Goal: Task Accomplishment & Management: Use online tool/utility

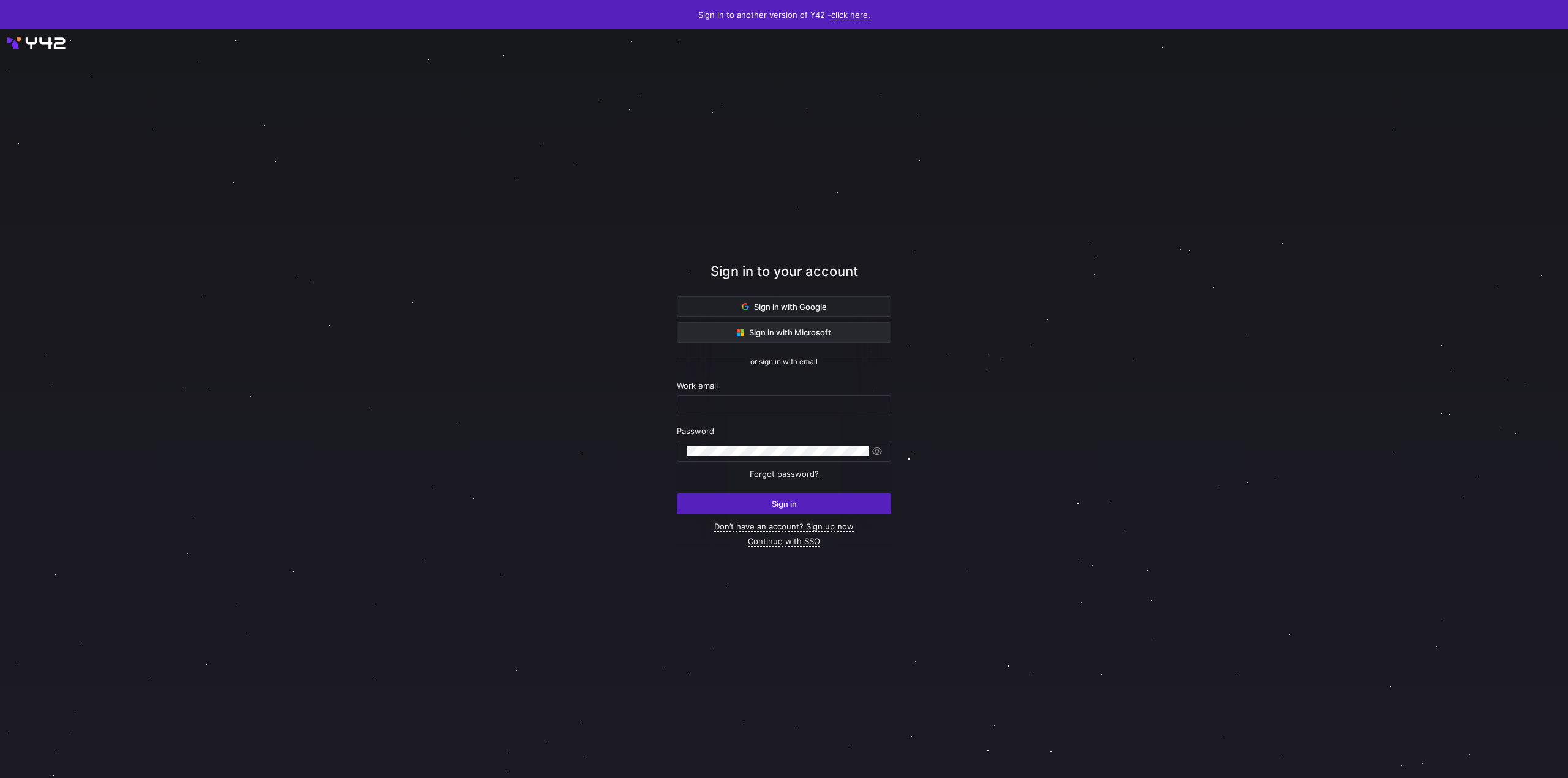
click at [739, 331] on icon at bounding box center [739, 330] width 4 height 4
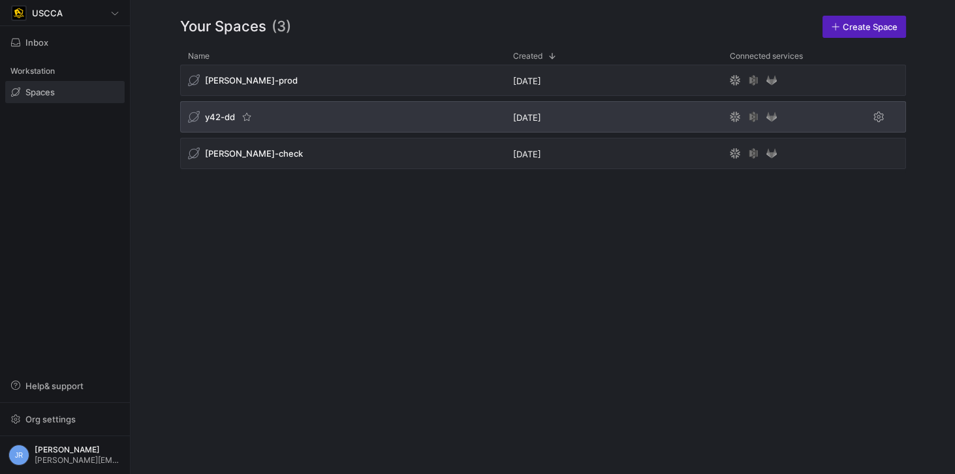
click at [230, 114] on span "y42-dd" at bounding box center [220, 117] width 30 height 10
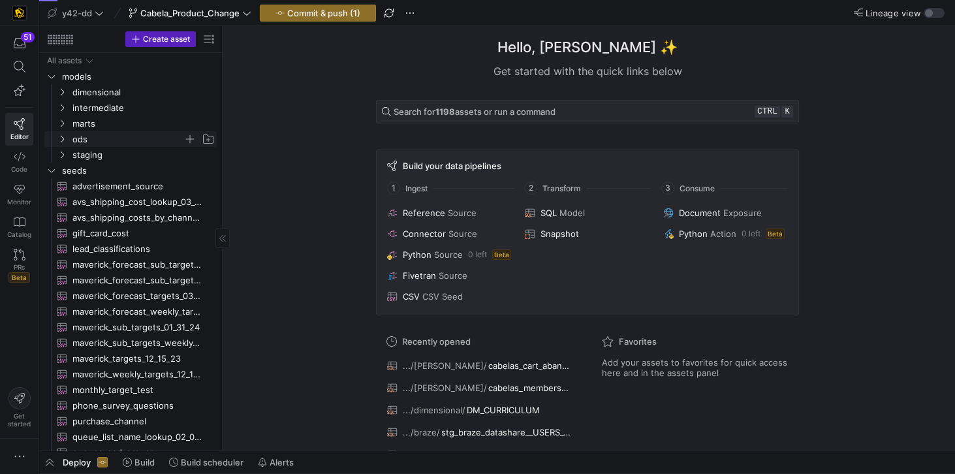
click at [71, 136] on span "ods" at bounding box center [135, 139] width 161 height 14
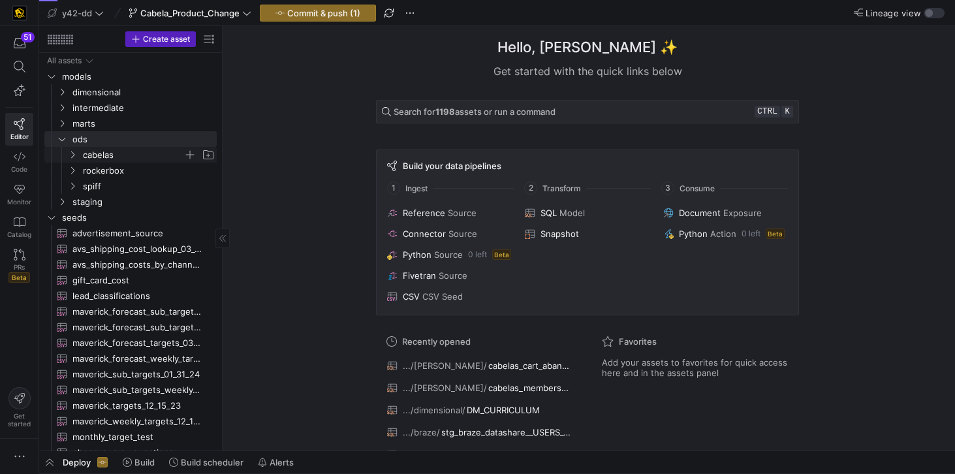
click at [89, 153] on span "cabelas" at bounding box center [133, 154] width 100 height 15
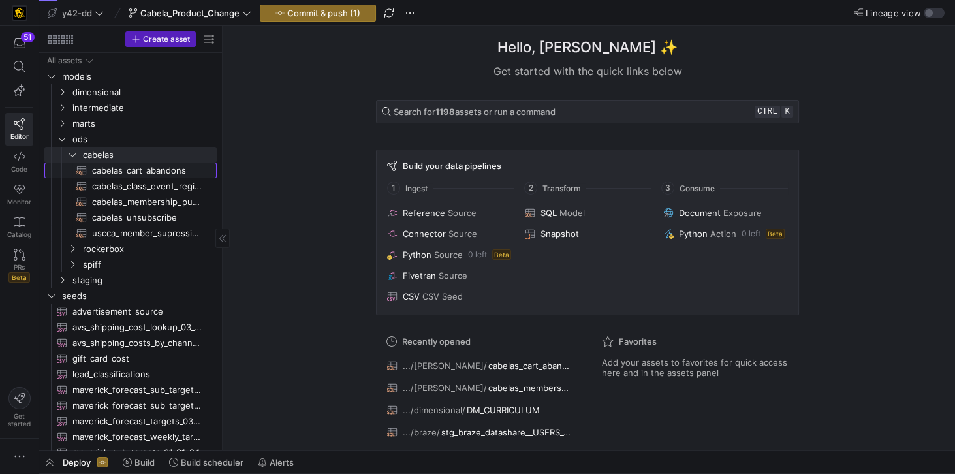
click at [105, 168] on span "cabelas_cart_abandons​​​​​​​​​​" at bounding box center [147, 170] width 110 height 15
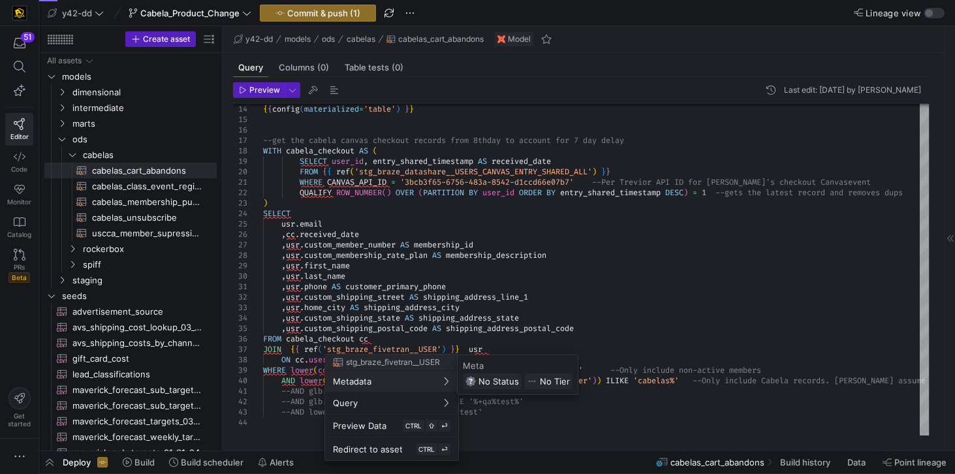
click at [630, 330] on div at bounding box center [477, 237] width 955 height 474
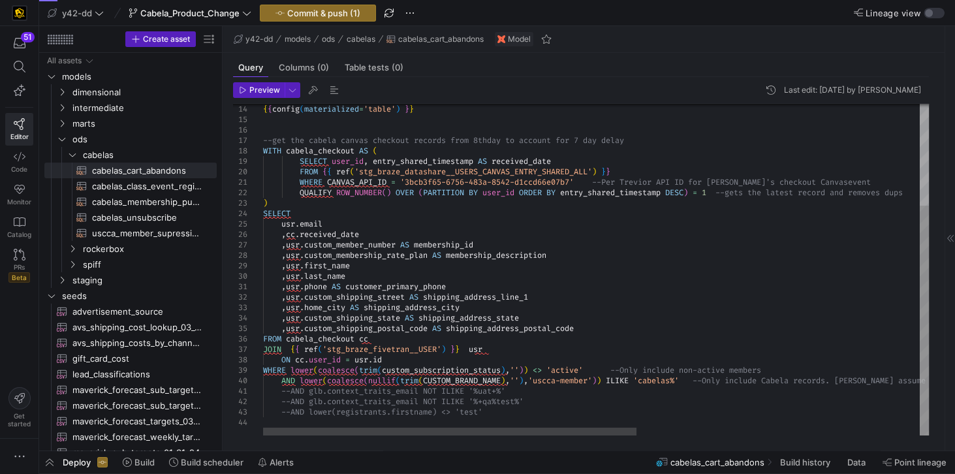
scroll to position [0, 572]
click at [565, 380] on div "{ { config ( materialized = 'table' ) } } --get the cabela canvas checkout reco…" at bounding box center [847, 197] width 1169 height 478
click at [640, 354] on div "{ { config ( materialized = 'table' ) } } --get the cabela canvas checkout reco…" at bounding box center [847, 197] width 1169 height 478
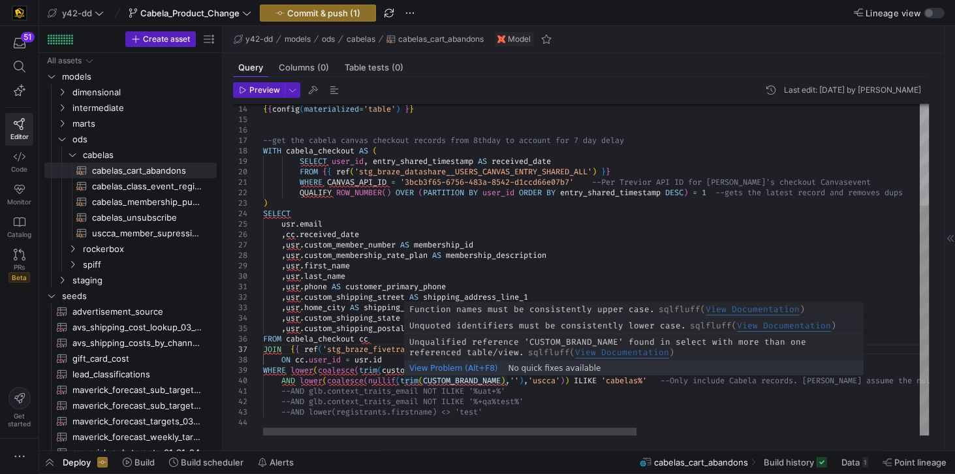
click at [428, 381] on div "{ { config ( materialized = 'table' ) } } --get the cabela canvas checkout reco…" at bounding box center [847, 197] width 1169 height 478
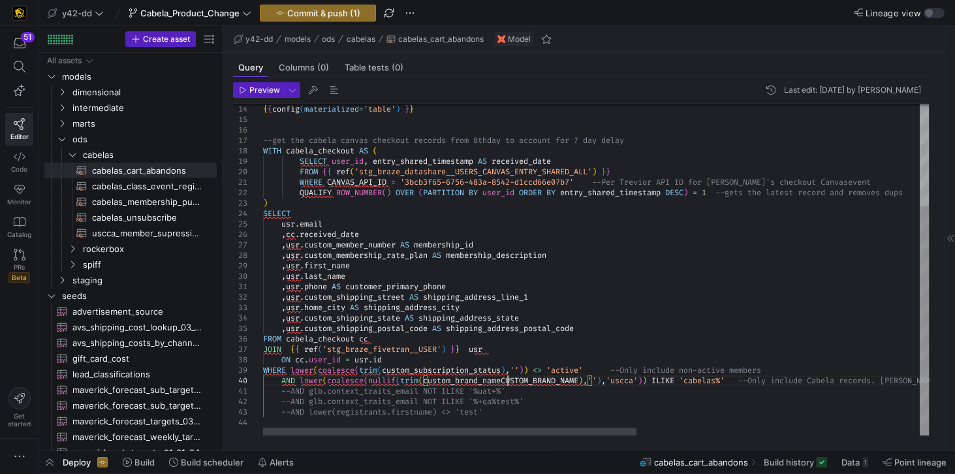
scroll to position [93, 244]
click at [603, 313] on div "{ { config ( materialized = 'table' ) } } --get the cabela canvas checkout reco…" at bounding box center [847, 197] width 1169 height 478
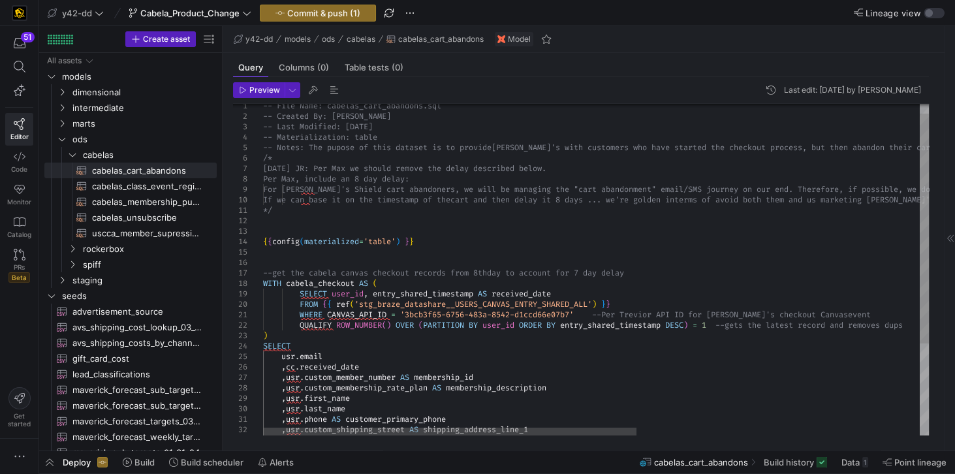
scroll to position [93, 244]
click at [377, 124] on div "{ { config ( materialized = 'table' ) } } --get the cabela canvas checkout reco…" at bounding box center [847, 329] width 1169 height 478
click at [390, 126] on div "{ { config ( materialized = 'table' ) } } --get the cabela canvas checkout reco…" at bounding box center [847, 329] width 1169 height 478
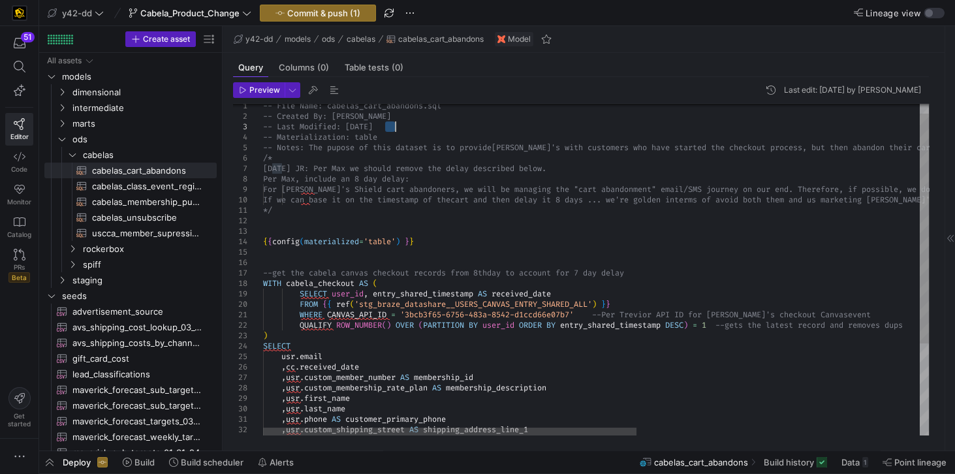
click at [390, 126] on div "{ { config ( materialized = 'table' ) } } --get the cabela canvas checkout reco…" at bounding box center [847, 329] width 1169 height 478
click at [410, 131] on div "{ { config ( materialized = 'table' ) } } --get the cabela canvas checkout reco…" at bounding box center [847, 329] width 1169 height 478
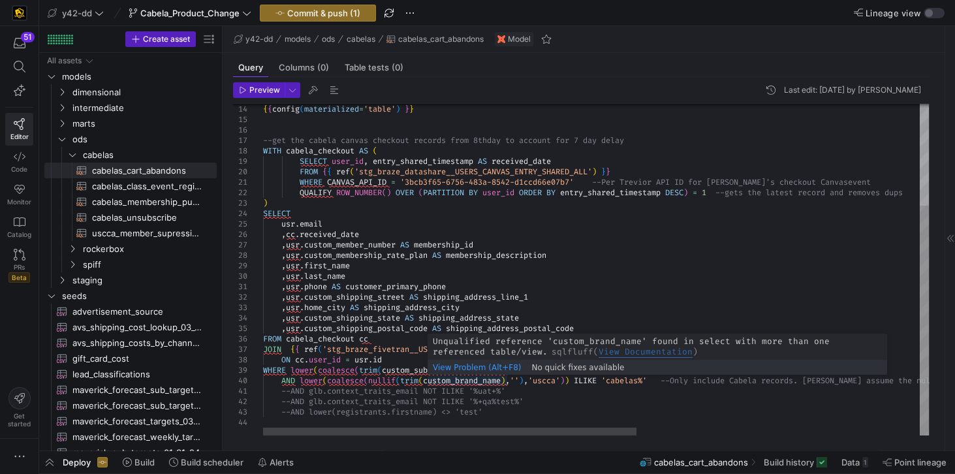
click at [453, 380] on div "{ { config ( materialized = 'table' ) } } --get the cabela canvas checkout reco…" at bounding box center [847, 197] width 1169 height 478
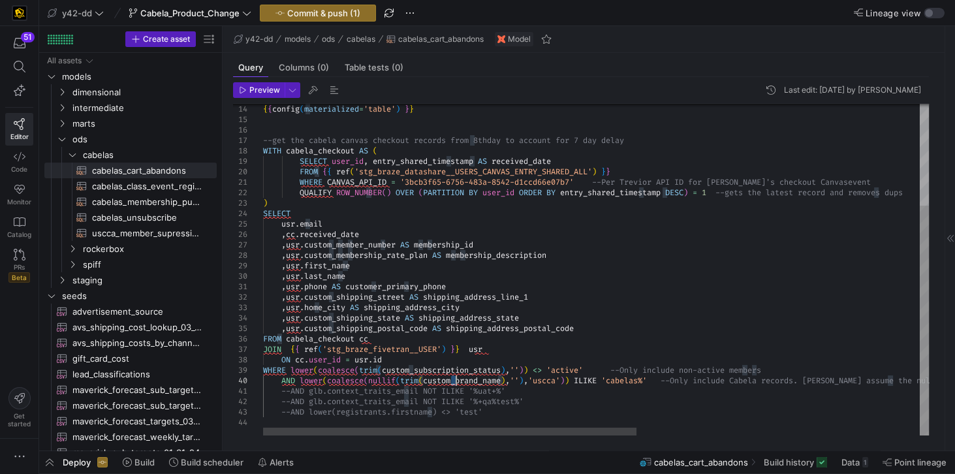
type textarea "ary_phone ,usr.custom_shipping_street AS shipping_address_line_1 ,usr.home_city…"
click at [453, 380] on div "{ { config ( materialized = 'table' ) } } --get the cabela canvas checkout reco…" at bounding box center [847, 197] width 1169 height 478
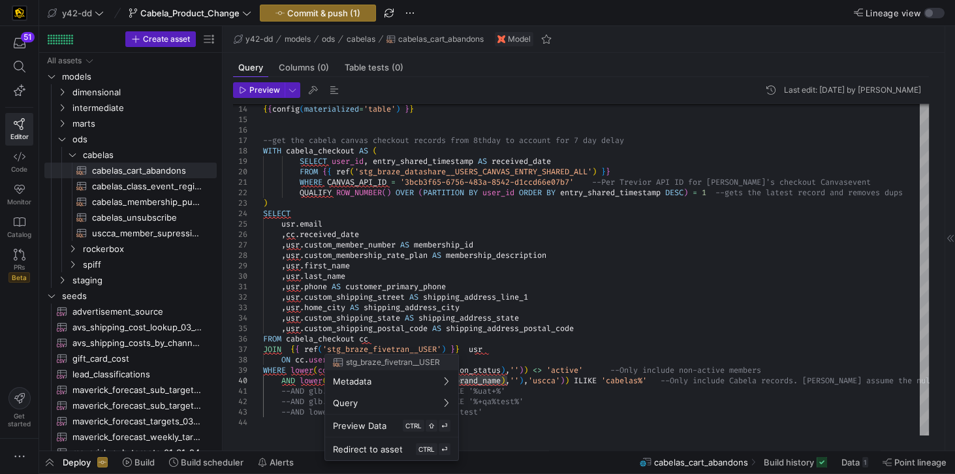
click at [563, 382] on div at bounding box center [477, 237] width 955 height 474
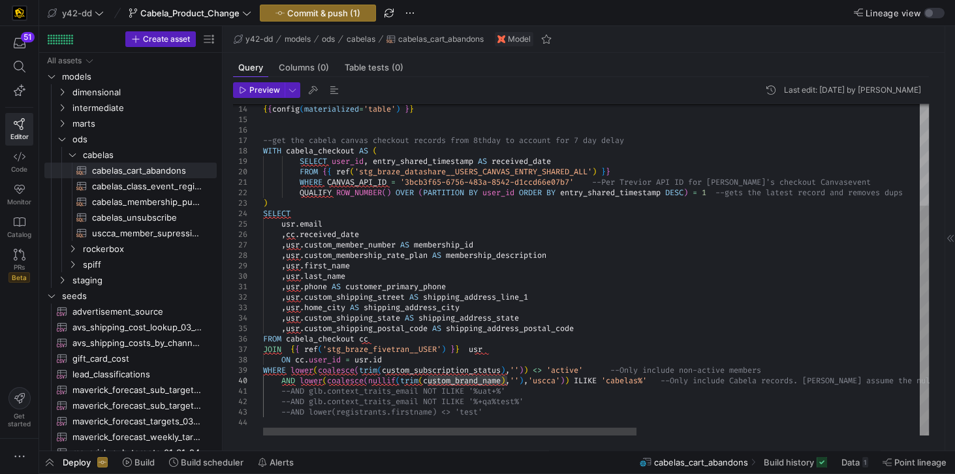
click at [459, 380] on div "{ { config ( materialized = 'table' ) } } --get the cabela canvas checkout reco…" at bounding box center [847, 197] width 1169 height 478
click at [427, 380] on div "{ { config ( materialized = 'table' ) } } --get the cabela canvas checkout reco…" at bounding box center [847, 197] width 1169 height 478
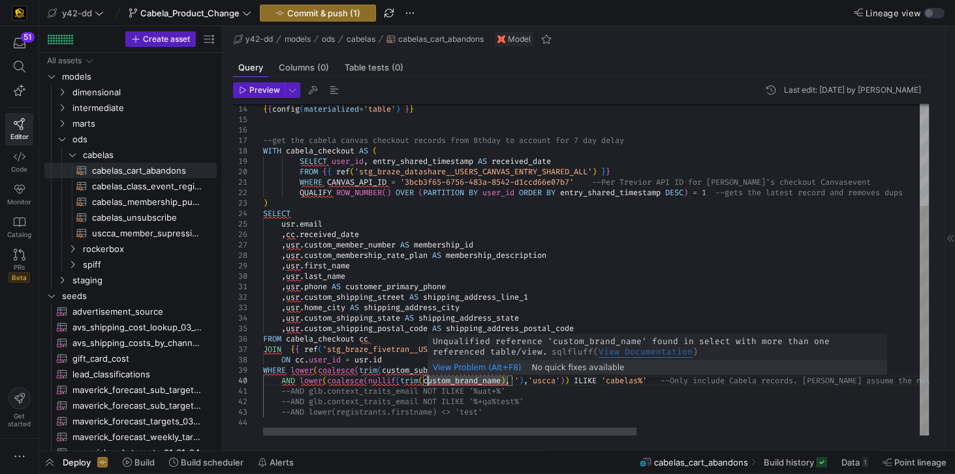
click at [509, 378] on div "{ { config ( materialized = 'table' ) } } --get the cabela canvas checkout reco…" at bounding box center [847, 197] width 1169 height 478
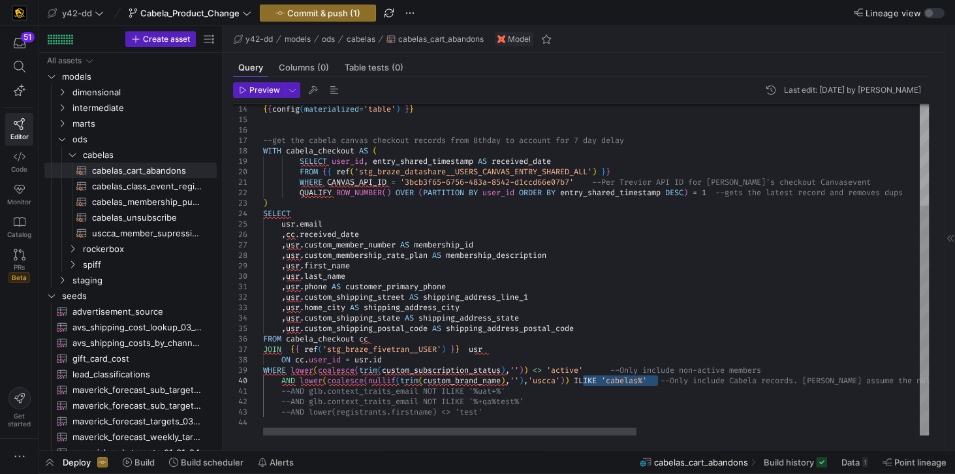
drag, startPoint x: 583, startPoint y: 380, endPoint x: 658, endPoint y: 382, distance: 75.1
click at [658, 382] on div "{ { config ( materialized = 'table' ) } } --get the cabela canvas checkout reco…" at bounding box center [847, 197] width 1169 height 478
click at [642, 337] on div "{ { config ( materialized = 'table' ) } } --get the cabela canvas checkout reco…" at bounding box center [847, 197] width 1169 height 478
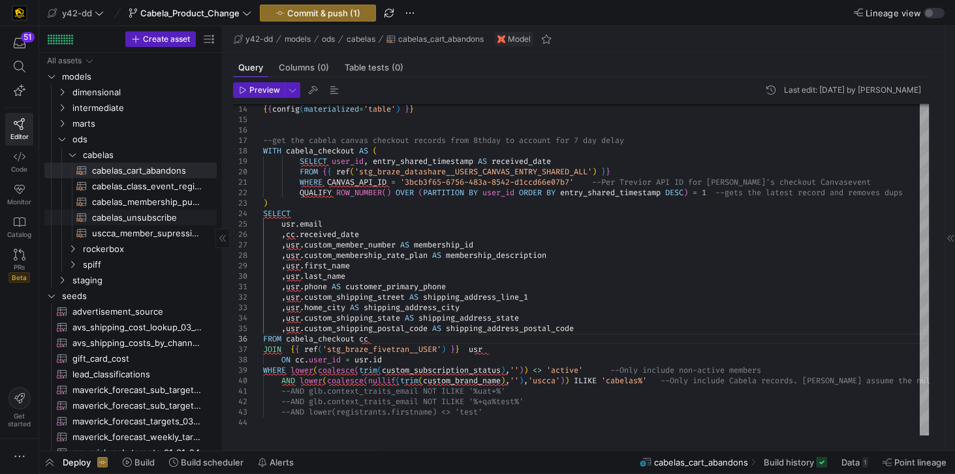
click at [144, 215] on span "cabelas_unsubscribe​​​​​​​​​​" at bounding box center [147, 217] width 110 height 15
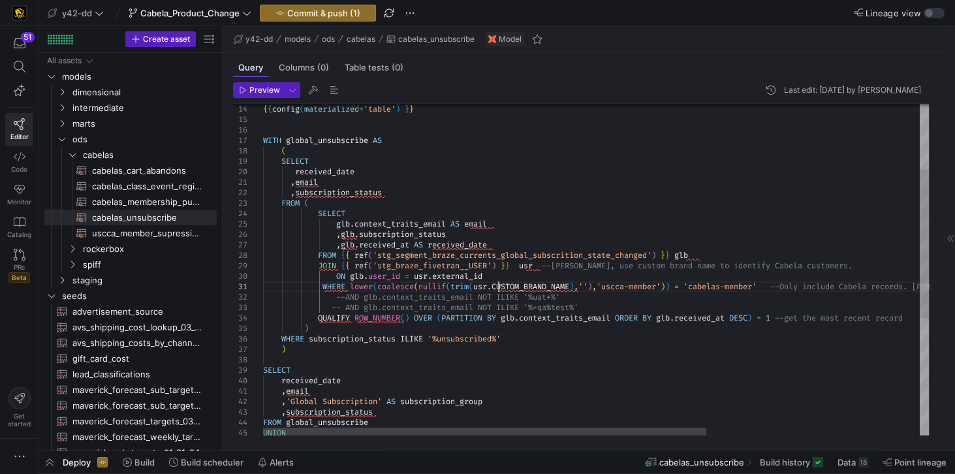
click at [499, 285] on div "{ { config ( materialized = 'table' ) } } WITH global_unsubscribe AS ( SELECT r…" at bounding box center [756, 327] width 986 height 739
click at [769, 286] on div "{ { config ( materialized = 'table' ) } } WITH global_unsubscribe AS ( SELECT r…" at bounding box center [756, 327] width 986 height 739
click at [687, 296] on div "{ { config ( materialized = 'table' ) } } WITH global_unsubscribe AS ( SELECT r…" at bounding box center [756, 327] width 986 height 739
click at [494, 340] on div "{ { config ( materialized = 'table' ) } } WITH global_unsubscribe AS ( SELECT r…" at bounding box center [871, 327] width 1216 height 739
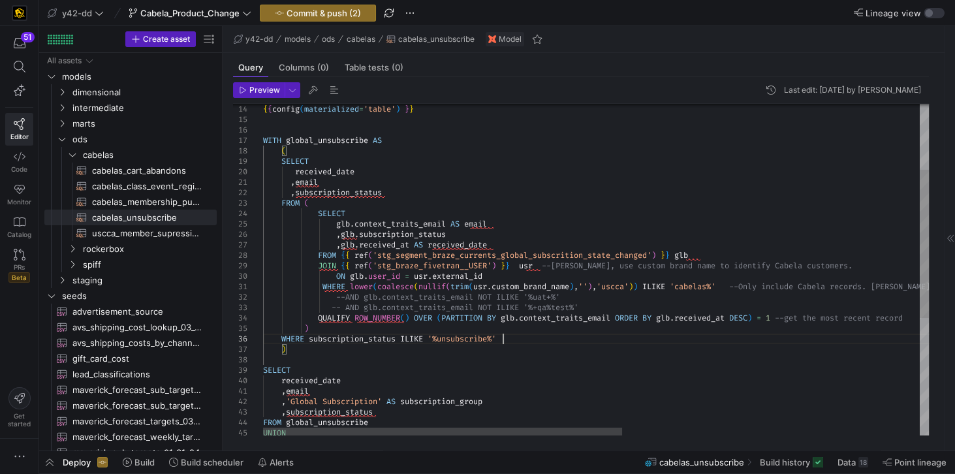
click at [525, 335] on div "{ { config ( materialized = 'table' ) } } WITH global_unsubscribe AS ( SELECT r…" at bounding box center [871, 327] width 1216 height 739
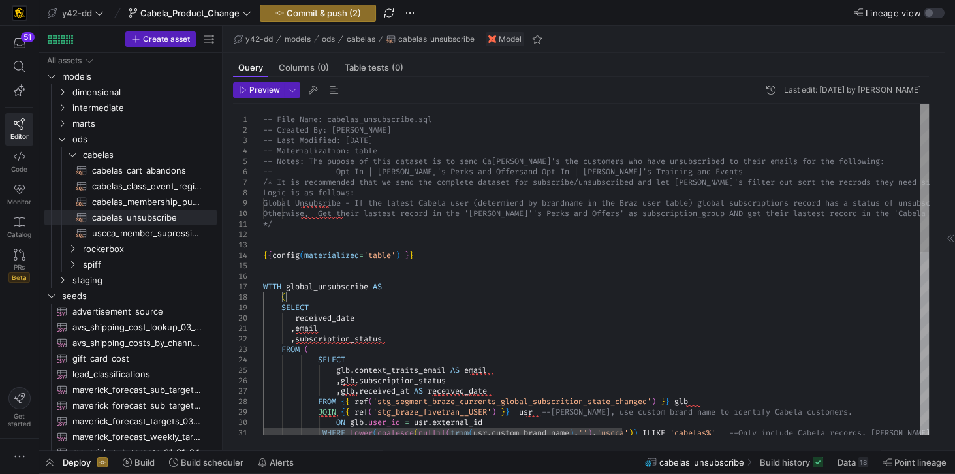
click at [377, 140] on div "ON glb . user_id = usr . external_id WHERE lower ( coalesce ( nullif ( trim ( u…" at bounding box center [871, 473] width 1216 height 739
click at [389, 139] on div "ON glb . user_id = usr . external_id WHERE lower ( coalesce ( nullif ( trim ( u…" at bounding box center [871, 473] width 1216 height 739
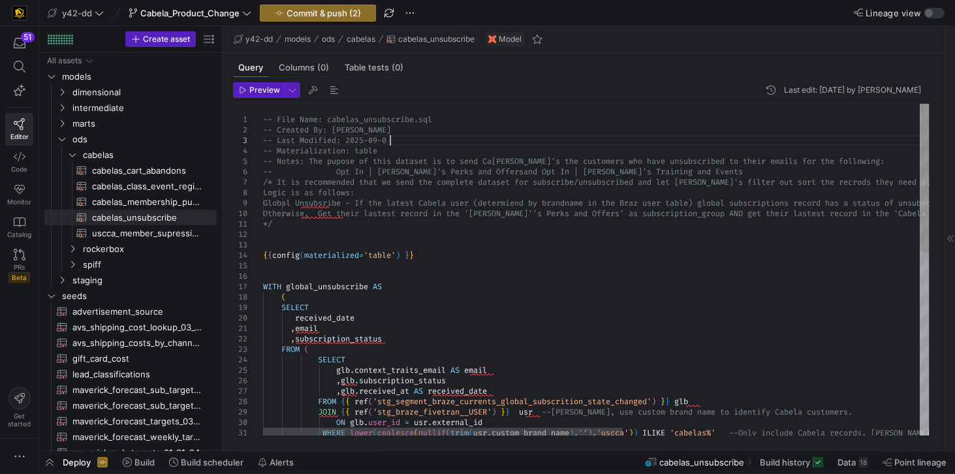
scroll to position [30, 131]
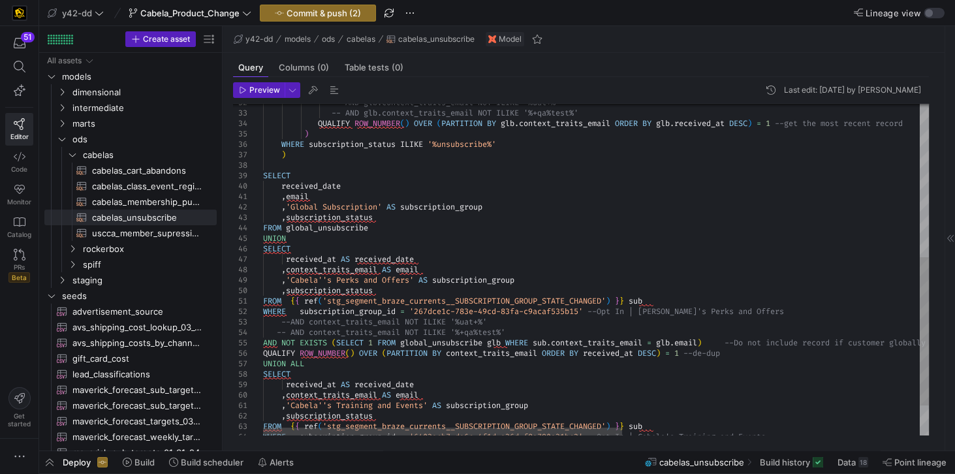
click at [457, 325] on div "--AND glb.context_traits_email NOT ILIKE '%uat+%' -- AND glb.context_traits_ema…" at bounding box center [871, 132] width 1216 height 739
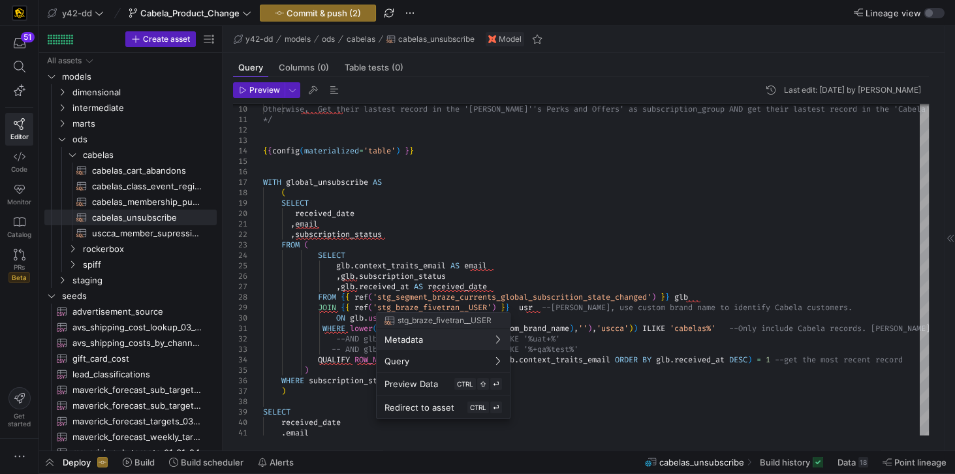
click at [416, 121] on div at bounding box center [477, 237] width 955 height 474
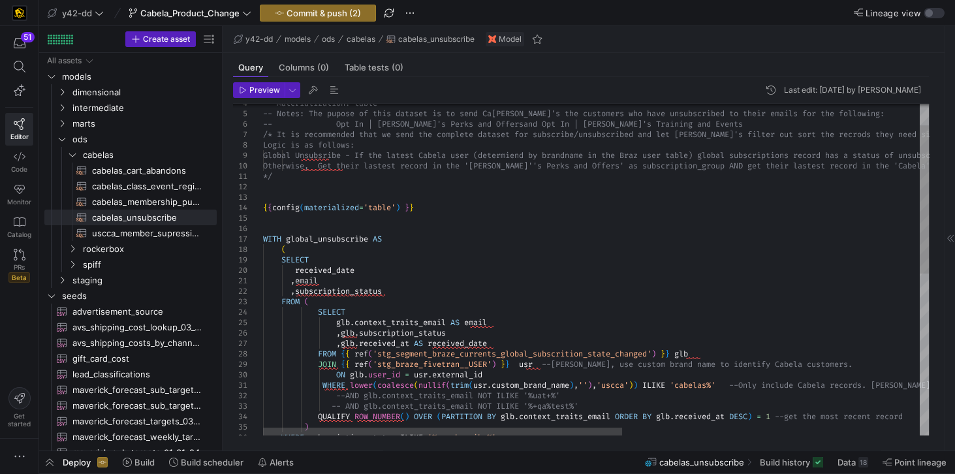
click at [438, 144] on div ") WHERE subscription_status ILIKE '%unsubscribe%' -- AND glb.context_traits_ema…" at bounding box center [871, 425] width 1216 height 739
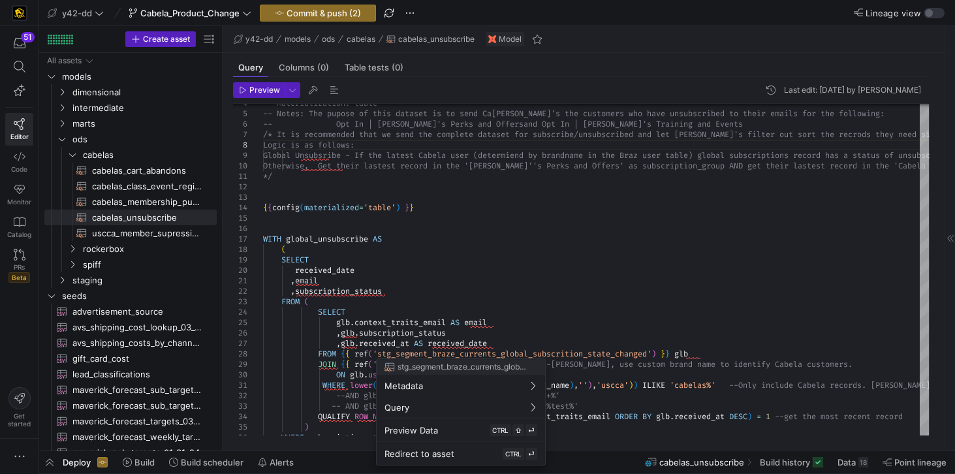
click at [640, 273] on div at bounding box center [477, 237] width 955 height 474
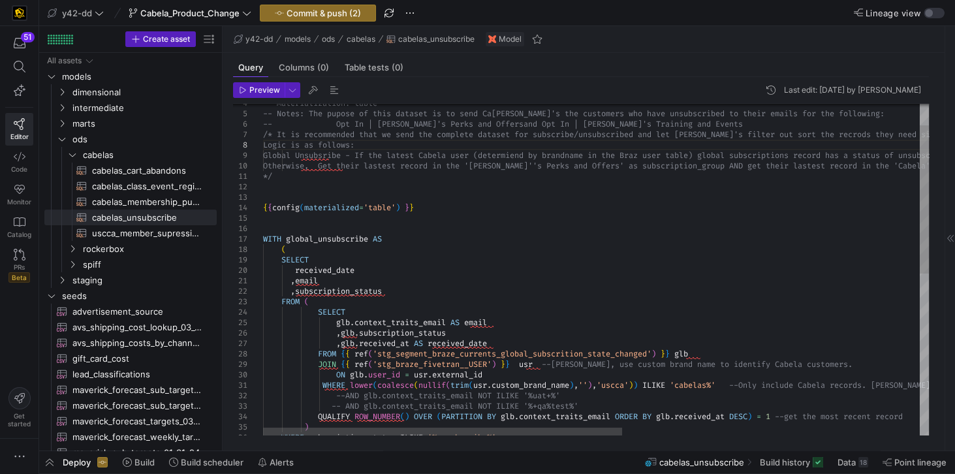
scroll to position [30, 98]
click at [497, 386] on div ") WHERE subscription_status ILIKE '%unsubscribe%' -- AND glb.context_traits_ema…" at bounding box center [871, 425] width 1216 height 739
click at [731, 382] on div ") WHERE subscription_status ILIKE '%unsubscribe%' -- AND glb.context_traits_ema…" at bounding box center [871, 425] width 1216 height 739
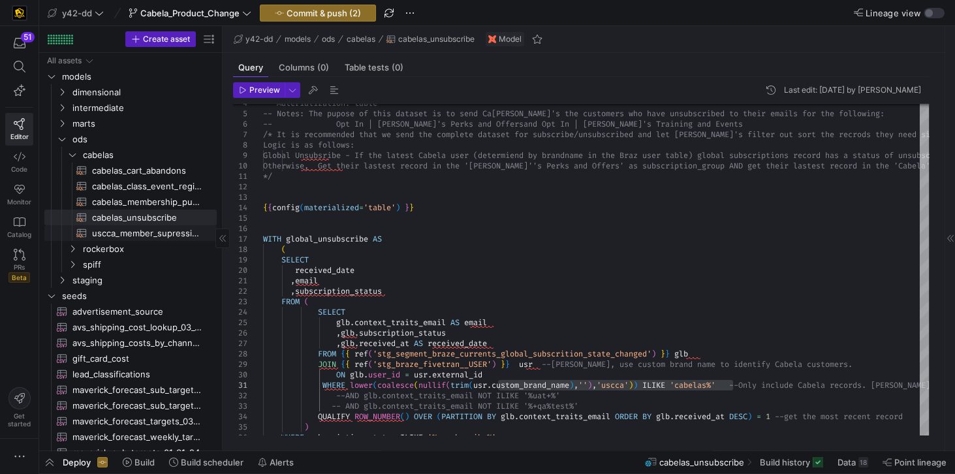
click at [153, 235] on span "uscca_member_supression​​​​​​​​​​" at bounding box center [147, 233] width 110 height 15
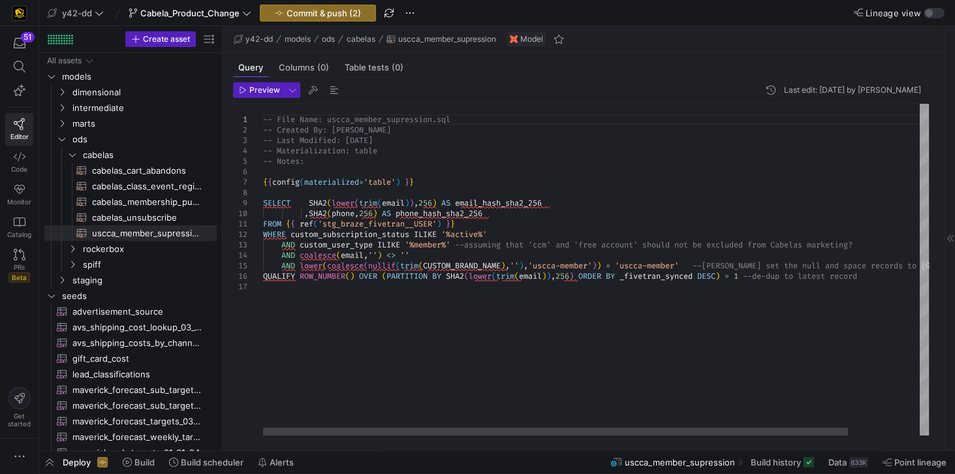
click at [538, 265] on div "-- File Name: uscca_member_supression.sql -- Created By: Jes Rabida -- Last Mod…" at bounding box center [636, 269] width 746 height 331
click at [428, 264] on div "-- File Name: uscca_member_supression.sql -- Created By: Jes Rabida -- Last Mod…" at bounding box center [636, 269] width 746 height 331
click at [694, 263] on div "-- File Name: uscca_member_supression.sql -- Created By: Jes Rabida -- Last Mod…" at bounding box center [636, 269] width 746 height 331
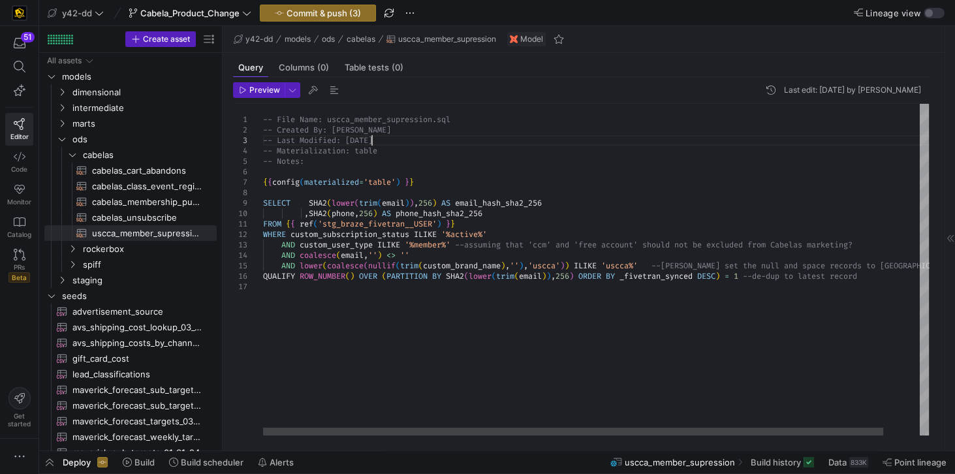
click at [373, 139] on div "-- File Name: uscca_member_supression.sql -- Created By: Jes Rabida -- Last Mod…" at bounding box center [615, 269] width 704 height 331
click at [392, 138] on div "-- File Name: uscca_member_supression.sql -- Created By: Jes Rabida -- Last Mod…" at bounding box center [615, 269] width 704 height 331
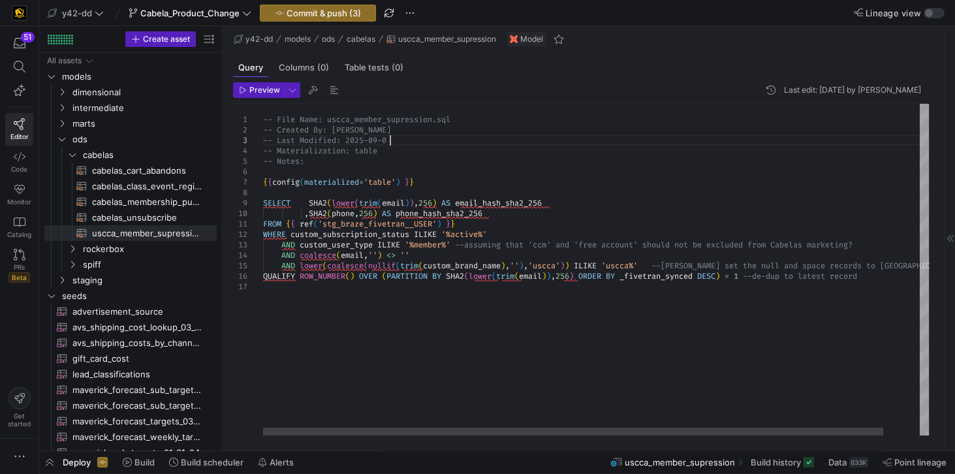
scroll to position [30, 131]
click at [431, 144] on div "-- File Name: uscca_member_supression.sql -- Created By: Jes Rabida -- Last Mod…" at bounding box center [615, 269] width 704 height 331
click at [521, 153] on div "-- File Name: uscca_member_supression.sql -- Created By: Jes Rabida -- Last Mod…" at bounding box center [615, 269] width 704 height 331
click at [411, 162] on div "-- File Name: uscca_member_supression.sql -- Created By: Jes Rabida -- Last Mod…" at bounding box center [615, 269] width 704 height 331
click at [474, 154] on div "-- File Name: uscca_member_supression.sql -- Created By: Jes Rabida -- Last Mod…" at bounding box center [615, 269] width 704 height 331
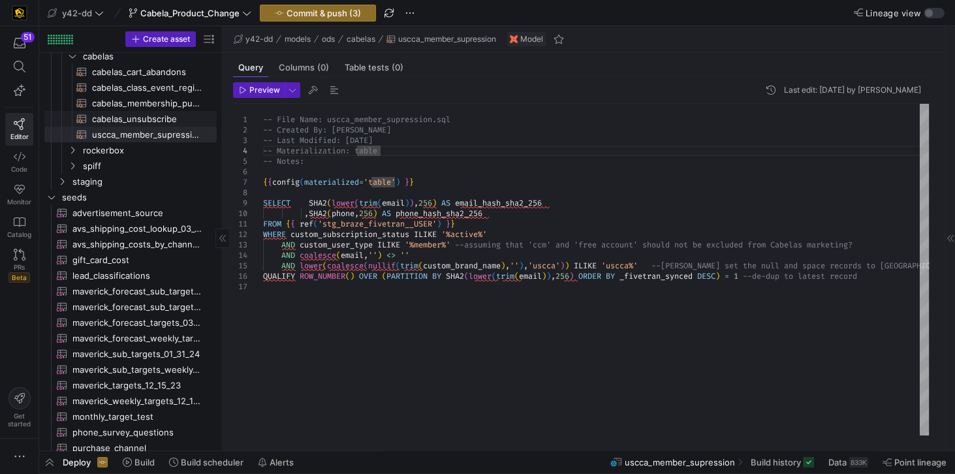
scroll to position [0, 0]
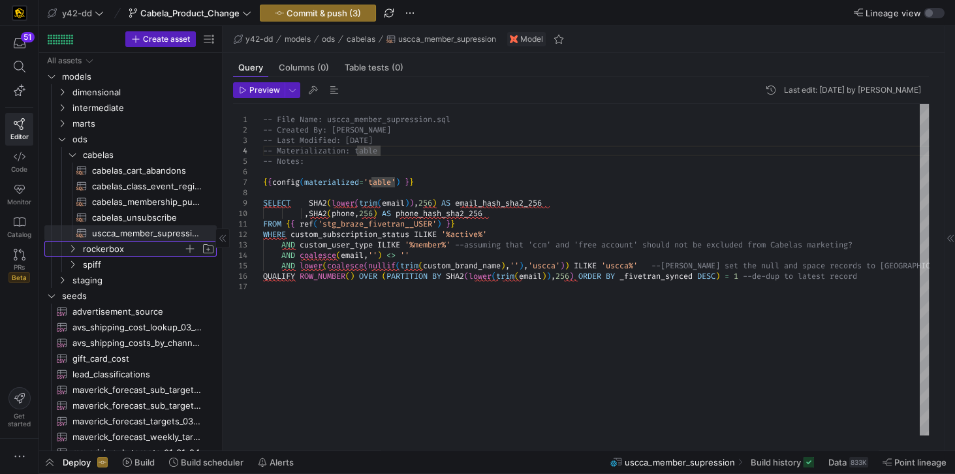
click at [99, 248] on span "rockerbox" at bounding box center [133, 248] width 100 height 15
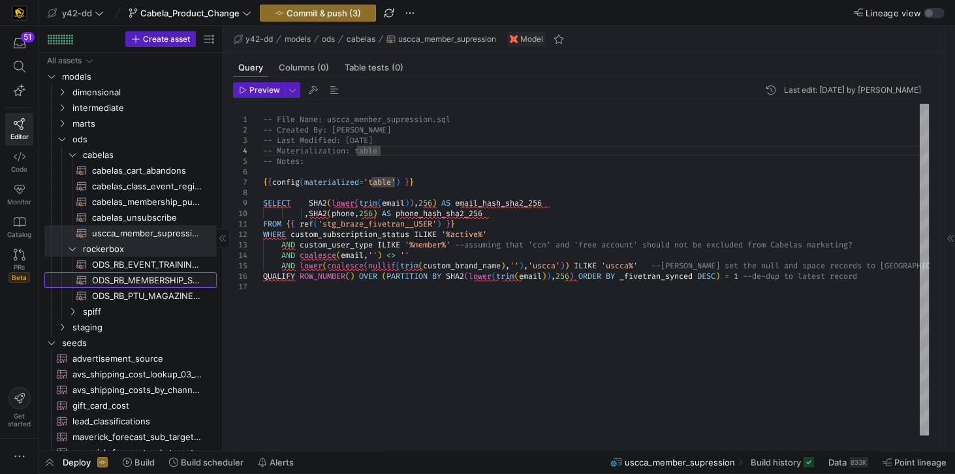
click at [119, 280] on span "ODS_RB_MEMBERSHIP_SALE​​​​​​​​​​" at bounding box center [147, 280] width 110 height 15
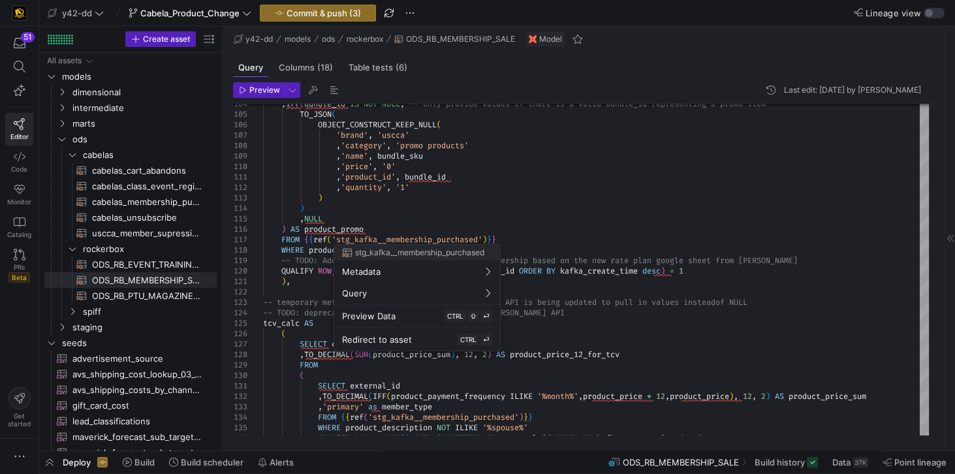
click at [794, 301] on div at bounding box center [477, 237] width 955 height 474
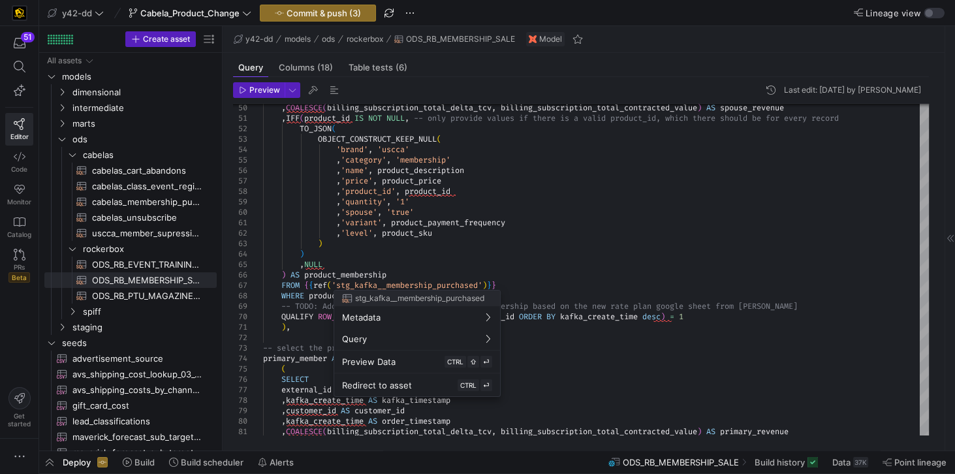
click at [549, 258] on div at bounding box center [477, 237] width 955 height 474
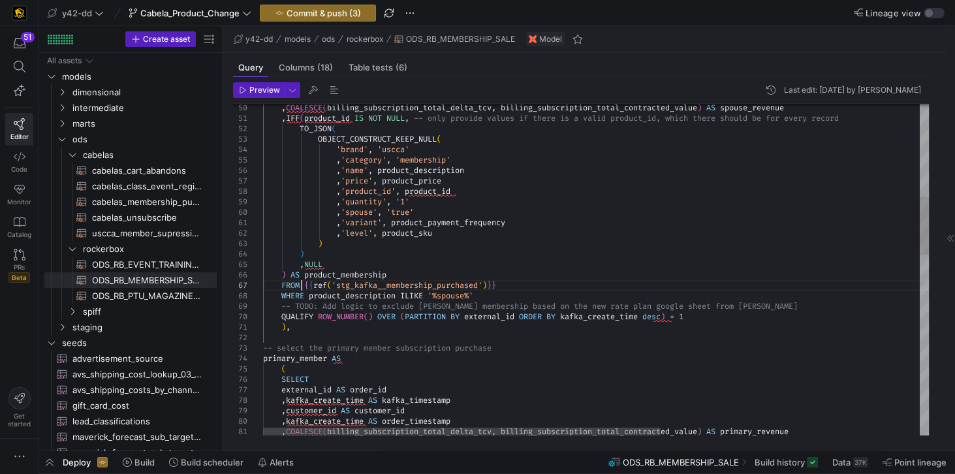
drag, startPoint x: 281, startPoint y: 295, endPoint x: 516, endPoint y: 295, distance: 234.9
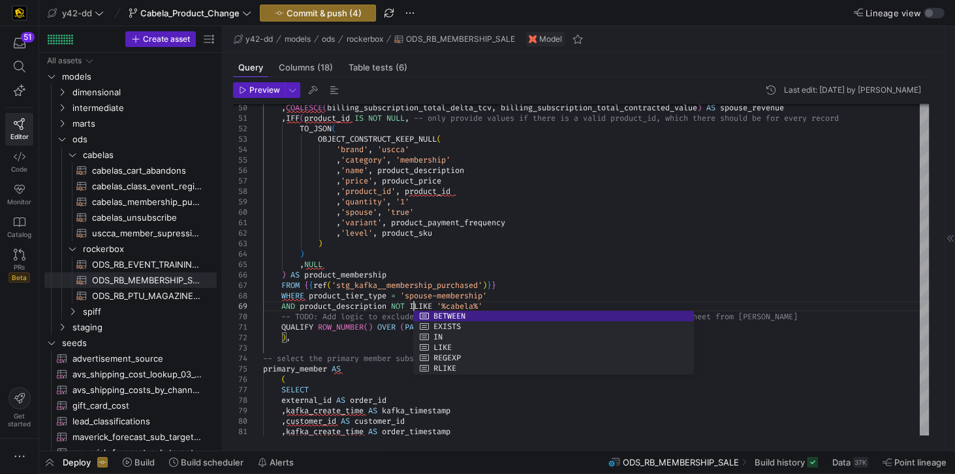
scroll to position [84, 150]
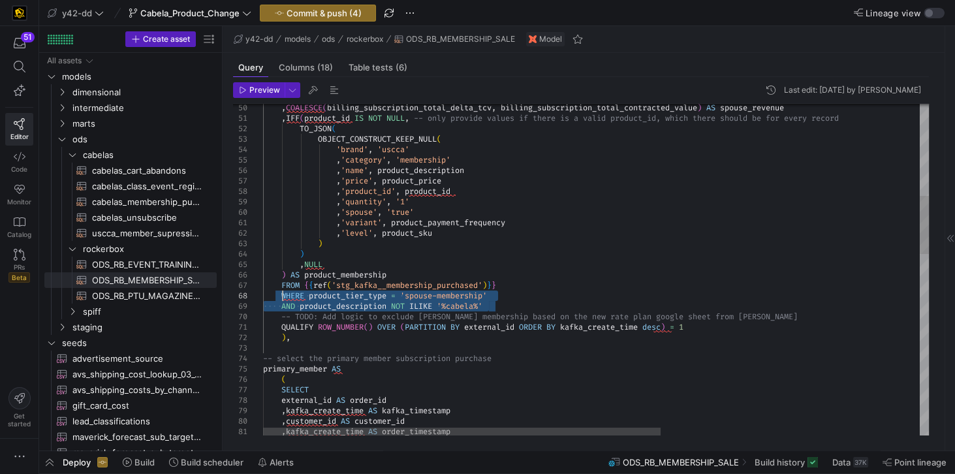
drag, startPoint x: 489, startPoint y: 304, endPoint x: 281, endPoint y: 293, distance: 208.4
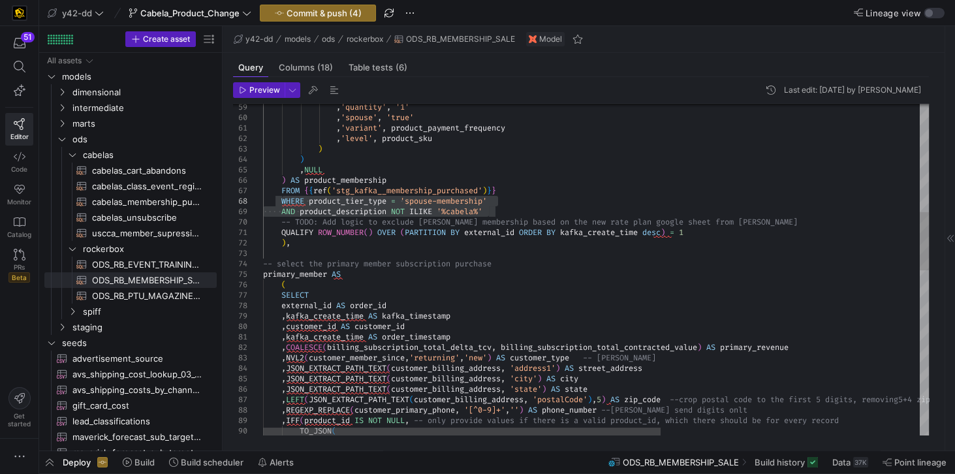
click at [381, 251] on div ", 'quantity' , '1' , 'spouse' , 'true' , 'variant' , product_payment_frequency …" at bounding box center [812, 429] width 1099 height 1887
click at [283, 211] on div ", 'quantity' , '1' , 'spouse' , 'true' , 'variant' , product_payment_frequency …" at bounding box center [812, 429] width 1099 height 1887
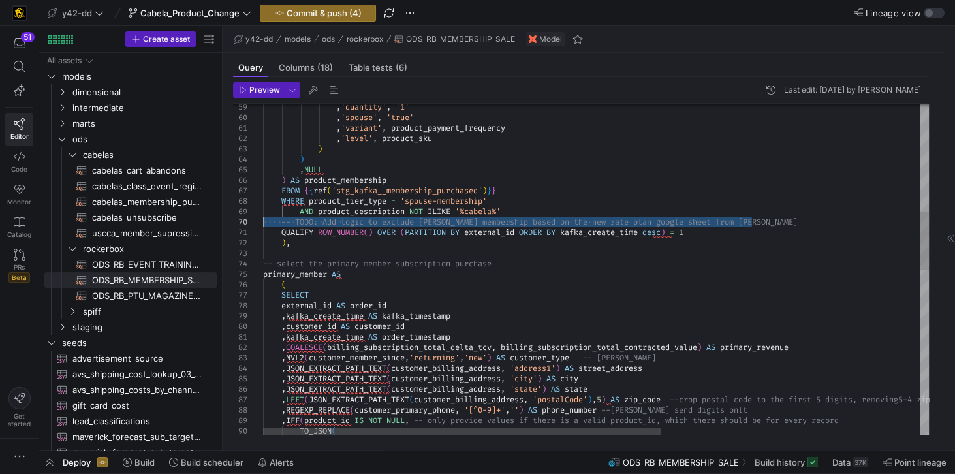
drag, startPoint x: 750, startPoint y: 222, endPoint x: 243, endPoint y: 217, distance: 507.0
click at [263, 217] on div ", 'quantity' , '1' , 'spouse' , 'true' , 'variant' , product_payment_frequency …" at bounding box center [812, 429] width 1099 height 1887
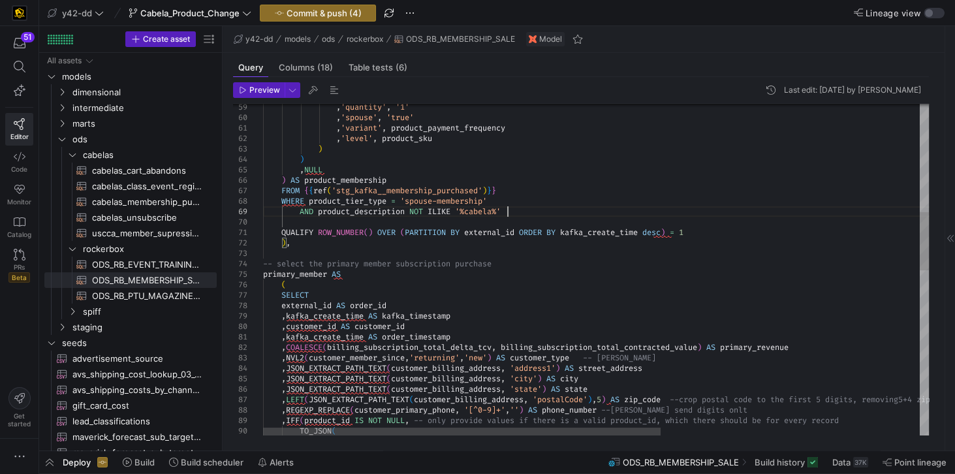
click at [524, 210] on div ", 'quantity' , '1' , 'spouse' , 'true' , 'variant' , product_payment_frequency …" at bounding box center [812, 429] width 1099 height 1887
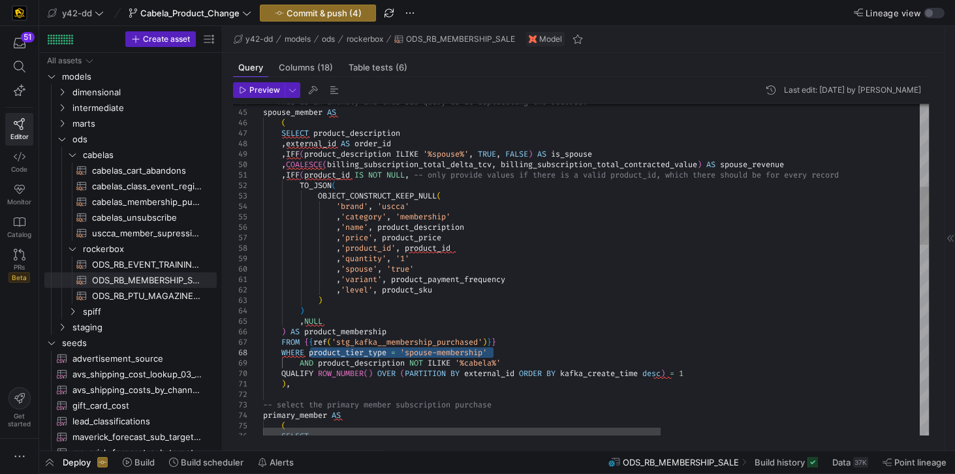
drag, startPoint x: 308, startPoint y: 351, endPoint x: 497, endPoint y: 350, distance: 189.2
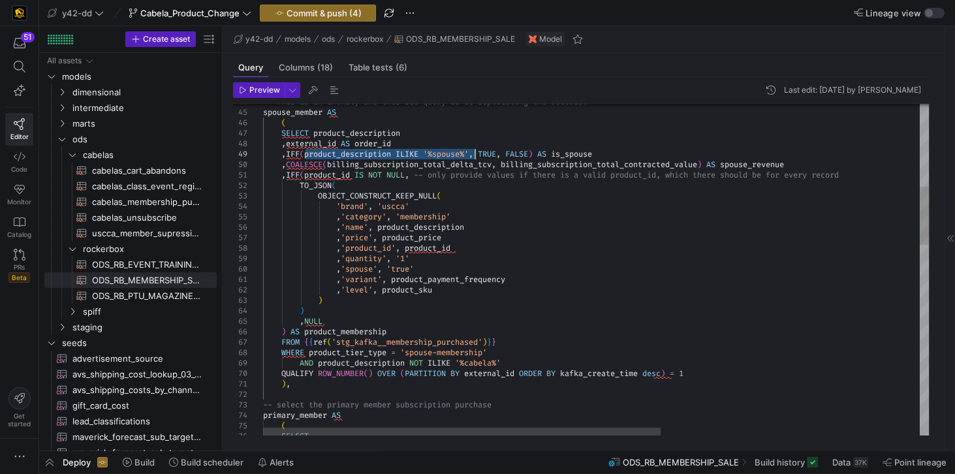
drag, startPoint x: 304, startPoint y: 153, endPoint x: 474, endPoint y: 150, distance: 169.7
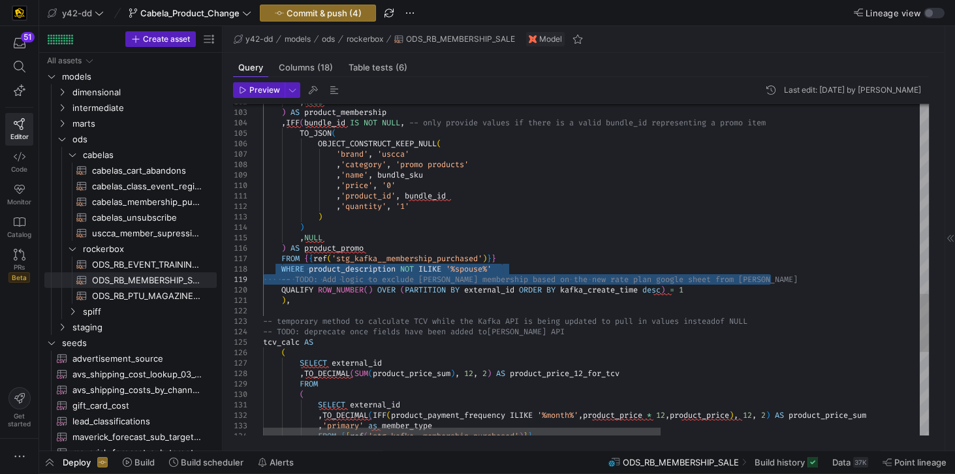
drag, startPoint x: 280, startPoint y: 268, endPoint x: 771, endPoint y: 283, distance: 491.6
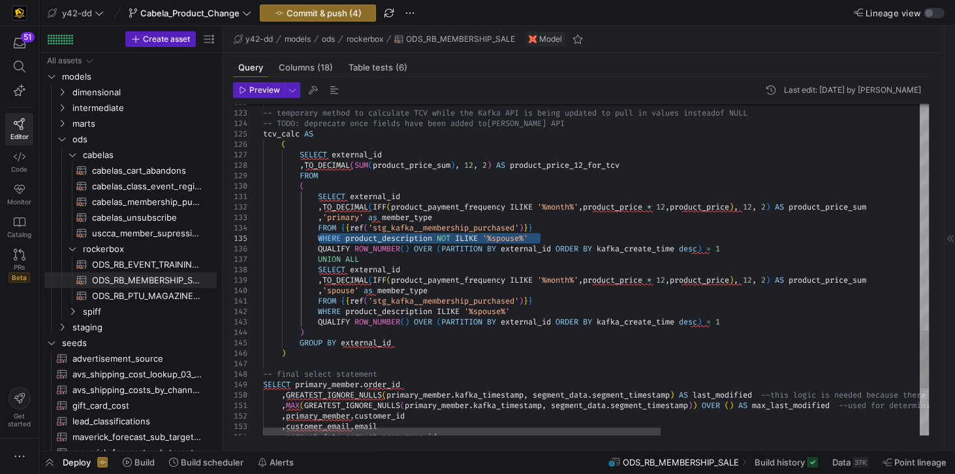
drag, startPoint x: 318, startPoint y: 237, endPoint x: 548, endPoint y: 238, distance: 229.7
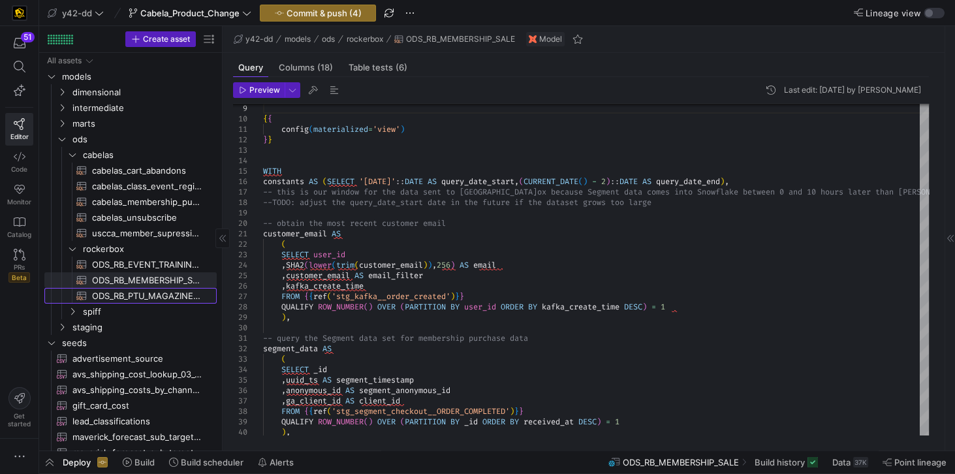
click at [162, 299] on span "ODS_RB_PTU_MAGAZINE_STORE_ORDERS​​​​​​​​​​" at bounding box center [147, 295] width 110 height 15
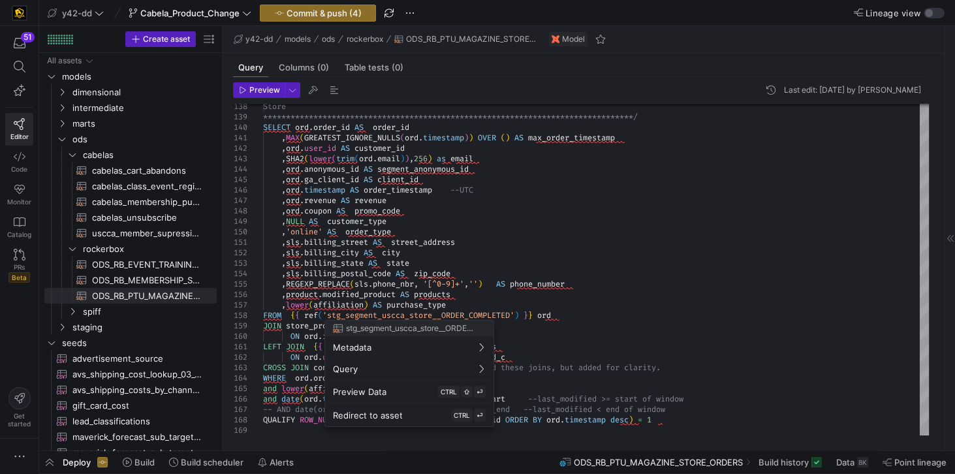
click at [136, 262] on div at bounding box center [477, 237] width 955 height 474
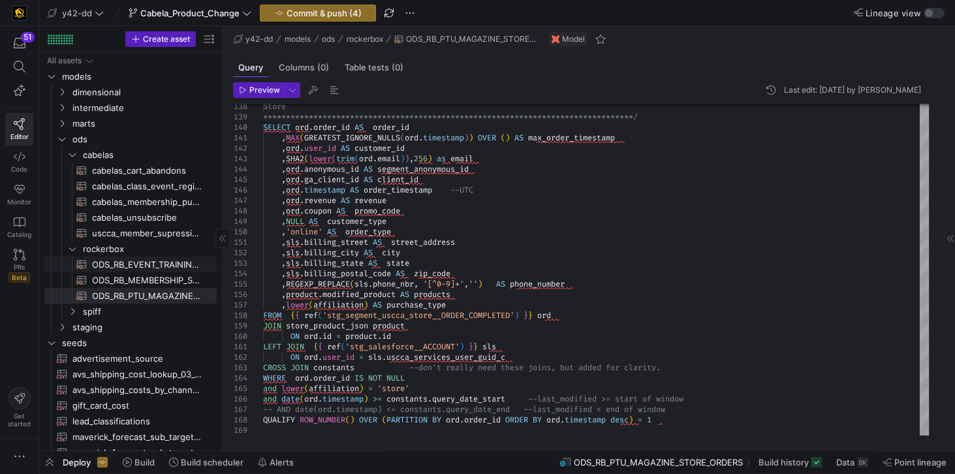
click at [136, 262] on span "ODS_RB_EVENT_TRAINING_REGISTRANT​​​​​​​​​​" at bounding box center [147, 264] width 110 height 15
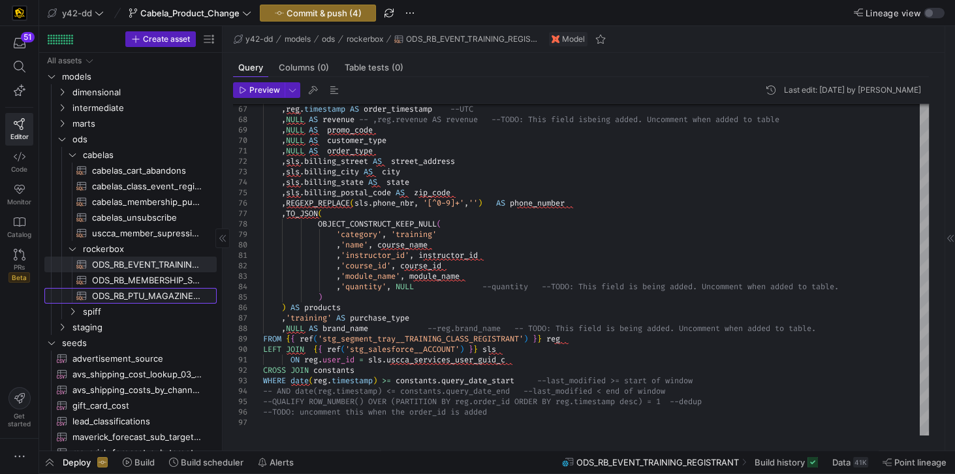
click at [114, 296] on span "ODS_RB_PTU_MAGAZINE_STORE_ORDERS​​​​​​​​​​" at bounding box center [147, 295] width 110 height 15
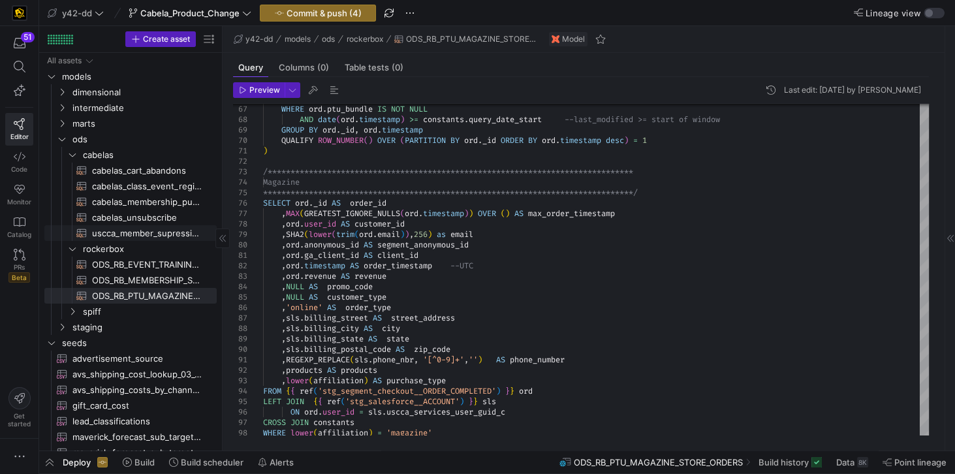
click at [125, 232] on span "uscca_member_supression​​​​​​​​​​" at bounding box center [147, 233] width 110 height 15
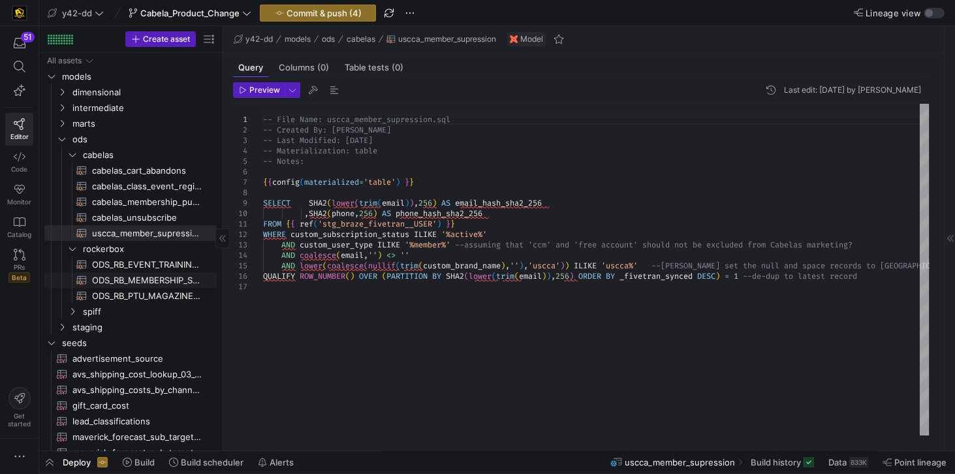
click at [146, 277] on span "ODS_RB_MEMBERSHIP_SALE​​​​​​​​​​" at bounding box center [147, 280] width 110 height 15
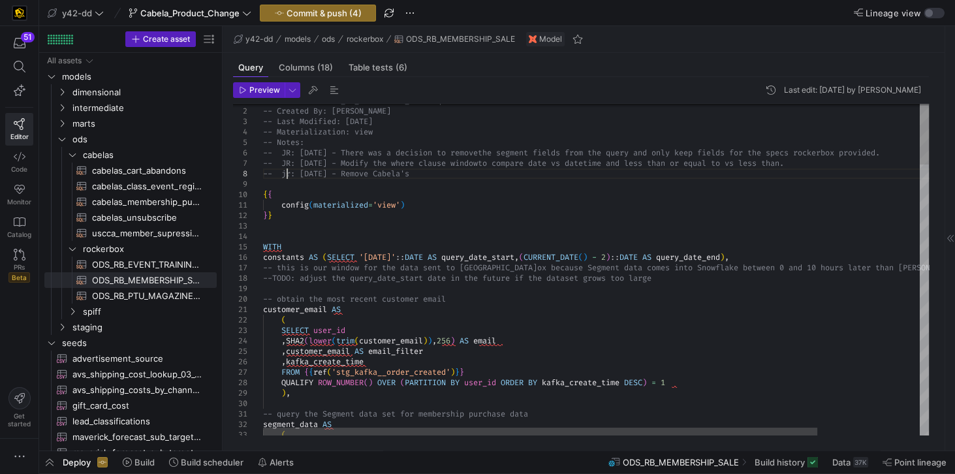
scroll to position [72, 0]
click at [149, 231] on span "uscca_member_supression​​​​​​​​​​" at bounding box center [147, 233] width 110 height 15
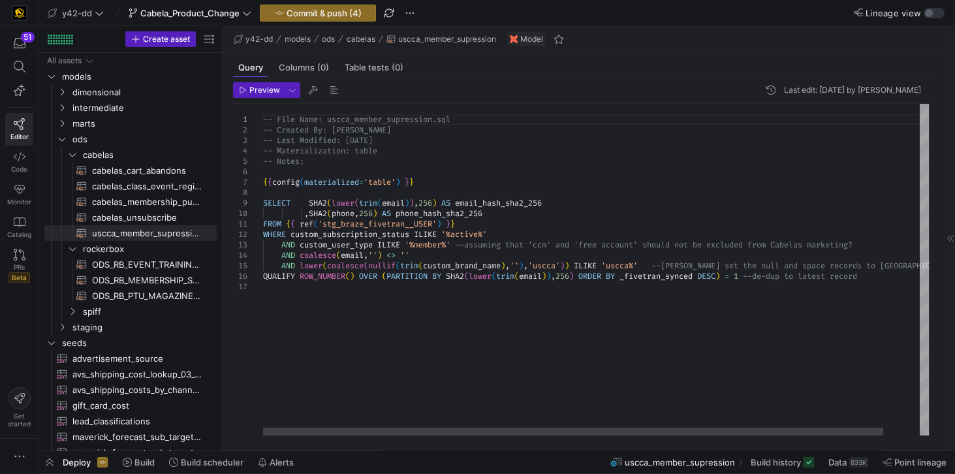
scroll to position [73, 0]
click at [318, 162] on div "-- File Name: uscca_member_supression.sql -- Created By: Jes Rabida -- Last Mod…" at bounding box center [615, 269] width 704 height 331
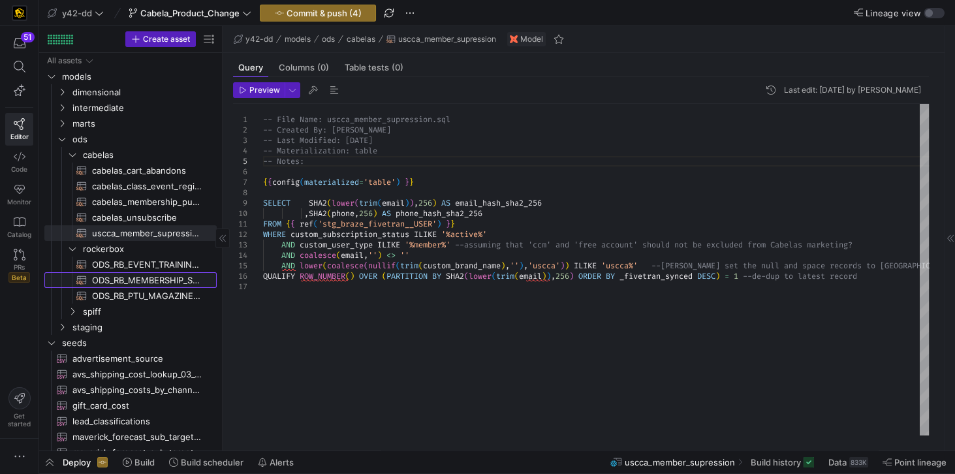
click at [145, 284] on span "ODS_RB_MEMBERSHIP_SALE​​​​​​​​​​" at bounding box center [147, 280] width 110 height 15
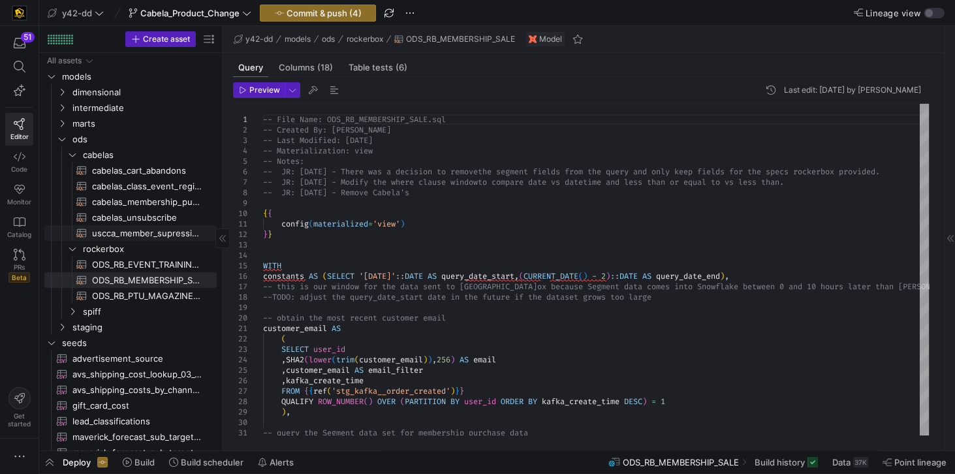
click at [144, 236] on span "uscca_member_supression​​​​​​​​​​" at bounding box center [147, 233] width 110 height 15
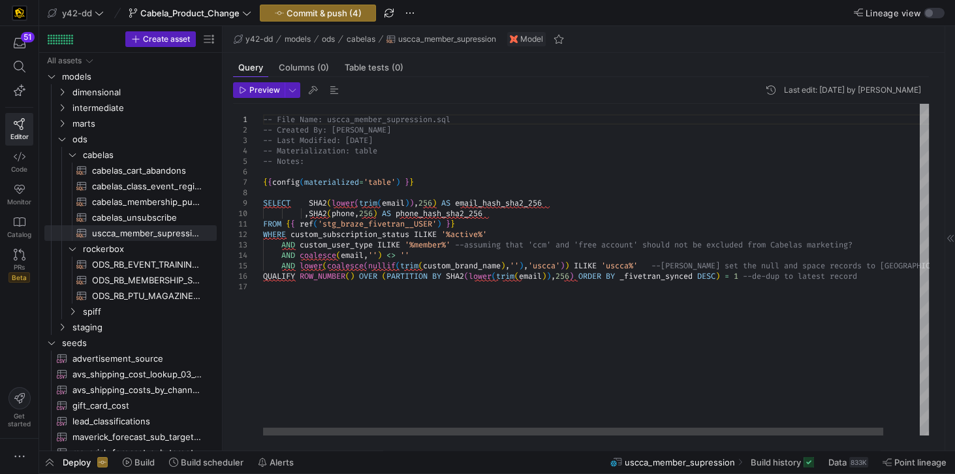
click at [313, 161] on div "-- File Name: uscca_member_supression.sql -- Created By: Jes Rabida -- Last Mod…" at bounding box center [615, 269] width 704 height 331
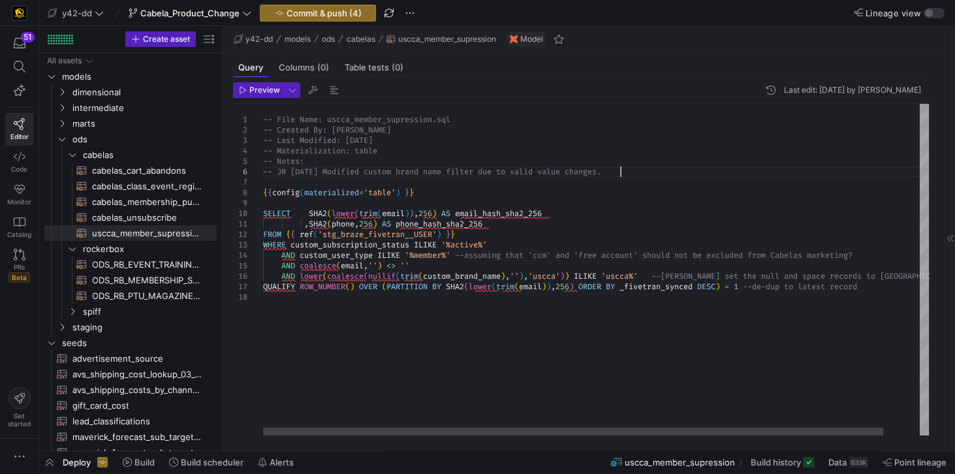
scroll to position [62, 356]
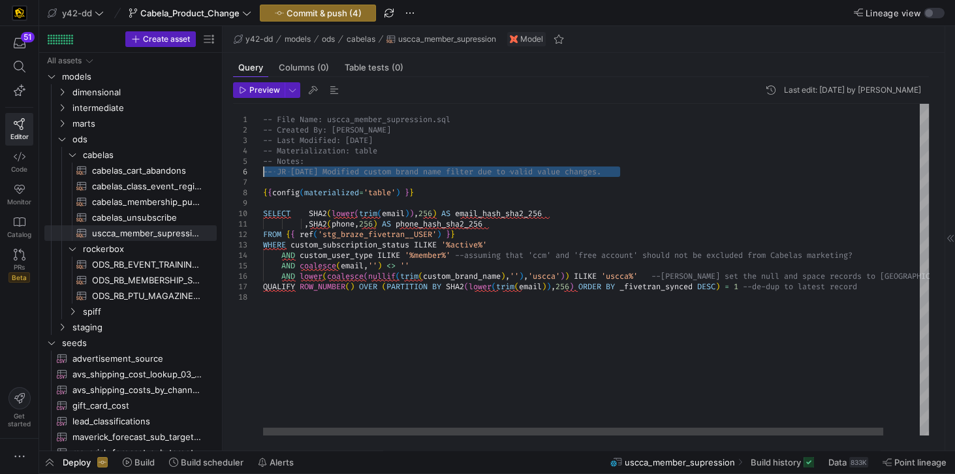
click at [435, 162] on div "-- File Name: uscca_member_supression.sql -- Created By: Jes Rabida -- Last Mod…" at bounding box center [615, 269] width 704 height 331
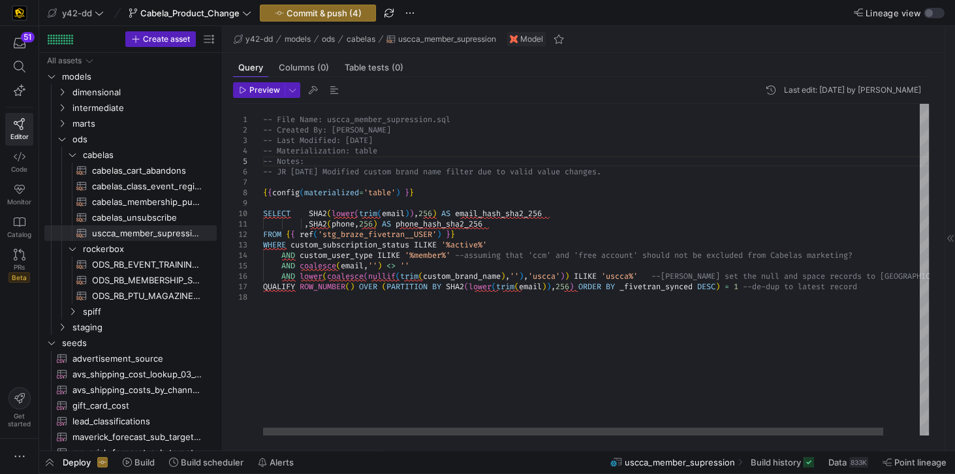
click at [287, 180] on div "-- File Name: uscca_member_supression.sql -- Created By: Jes Rabida -- Last Mod…" at bounding box center [615, 269] width 704 height 331
click at [153, 220] on span "cabelas_unsubscribe​​​​​​​​​​" at bounding box center [147, 217] width 110 height 15
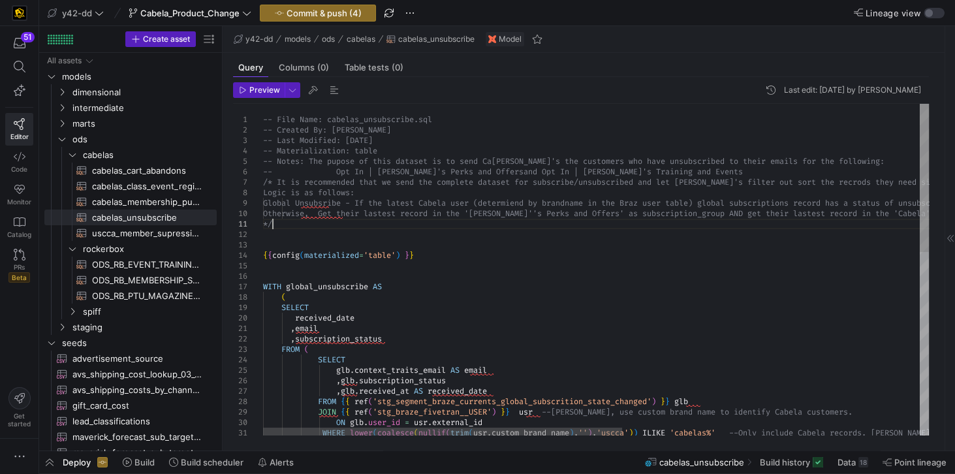
scroll to position [62, 0]
click at [278, 225] on div "-- File Name: cabelas_unsubscribe.sql -- Created By: Jess Rabida -- Last Modifi…" at bounding box center [871, 473] width 1216 height 739
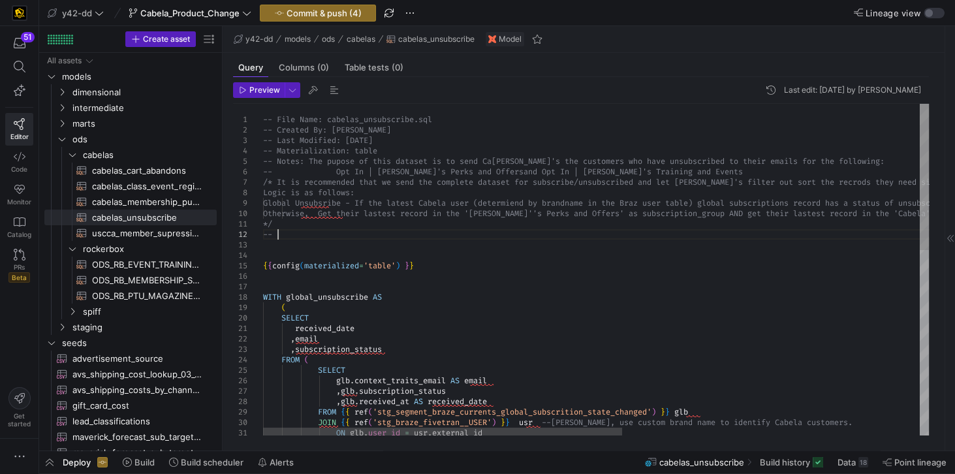
scroll to position [20, 13]
click at [284, 233] on div "-- File Name: cabelas_unsubscribe.sql -- Created By: Jess Rabida -- Last Modifi…" at bounding box center [871, 478] width 1216 height 749
click at [281, 234] on div "-- File Name: cabelas_unsubscribe.sql -- Created By: Jess Rabida -- Last Modifi…" at bounding box center [871, 478] width 1216 height 749
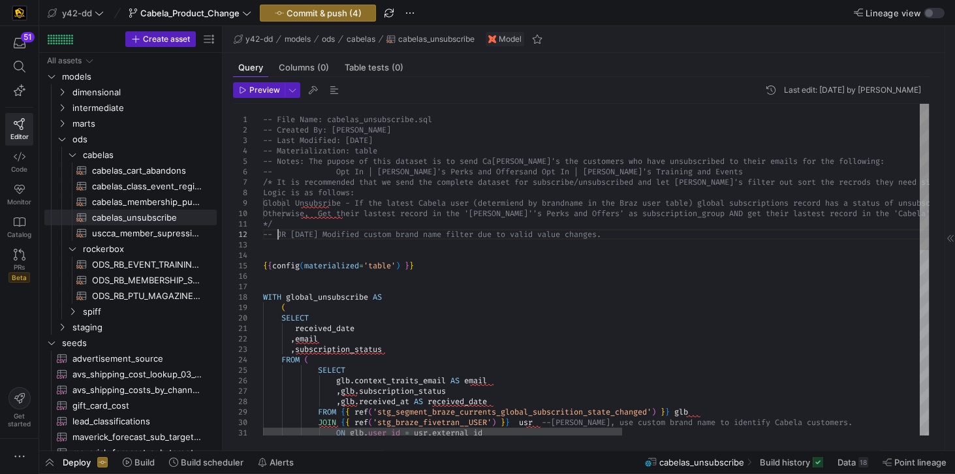
click at [306, 241] on div "-- File Name: cabelas_unsubscribe.sql -- Created By: Jess Rabida -- Last Modifi…" at bounding box center [871, 478] width 1216 height 749
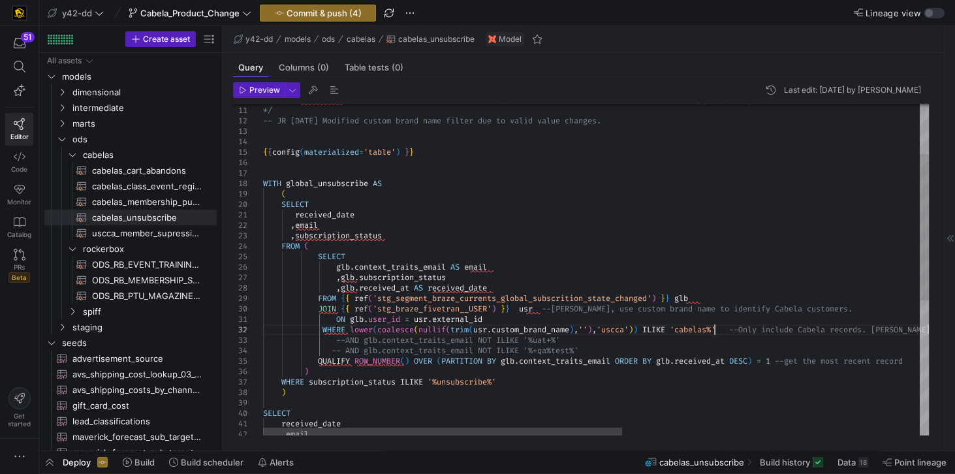
click at [715, 327] on div "Otherwise, Get their lastest record in th e 'Cabela''s Perks and Offers' as sub…" at bounding box center [871, 364] width 1216 height 749
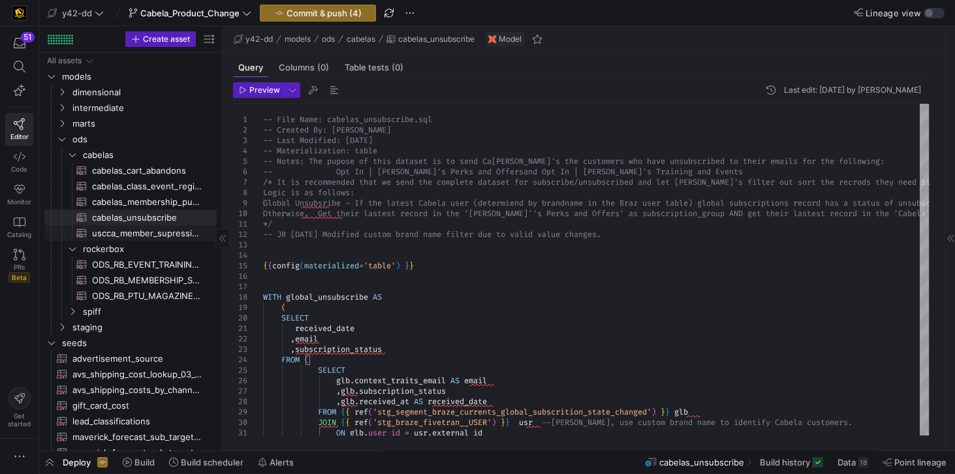
click at [157, 235] on span "uscca_member_supression​​​​​​​​​​" at bounding box center [147, 233] width 110 height 15
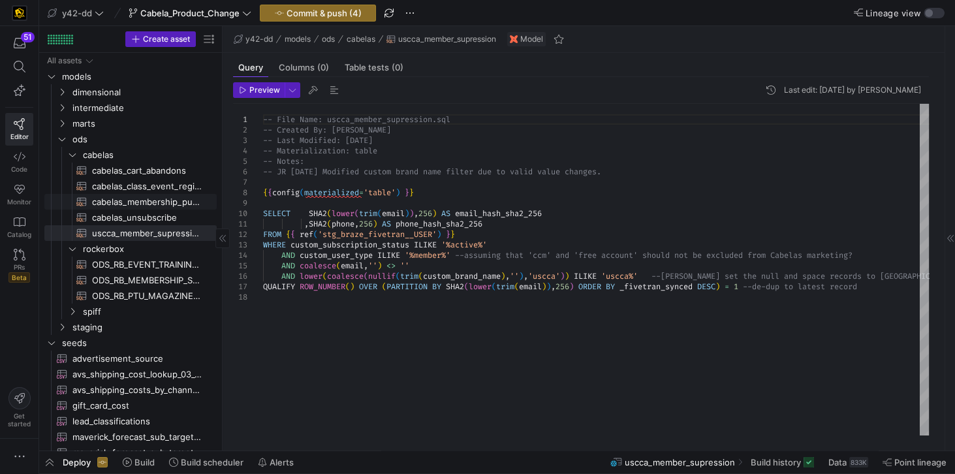
click at [144, 202] on span "cabelas_membership_purchase​​​​​​​​​​" at bounding box center [147, 201] width 110 height 15
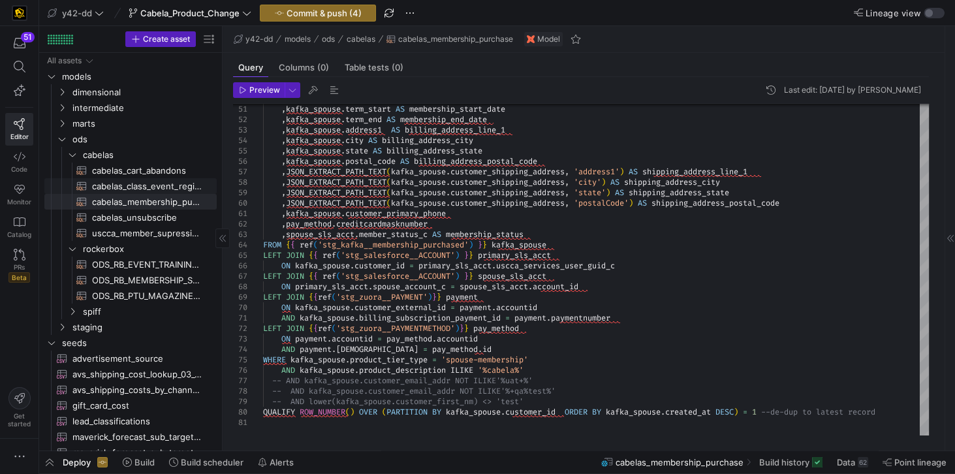
click at [132, 183] on span "cabelas_class_event_registrants​​​​​​​​​​" at bounding box center [147, 186] width 110 height 15
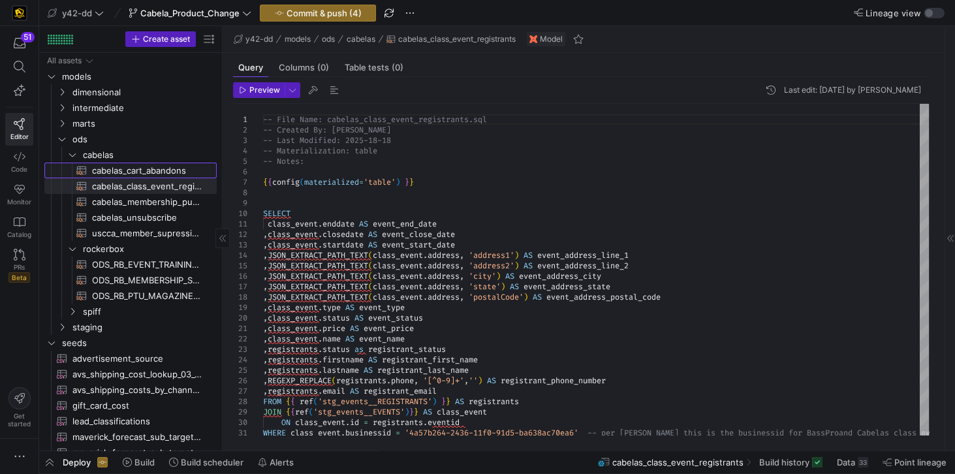
click at [125, 168] on span "cabelas_cart_abandons​​​​​​​​​​" at bounding box center [147, 170] width 110 height 15
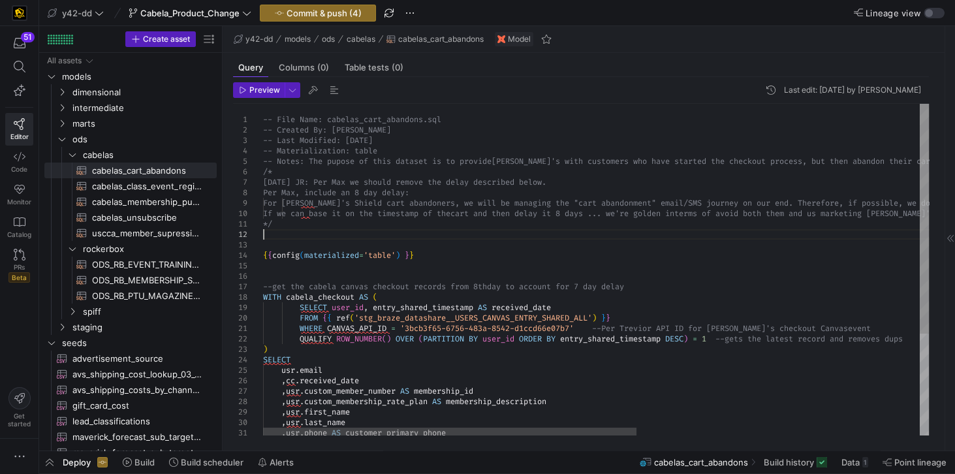
scroll to position [20, 0]
click at [310, 230] on div "-- File Name: cabelas_cart_abandons.sql -- Created By: Jess Rabida -- Last Modi…" at bounding box center [847, 343] width 1169 height 478
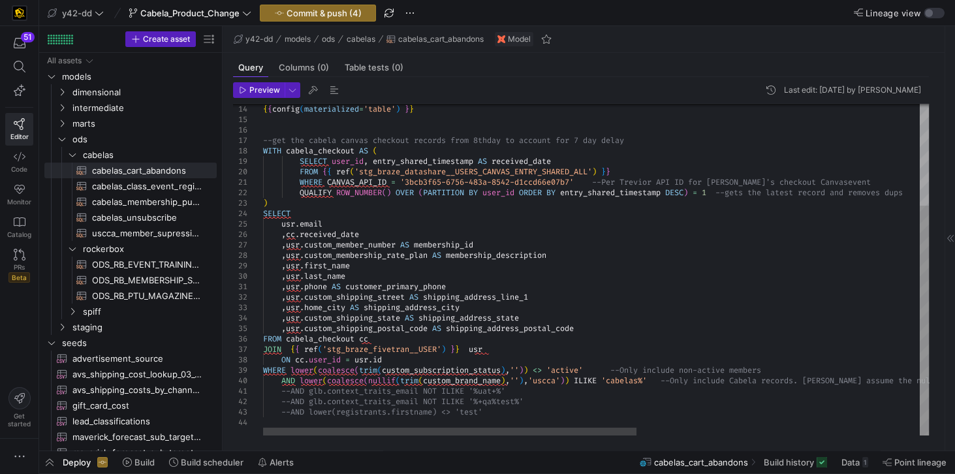
click at [645, 377] on div "{ { config ( materialized = 'table' ) } } --get the cabela canvas checkout reco…" at bounding box center [847, 197] width 1169 height 478
click at [671, 350] on div "{ { config ( materialized = 'table' ) } } --get the cabela canvas checkout reco…" at bounding box center [847, 197] width 1169 height 478
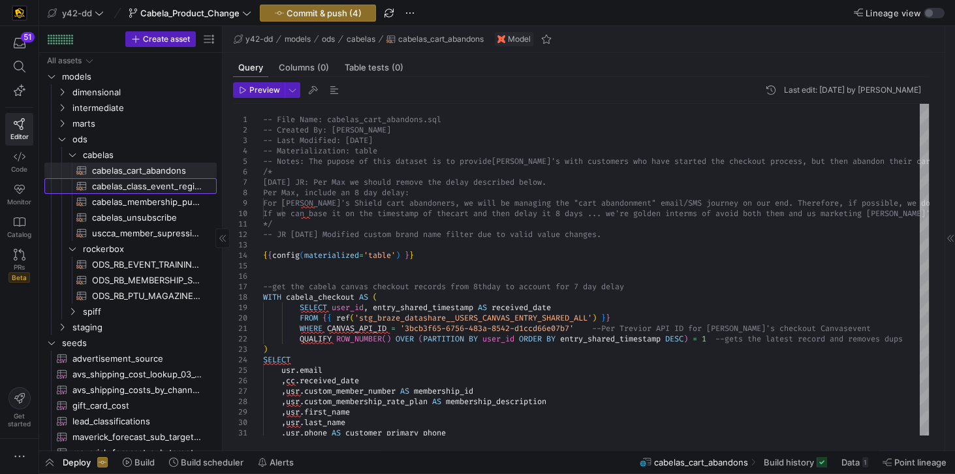
click at [110, 187] on span "cabelas_class_event_registrants​​​​​​​​​​" at bounding box center [147, 186] width 110 height 15
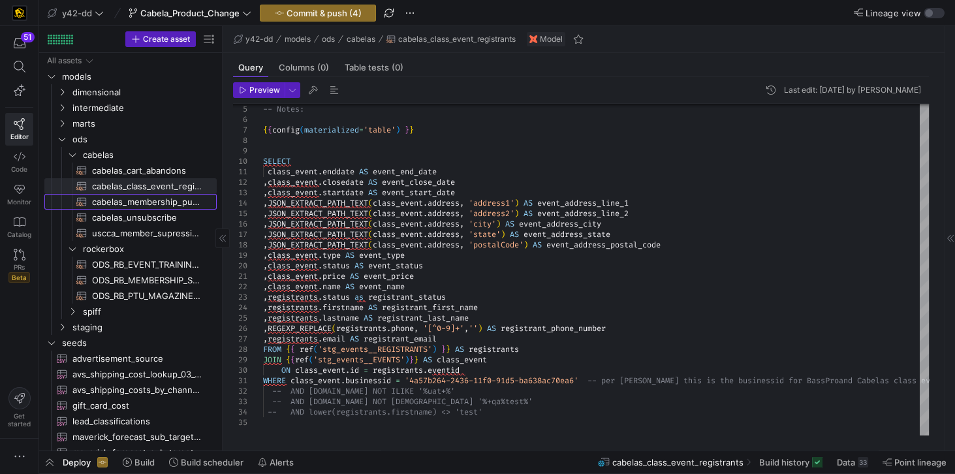
click at [149, 202] on span "cabelas_membership_purchase​​​​​​​​​​" at bounding box center [147, 201] width 110 height 15
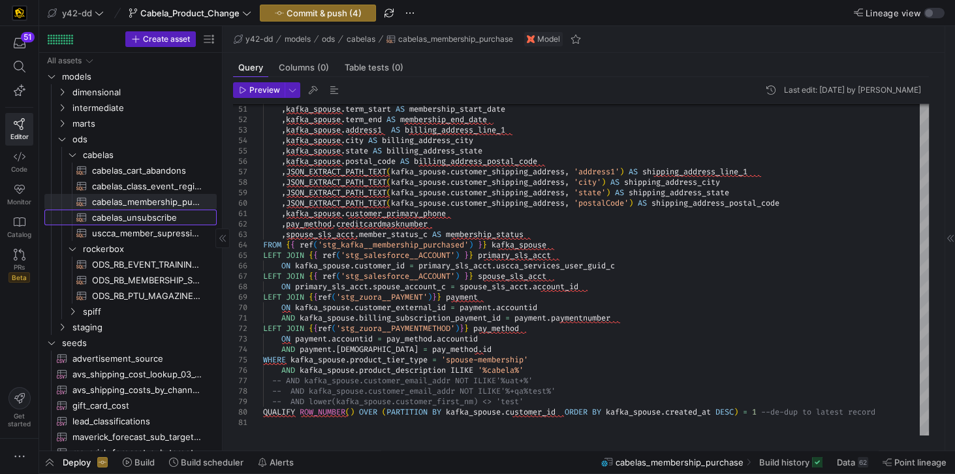
click at [102, 217] on span "cabelas_unsubscribe​​​​​​​​​​" at bounding box center [147, 217] width 110 height 15
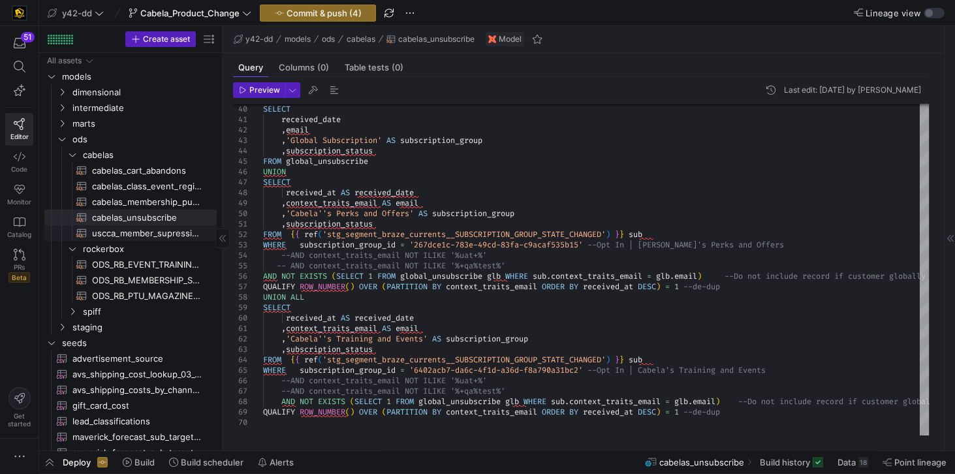
click at [145, 236] on span "uscca_member_supression​​​​​​​​​​" at bounding box center [147, 233] width 110 height 15
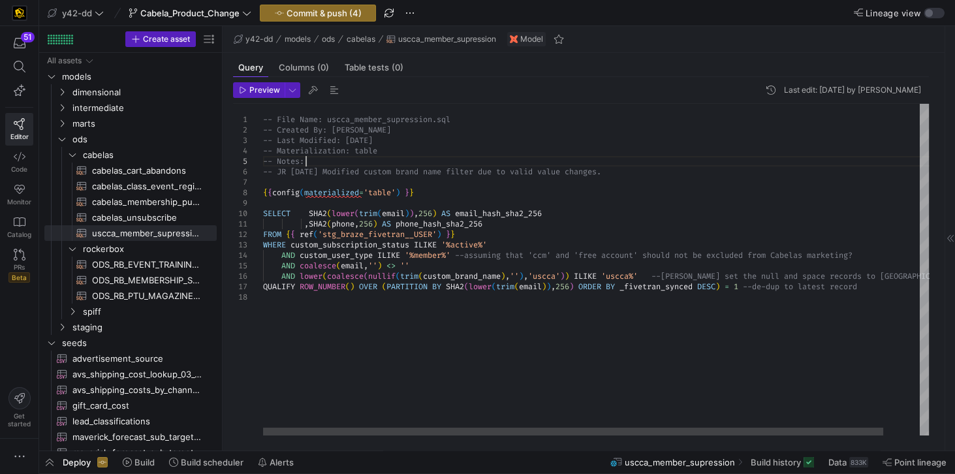
click at [335, 159] on div "-- File Name: uscca_member_supression.sql -- Created By: Jes Rabida -- Last Mod…" at bounding box center [615, 269] width 704 height 331
click at [307, 160] on div "-- File Name: uscca_member_supression.sql -- Created By: Jes Rabida -- Last Mod…" at bounding box center [615, 269] width 704 height 331
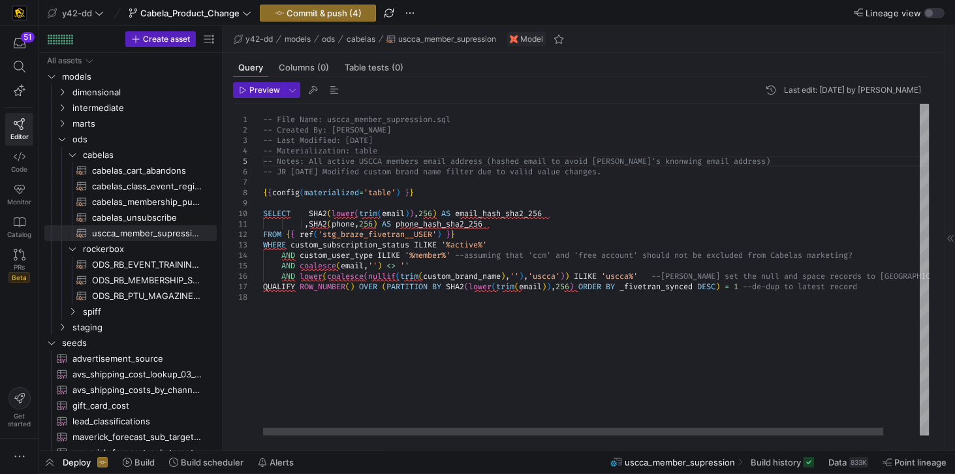
click at [564, 127] on div "-- File Name: uscca_member_supression.sql -- Created By: Jes Rabida -- Last Mod…" at bounding box center [615, 269] width 704 height 331
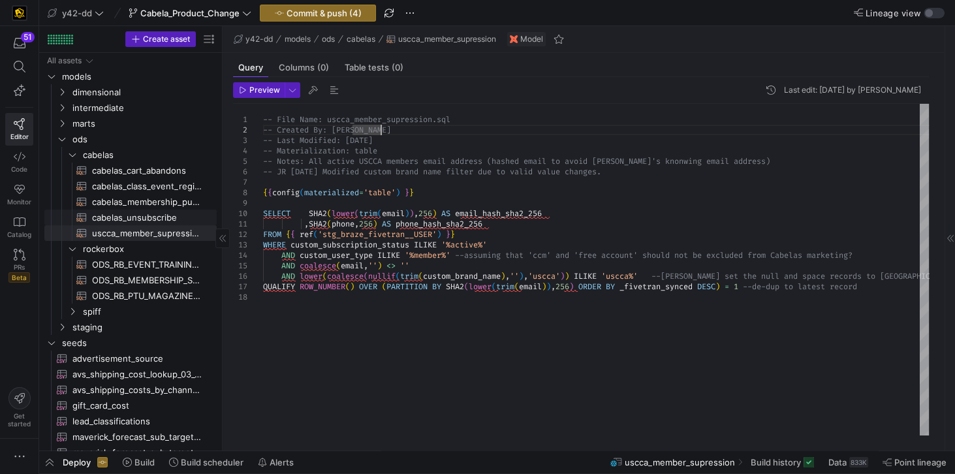
click at [134, 217] on span "cabelas_unsubscribe​​​​​​​​​​" at bounding box center [147, 217] width 110 height 15
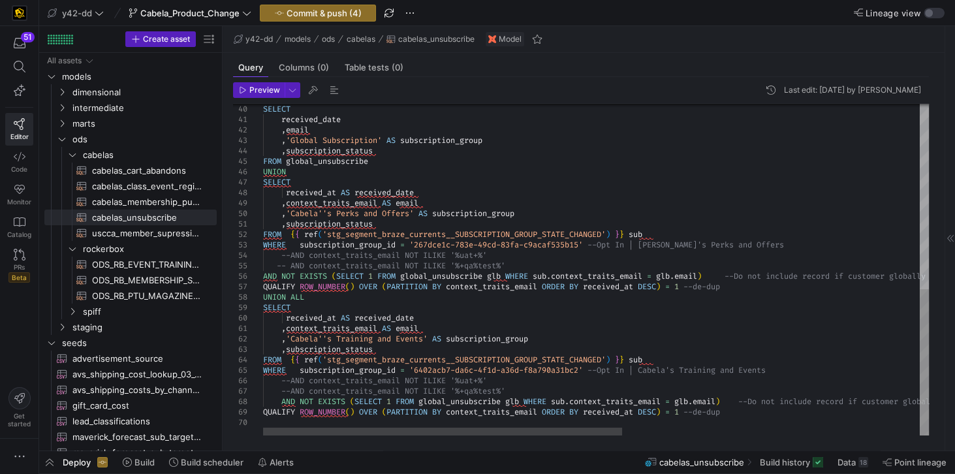
click at [638, 151] on div "SELECT received_date , email , 'Global Subscription' AS subscription_group , su…" at bounding box center [871, 60] width 1216 height 749
click at [142, 203] on span "cabelas_membership_purchase​​​​​​​​​​" at bounding box center [147, 201] width 110 height 15
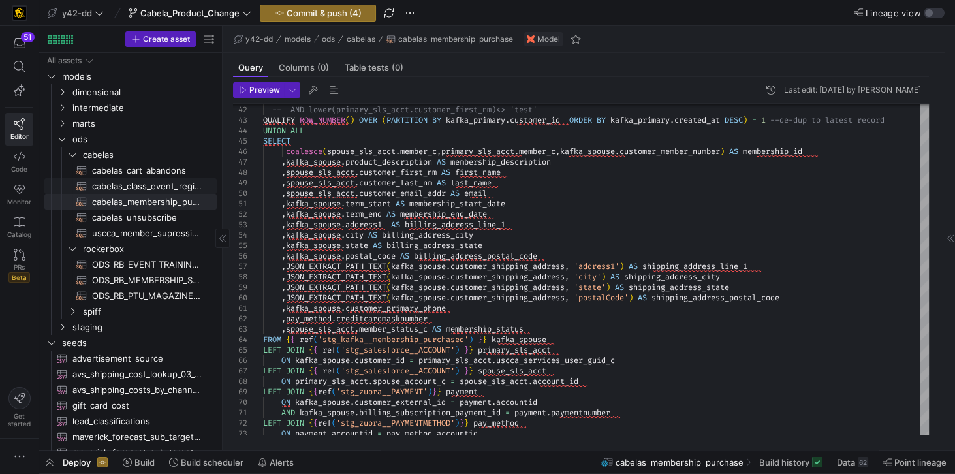
click at [138, 189] on span "cabelas_class_event_registrants​​​​​​​​​​" at bounding box center [147, 186] width 110 height 15
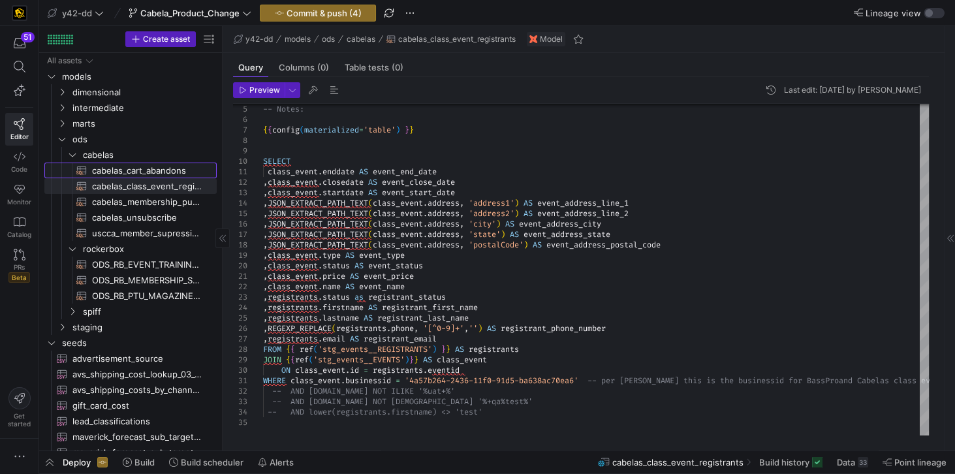
click at [157, 170] on span "cabelas_cart_abandons​​​​​​​​​​" at bounding box center [147, 170] width 110 height 15
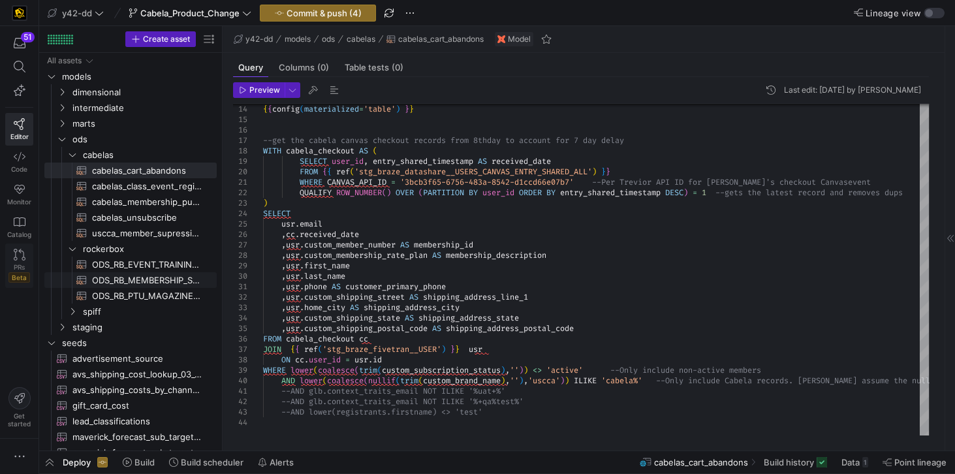
drag, startPoint x: 132, startPoint y: 278, endPoint x: 6, endPoint y: 250, distance: 129.0
click at [132, 278] on span "ODS_RB_MEMBERSHIP_SALE​​​​​​​​​​" at bounding box center [147, 280] width 110 height 15
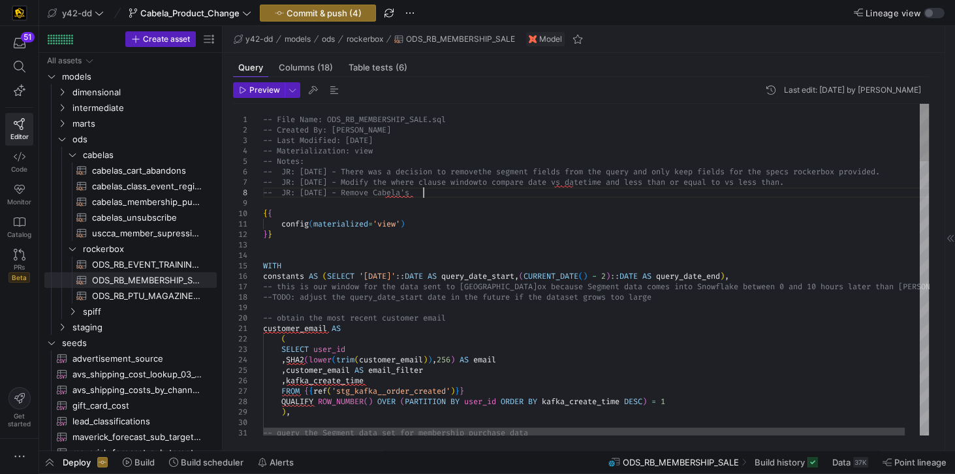
scroll to position [41, 0]
drag, startPoint x: 429, startPoint y: 192, endPoint x: 232, endPoint y: 185, distance: 197.8
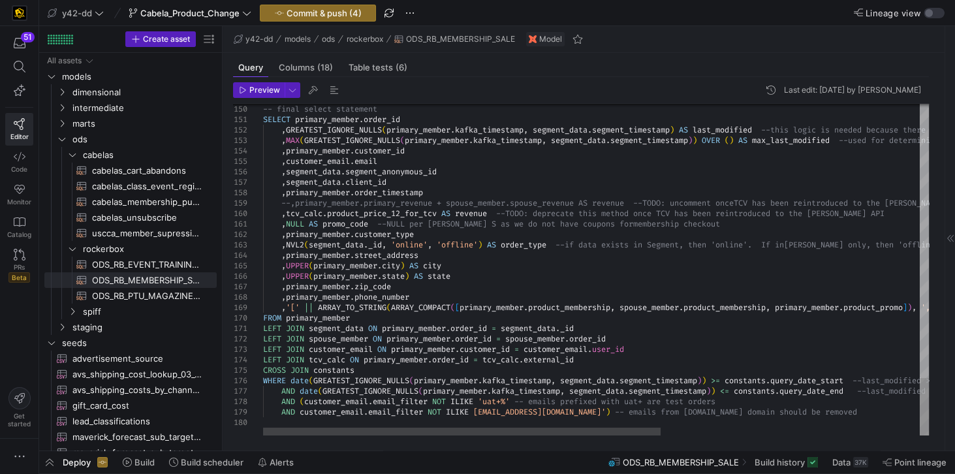
type textarea ",NULL AS promo_code --NULL per Trevor S as we do not have coupons for membershi…"
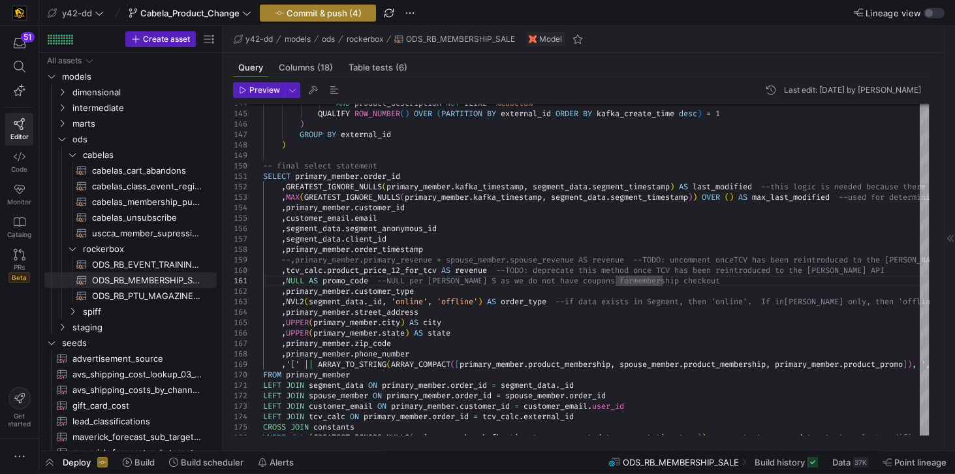
click at [328, 14] on span "Commit & push (4)" at bounding box center [323, 13] width 75 height 10
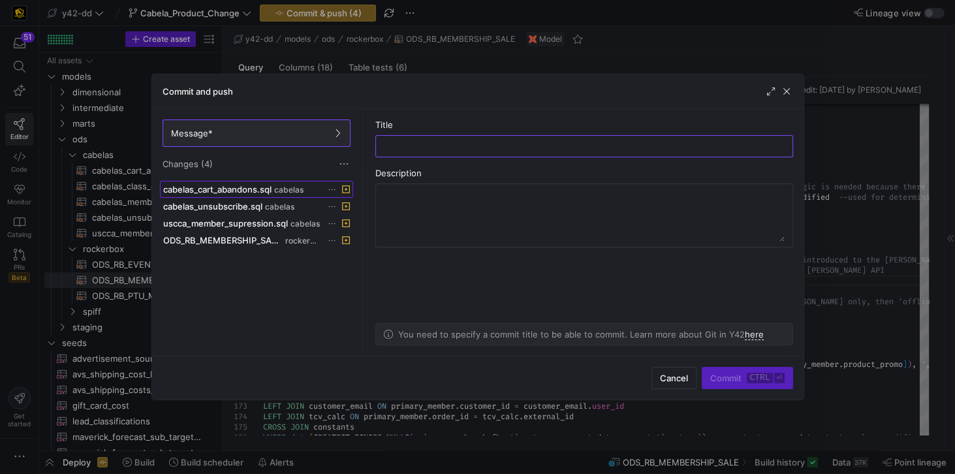
click at [268, 191] on span "cabelas_cart_abandons.sql" at bounding box center [217, 189] width 108 height 10
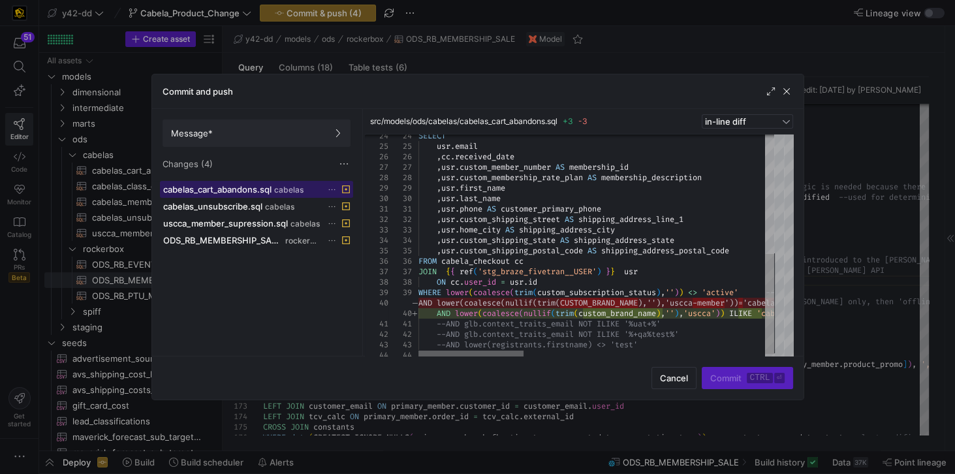
click at [457, 350] on div at bounding box center [470, 354] width 105 height 8
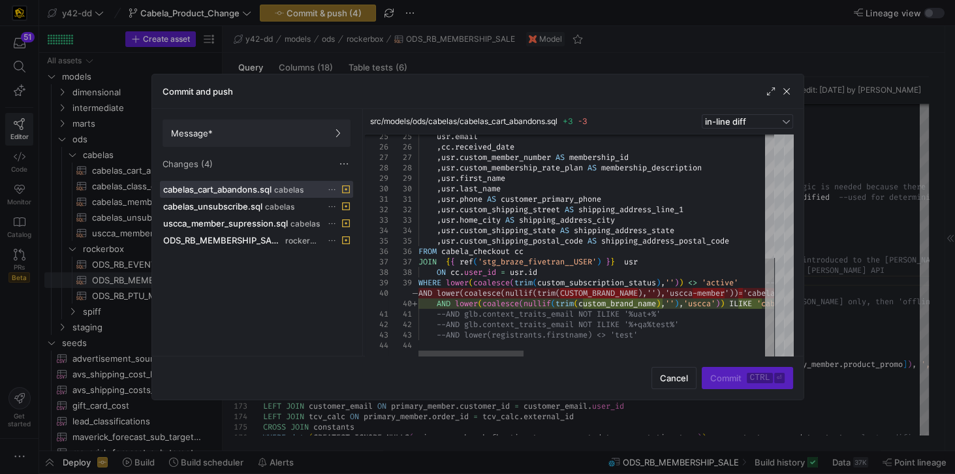
type textarea "ary_phone ,usr.custom_shipping_street AS shipping_address_line_1 ,usr.home_city…"
drag, startPoint x: 583, startPoint y: 301, endPoint x: 663, endPoint y: 303, distance: 80.3
click at [278, 202] on span "cabelas" at bounding box center [279, 206] width 29 height 9
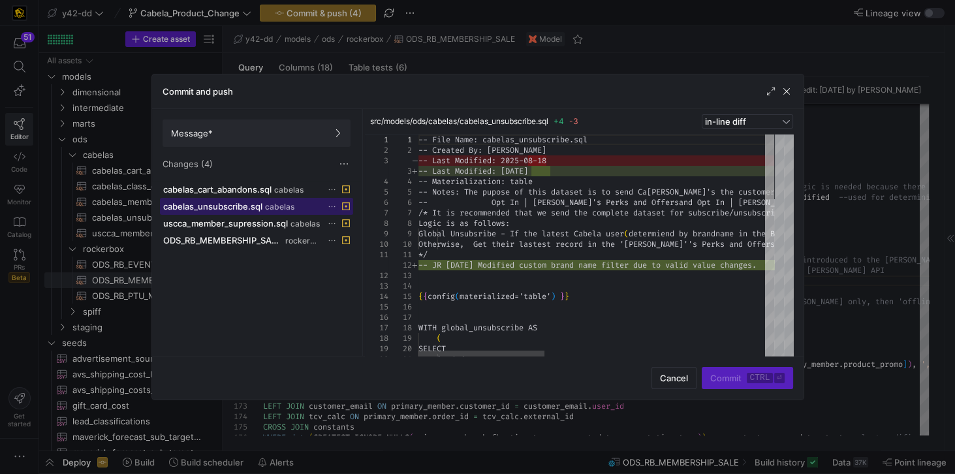
scroll to position [0, 490]
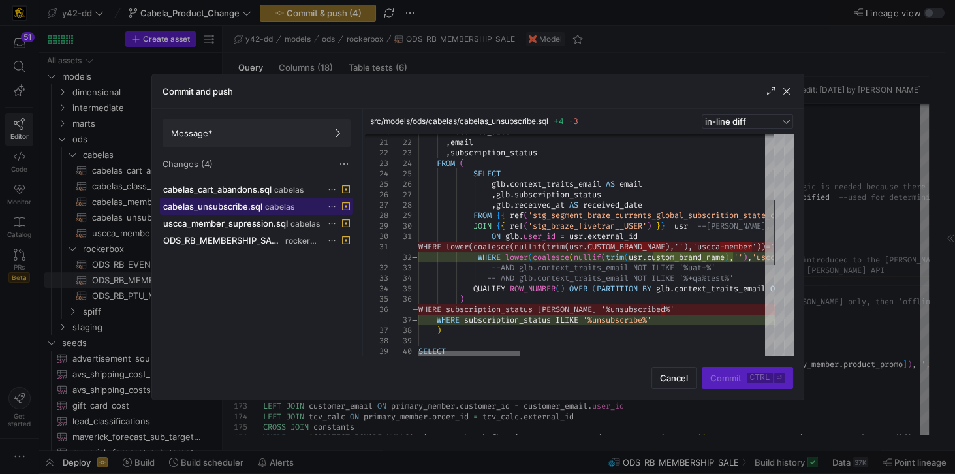
click at [427, 350] on div at bounding box center [468, 354] width 101 height 8
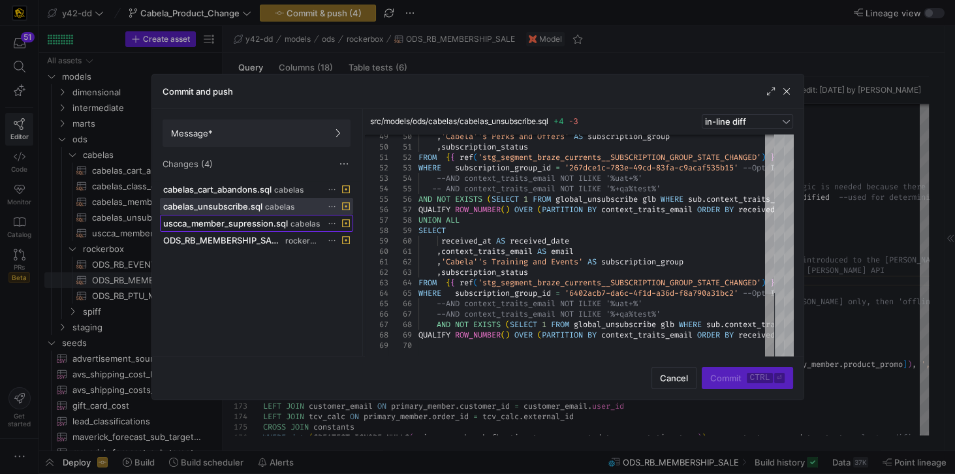
click at [277, 221] on span "uscca_member_supression.sql" at bounding box center [225, 223] width 125 height 10
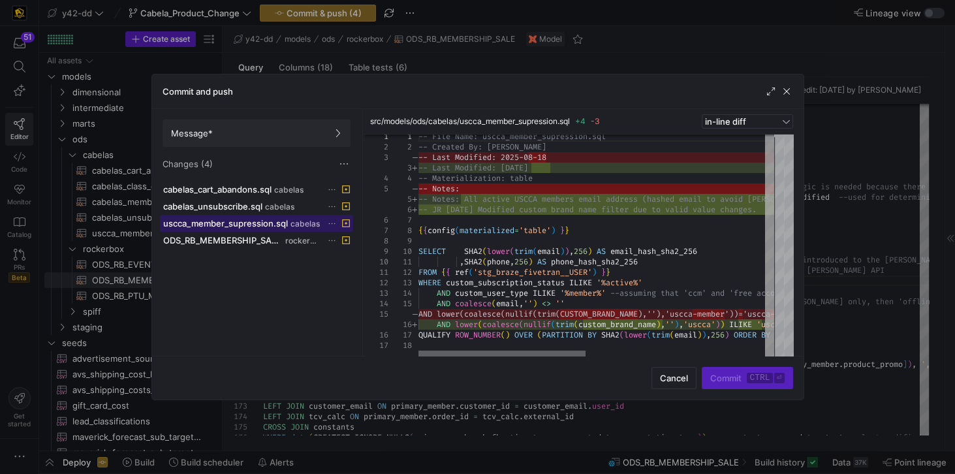
click at [446, 350] on div at bounding box center [501, 354] width 167 height 8
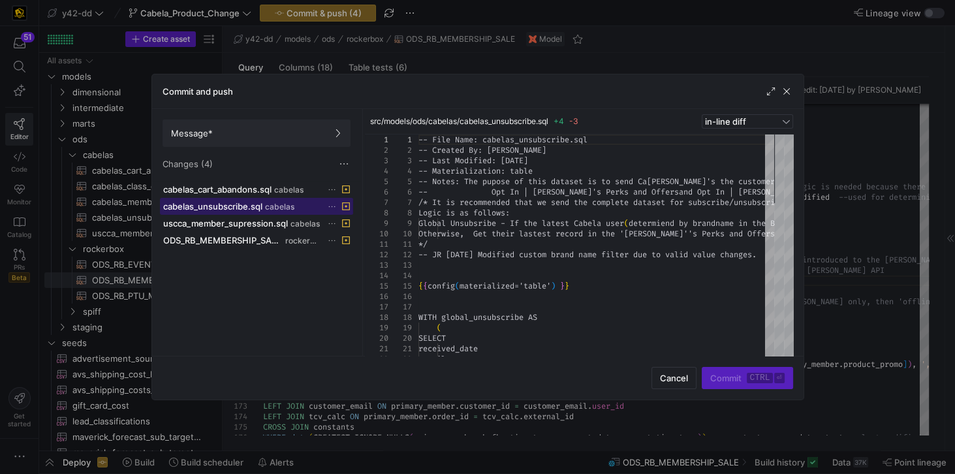
click at [247, 209] on span "cabelas_unsubscribe.sql" at bounding box center [212, 206] width 99 height 10
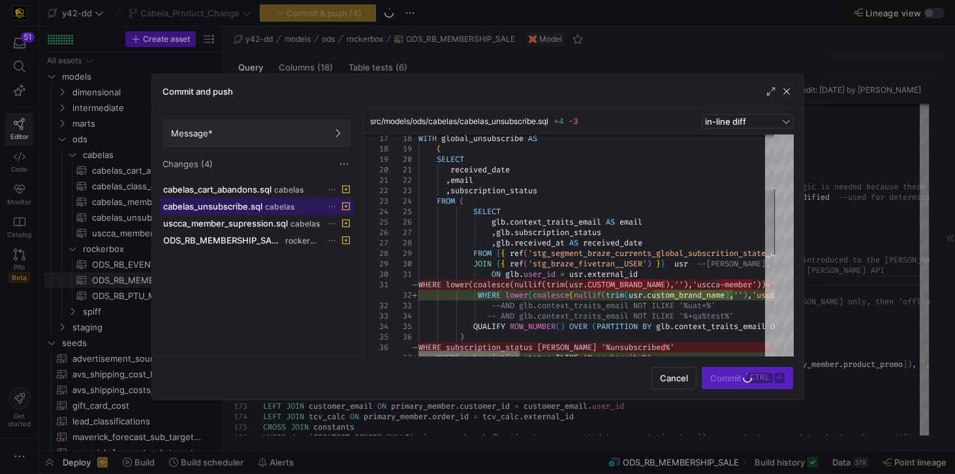
click at [443, 350] on div at bounding box center [468, 354] width 101 height 8
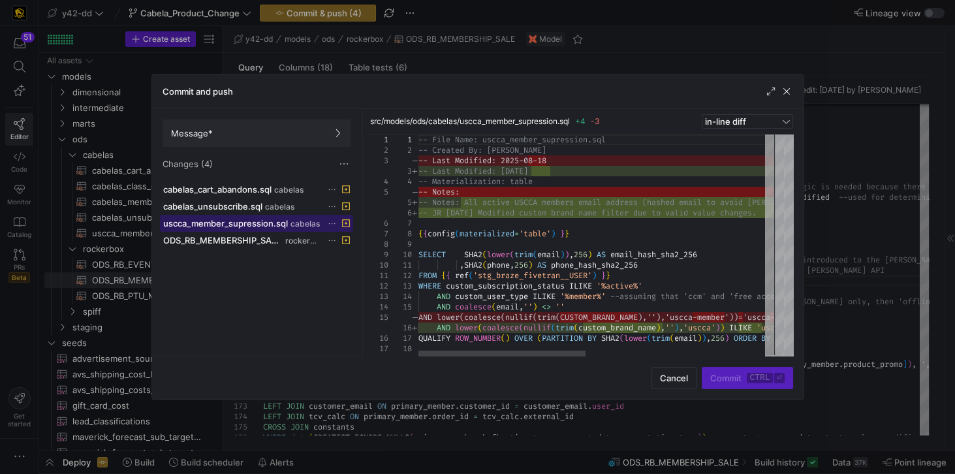
click at [184, 222] on span "uscca_member_supression.sql" at bounding box center [225, 223] width 125 height 10
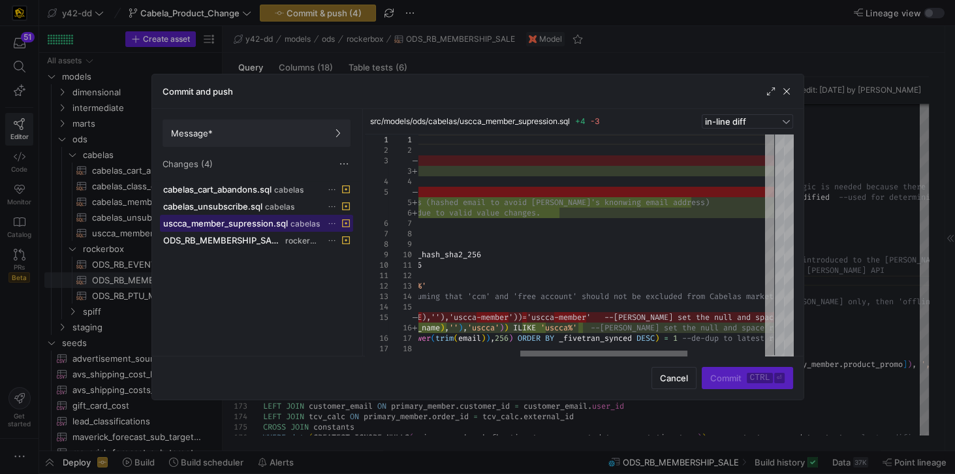
click at [661, 358] on div at bounding box center [603, 354] width 167 height 8
click at [546, 329] on div "-- File Name: uscca_member_supression.sql -- Created By: Jes Rabida -- Last Mod…" at bounding box center [570, 247] width 737 height 227
click at [519, 327] on div "-- File Name: uscca_member_supression.sql -- Created By: Jes Rabida -- Last Mod…" at bounding box center [570, 247] width 737 height 227
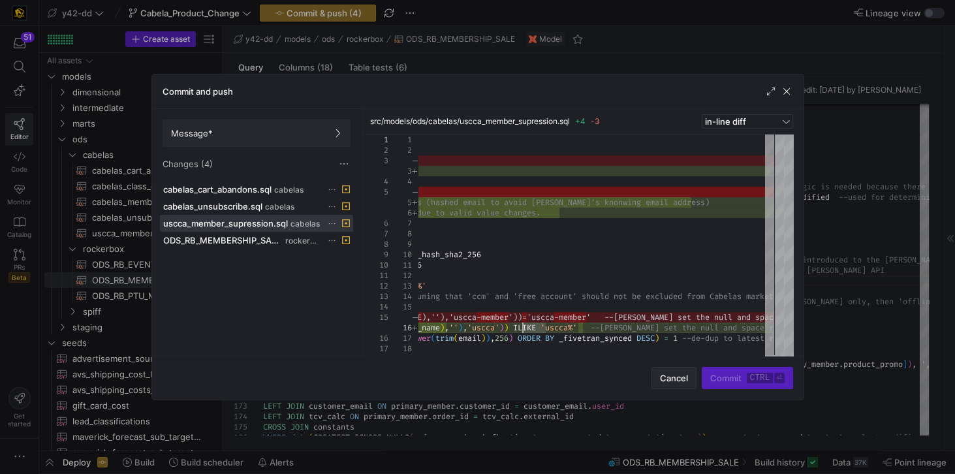
type textarea ",SHA2(phone,256) AS phone_hash_sha2_256 FROM {{ ref('stg_braze_fivetran__USER')…"
click at [673, 378] on span "Cancel" at bounding box center [674, 378] width 28 height 10
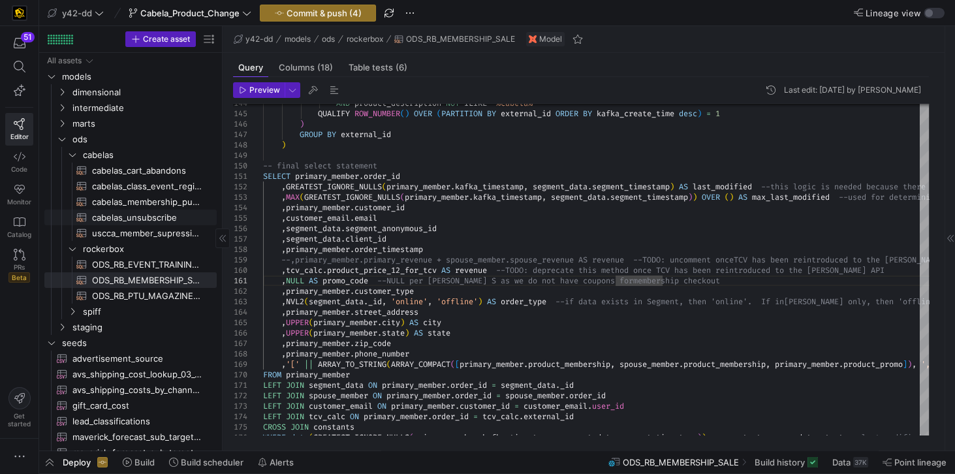
click at [134, 219] on span "cabelas_unsubscribe​​​​​​​​​​" at bounding box center [147, 217] width 110 height 15
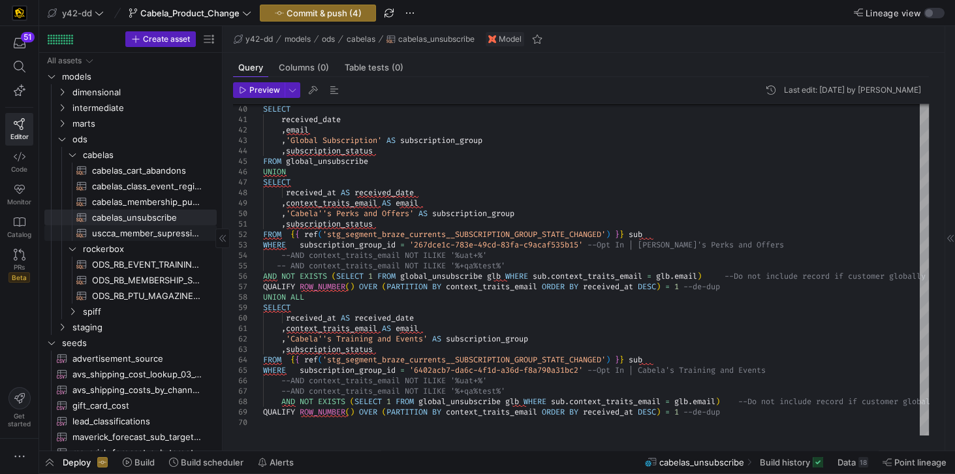
click at [145, 233] on span "uscca_member_supression​​​​​​​​​​" at bounding box center [147, 233] width 110 height 15
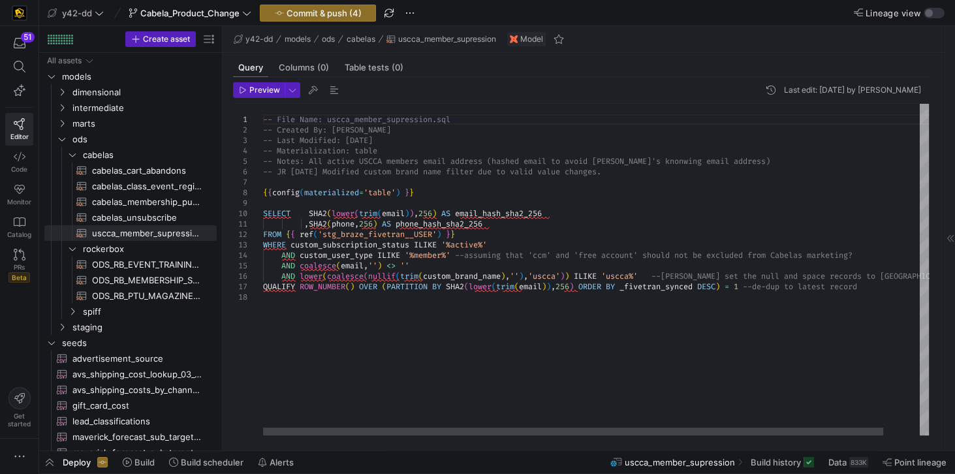
scroll to position [41, 0]
click at [583, 275] on div "-- File Name: uscca_member_supression.sql -- Created By: Jes Rabida -- Last Mod…" at bounding box center [615, 269] width 704 height 331
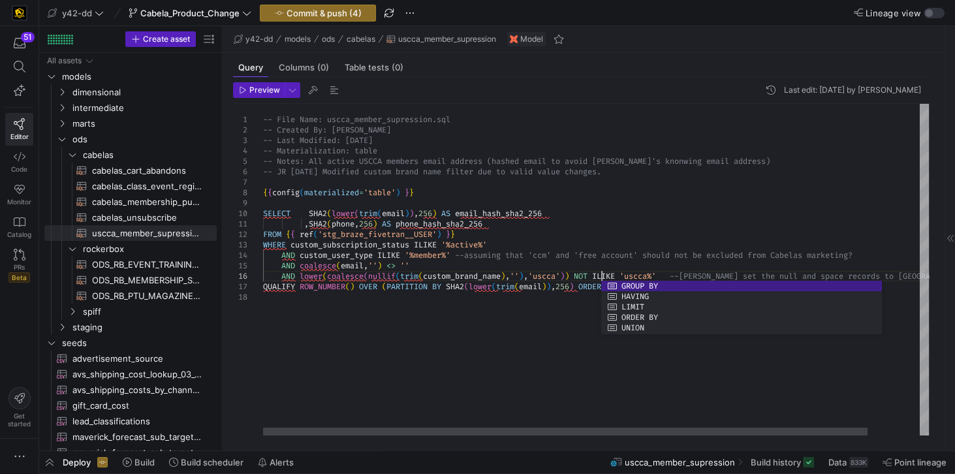
click at [649, 243] on div "-- File Name: uscca_member_supression.sql -- Created By: Jes Rabida -- Last Mod…" at bounding box center [624, 269] width 723 height 331
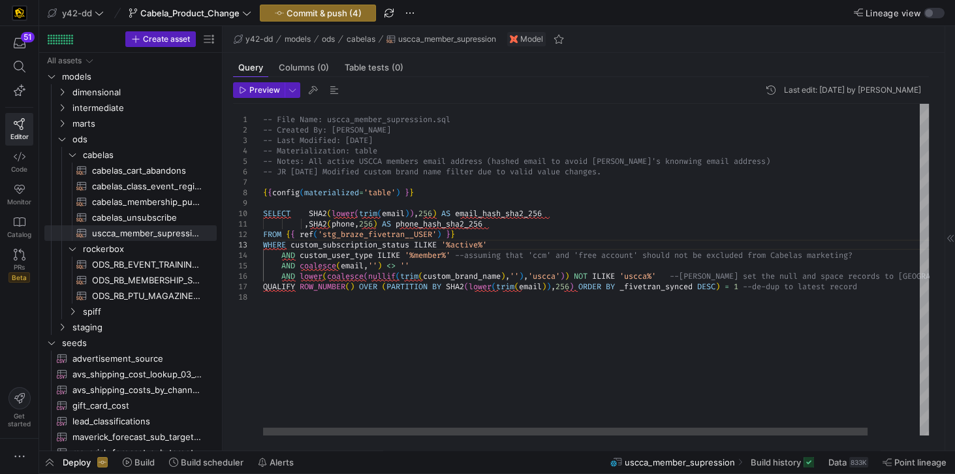
click at [652, 277] on div "-- File Name: uscca_member_supression.sql -- Created By: Jes Rabida -- Last Mod…" at bounding box center [624, 269] width 723 height 331
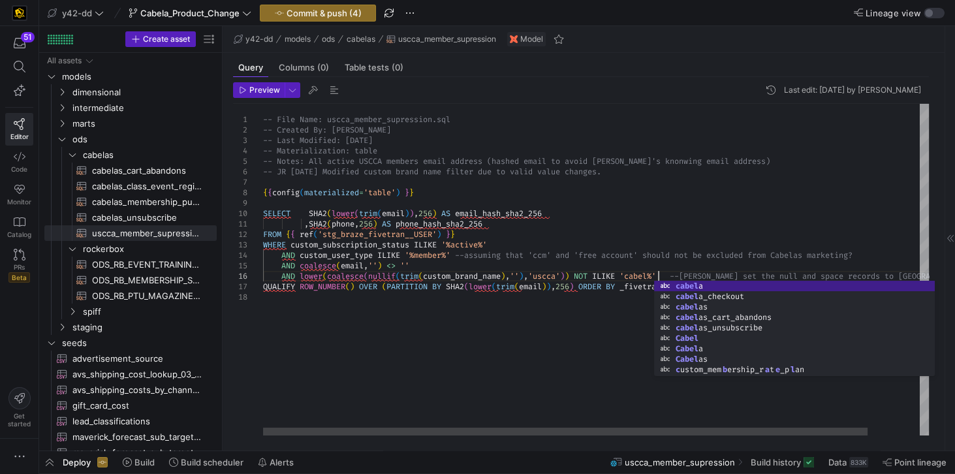
scroll to position [52, 399]
click at [778, 237] on div "-- File Name: uscca_member_supression.sql -- Created By: Jes Rabida -- Last Mod…" at bounding box center [627, 269] width 728 height 331
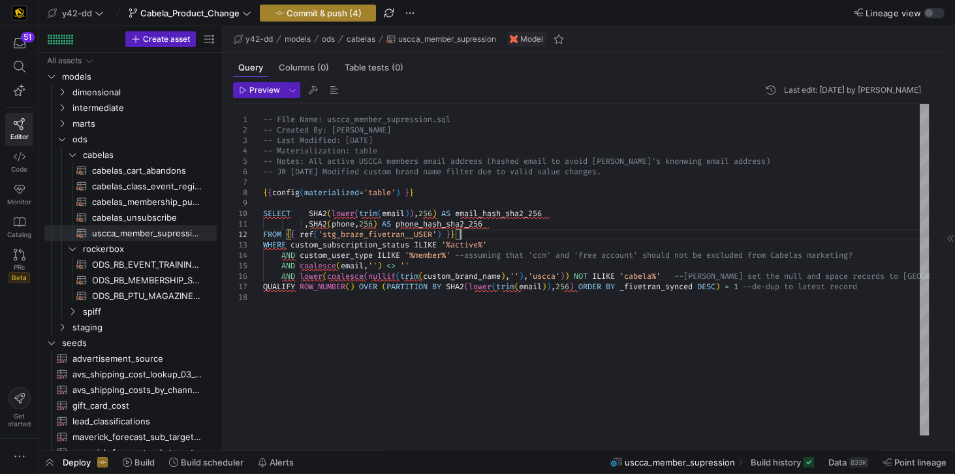
type textarea ",SHA2(phone,256) AS phone_hash_sha2_256 FROM {{ ref('stg_braze_fivetran__USER')…"
click at [328, 11] on span "Commit & push (4)" at bounding box center [323, 13] width 75 height 10
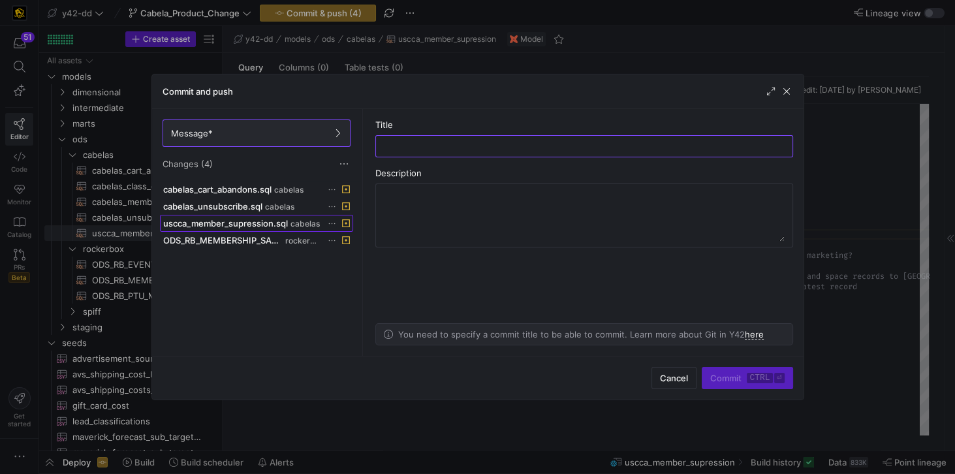
click at [235, 223] on span "uscca_member_supression.sql" at bounding box center [225, 223] width 125 height 10
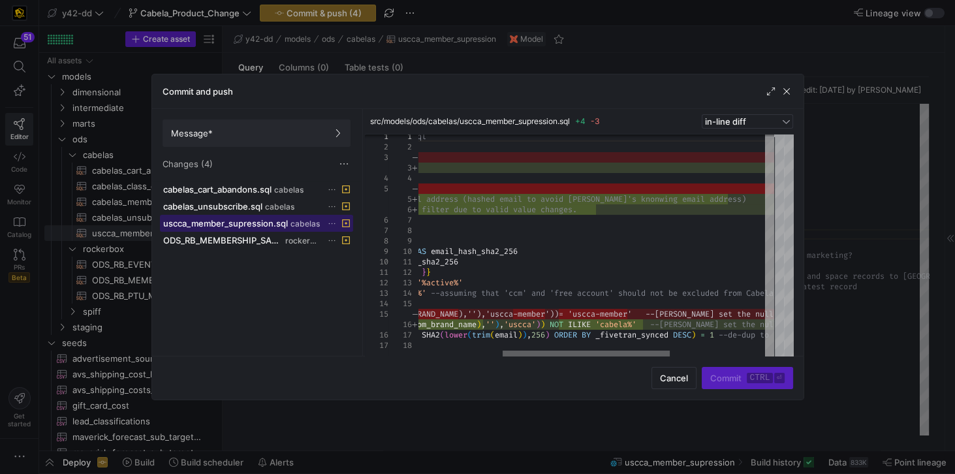
click at [655, 358] on div at bounding box center [585, 354] width 167 height 8
type textarea ",SHA2(phone,256) AS phone_hash_sha2_256 FROM {{ ref('stg_braze_fivetran__USER')…"
click at [641, 256] on div "-- File Name: uscca_member_supression.sql -- Created By: Jes Rabida -- Last Mod…" at bounding box center [607, 244] width 737 height 227
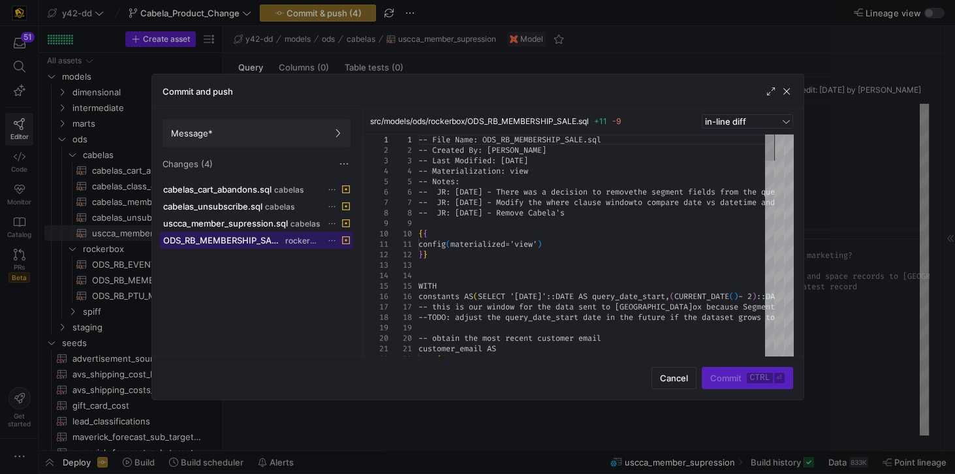
click at [242, 235] on span "ODS_RB_MEMBERSHIP_SALE.sql" at bounding box center [223, 240] width 120 height 10
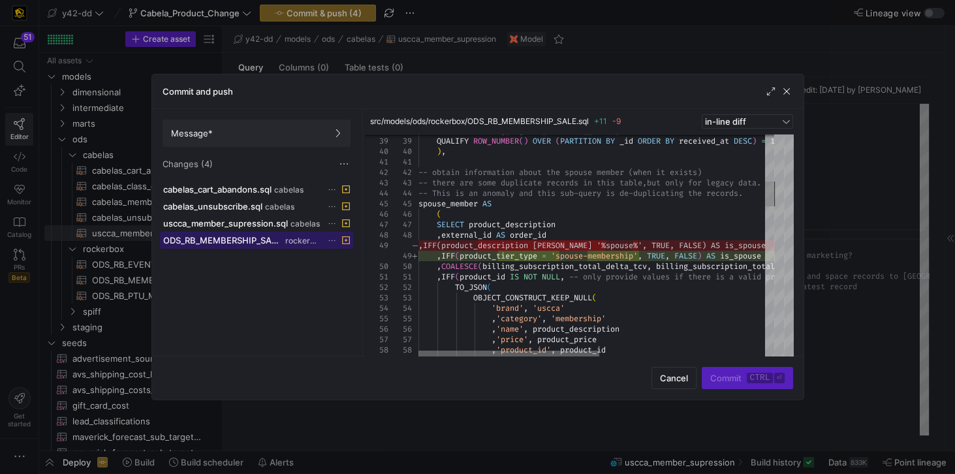
click at [418, 350] on div at bounding box center [508, 354] width 181 height 8
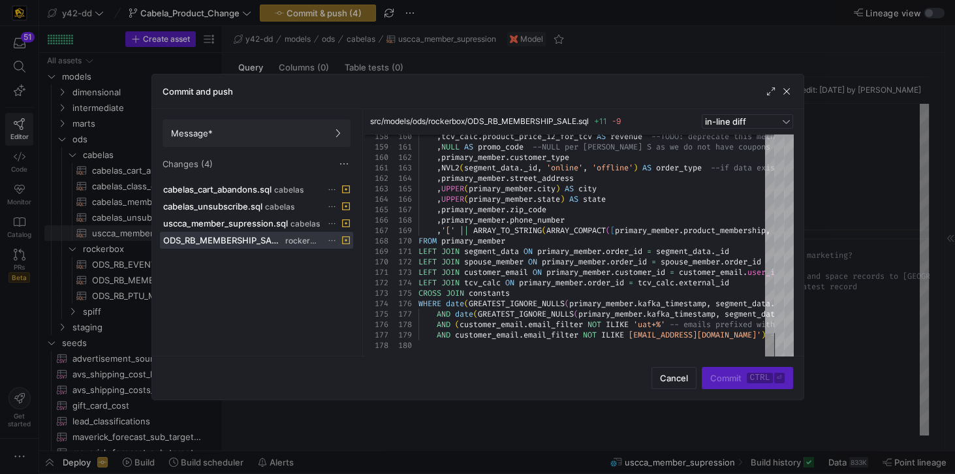
click at [743, 380] on div "Commit ctrl ⏎" at bounding box center [746, 378] width 91 height 22
click at [254, 138] on span at bounding box center [256, 133] width 187 height 26
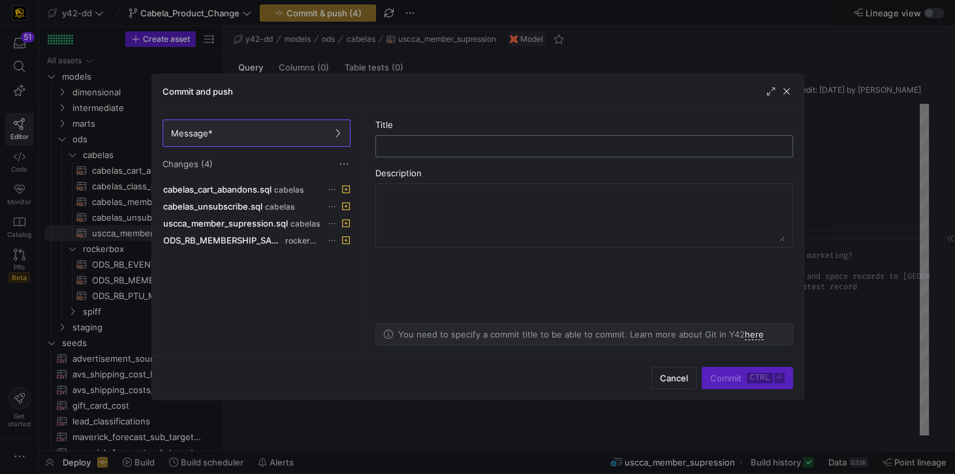
click at [472, 150] on input "text" at bounding box center [583, 146] width 395 height 10
type input "Modifications to"
click at [426, 192] on textarea at bounding box center [584, 215] width 401 height 52
click at [473, 217] on textarea at bounding box center [584, 215] width 401 height 52
click at [446, 213] on textarea at bounding box center [584, 215] width 401 height 52
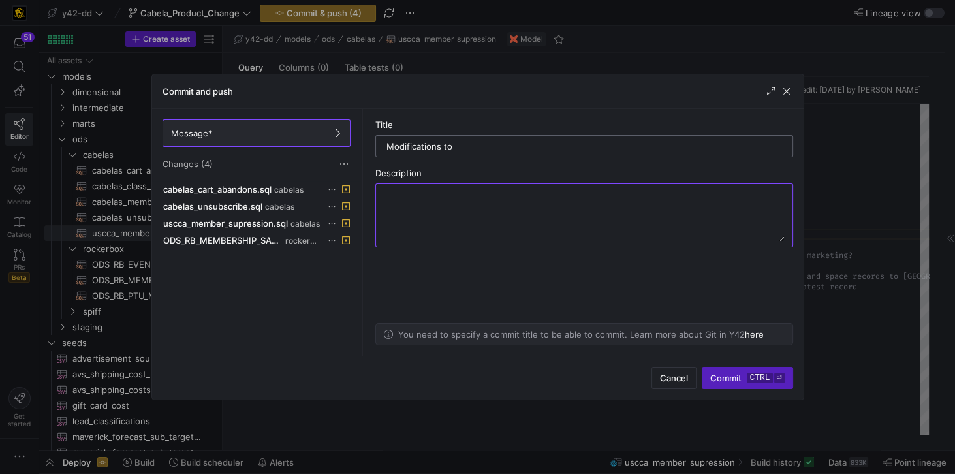
paste textarea "Modified custom brand name filter due to valid value changes."
type textarea "Modified custom brand name filter due to valid value changes."
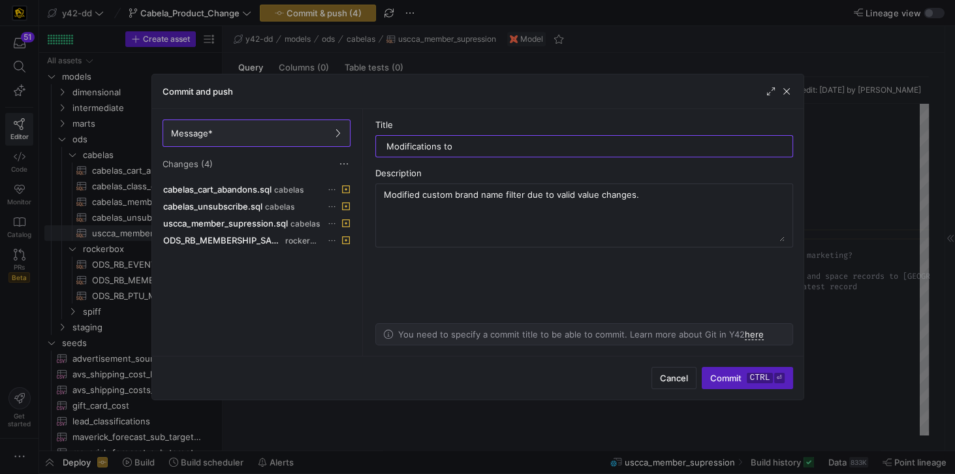
drag, startPoint x: 457, startPoint y: 147, endPoint x: 371, endPoint y: 146, distance: 86.1
click at [371, 146] on as-split-area "Title Modifications to Description Modified custom brand name filter due to val…" at bounding box center [584, 232] width 438 height 247
paste input "ed custom brand name filter due to valid value changes."
type input "Modified custom brand name filter due to valid value changes."
click at [738, 381] on span "Commit ctrl ⏎" at bounding box center [747, 378] width 74 height 10
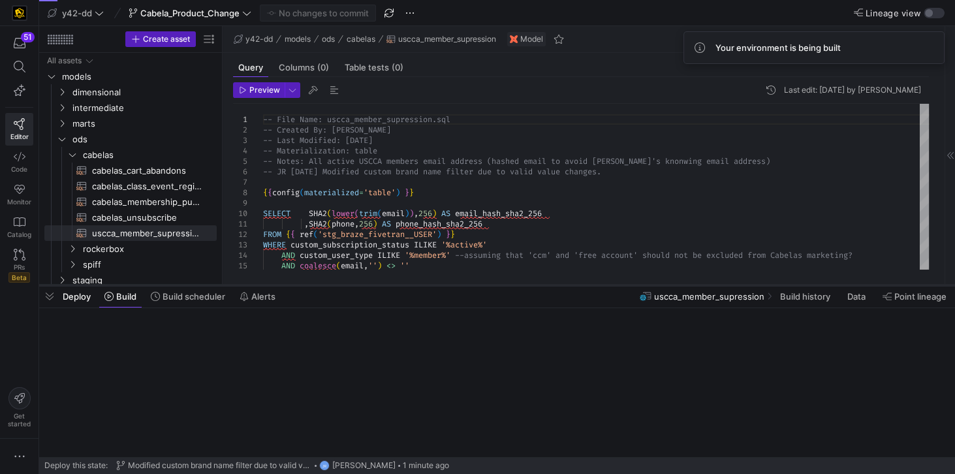
drag, startPoint x: 245, startPoint y: 450, endPoint x: 278, endPoint y: 284, distance: 168.9
click at [278, 284] on div at bounding box center [496, 285] width 915 height 5
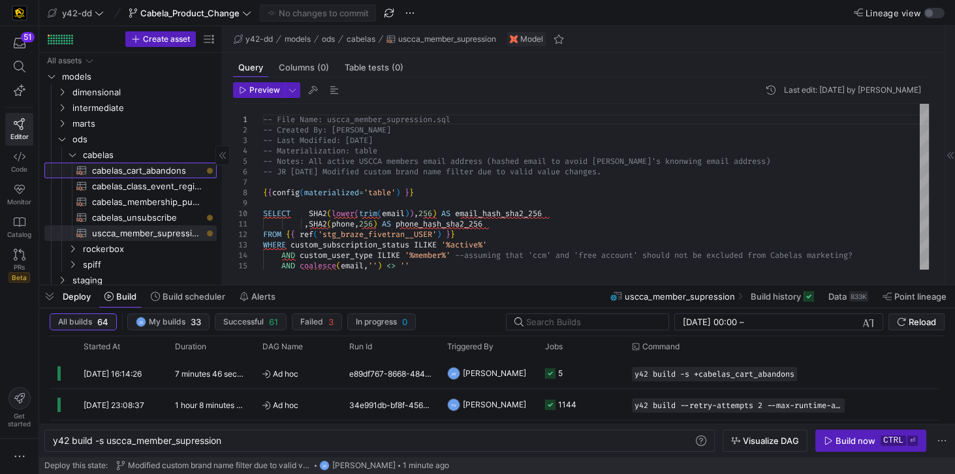
click at [159, 170] on span "cabelas_cart_abandons​​​​​​​​​​" at bounding box center [147, 170] width 110 height 15
type textarea "-- File Name: cabelas_cart_abandons.sql -- Created By: Jess Rabida -- Last Modi…"
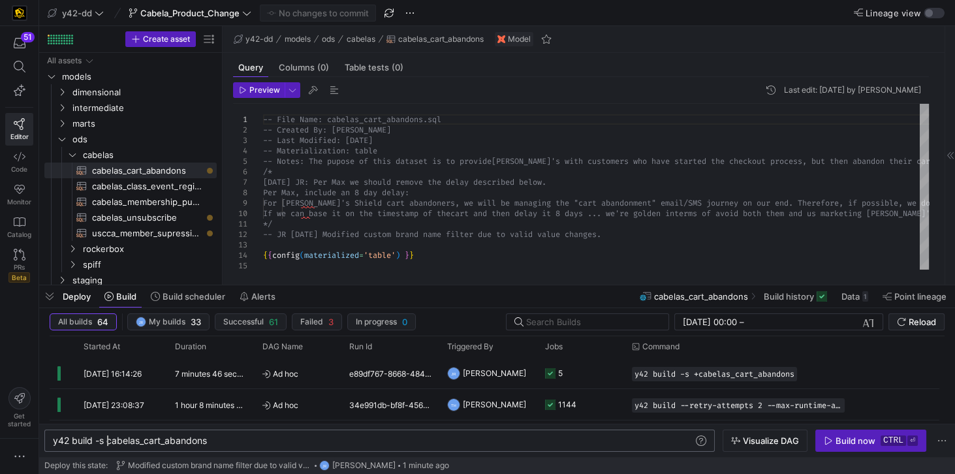
scroll to position [0, 155]
click at [107, 442] on div "y42 build -s cabelas_cart_abandons" at bounding box center [374, 440] width 642 height 10
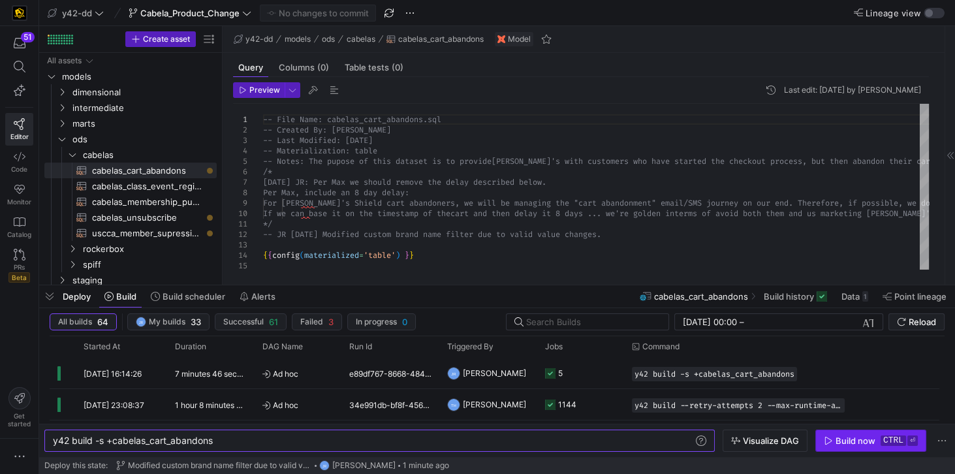
type textarea "y42 build -s +cabelas_cart_abandons"
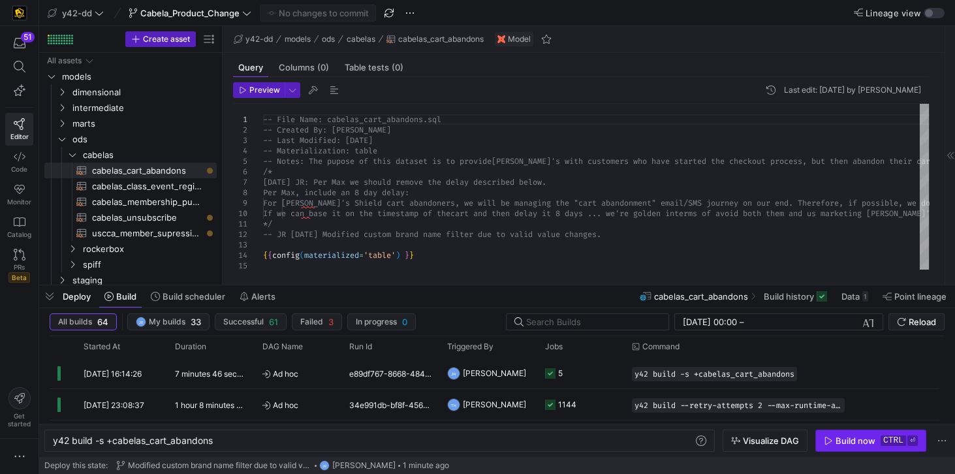
click at [839, 444] on div "Build now" at bounding box center [855, 440] width 40 height 10
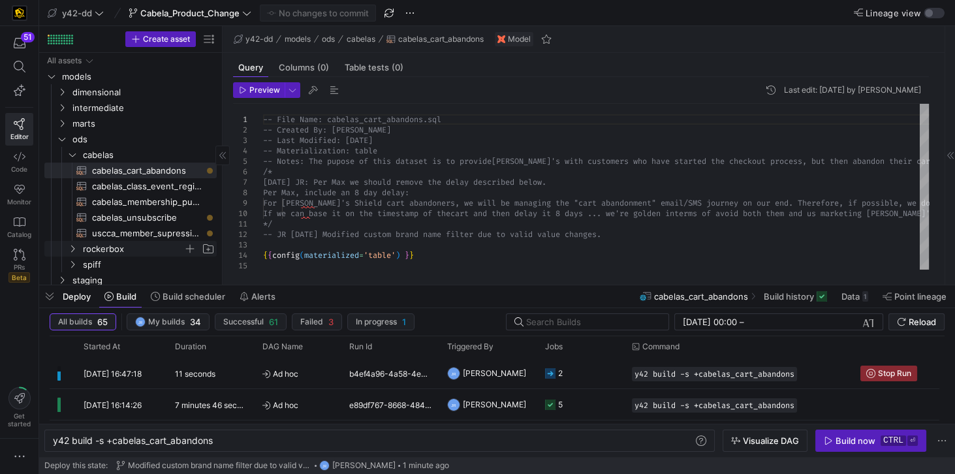
click at [72, 251] on icon "Press SPACE to select this row." at bounding box center [72, 249] width 9 height 8
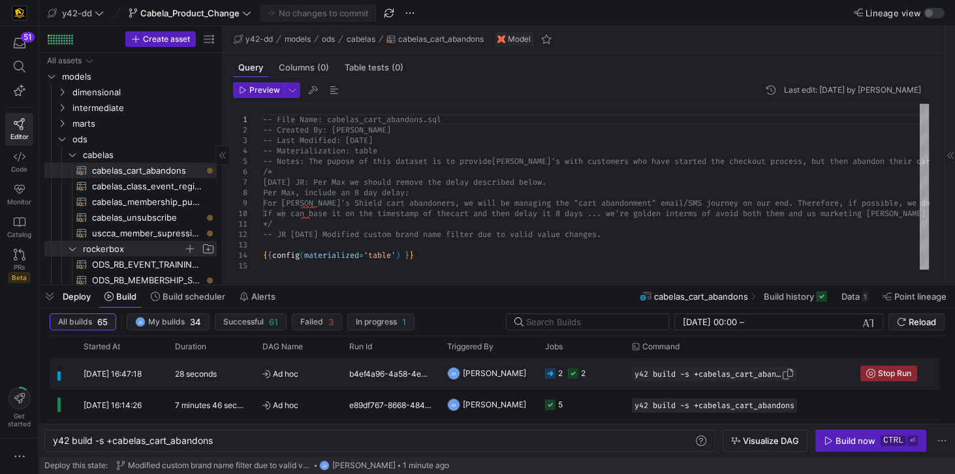
click at [666, 372] on span "y42 build -s +cabelas_cart_abandons" at bounding box center [707, 373] width 147 height 9
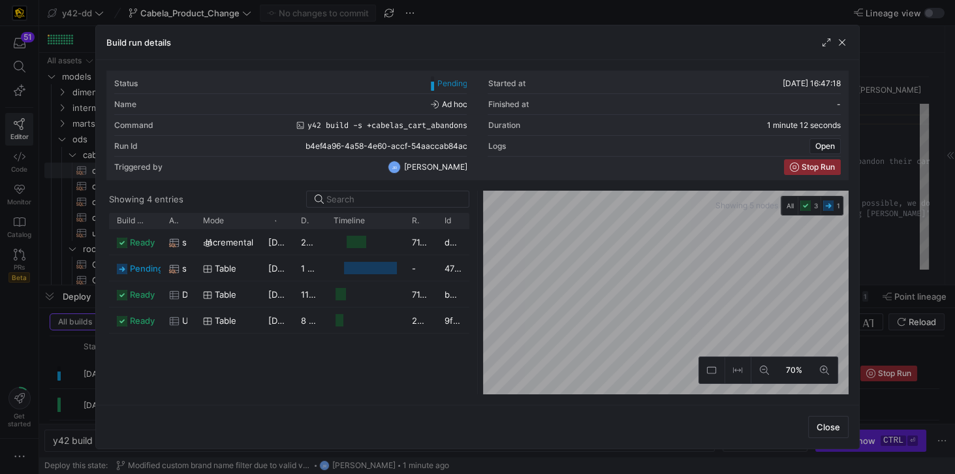
click at [369, 382] on div "ready stg_braze_datashare__USERS_CANVAS_ENTRY_SHARED_ALL incremental 02/09/25, …" at bounding box center [289, 311] width 360 height 165
click at [377, 382] on div "ready stg_braze_datashare__USERS_CANVAS_ENTRY_SHARED_ALL incremental 02/09/25, …" at bounding box center [289, 311] width 360 height 165
click at [224, 42] on div "Build run details" at bounding box center [477, 42] width 762 height 35
click at [341, 437] on div "Close" at bounding box center [477, 427] width 762 height 44
click at [356, 395] on div "Status Pending Started at 02/09/25, 16:47:18 Name Ad hoc Finished at - Command …" at bounding box center [477, 232] width 762 height 345
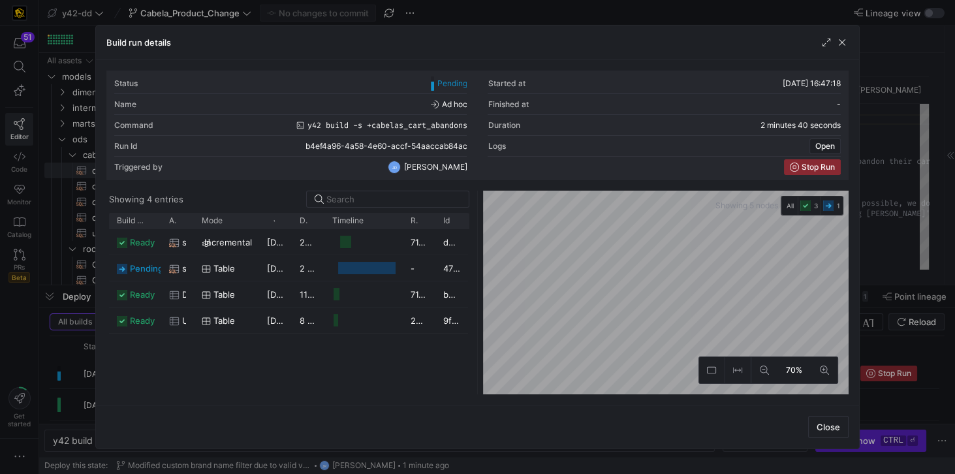
click at [264, 46] on div "Build run details" at bounding box center [477, 42] width 762 height 35
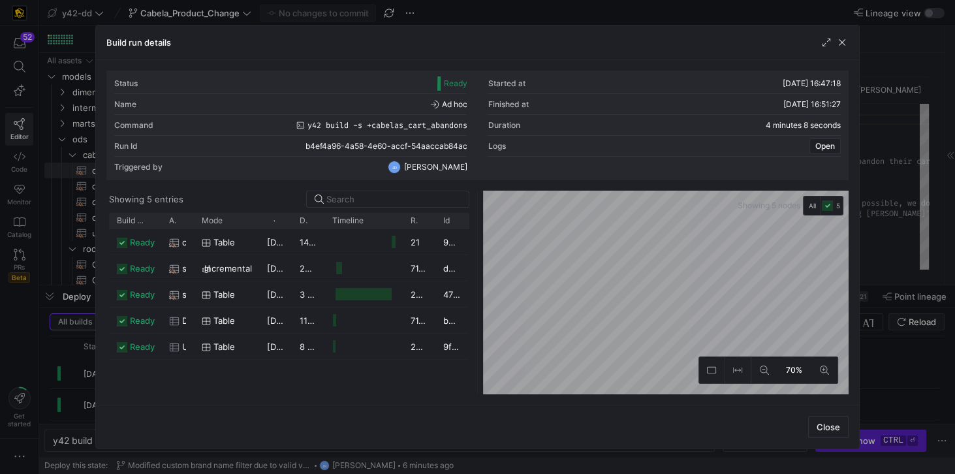
click at [381, 413] on div "Close" at bounding box center [477, 427] width 762 height 44
click at [459, 145] on span "button" at bounding box center [460, 145] width 13 height 13
click at [339, 149] on span "b4ef4a96-4a58-4e60-accf-54aaccab84ac" at bounding box center [379, 146] width 149 height 9
click at [340, 145] on span "b4ef4a96-4a58-4e60-accf-54aaccab84ac" at bounding box center [379, 146] width 149 height 9
click at [634, 435] on div "Close" at bounding box center [477, 427] width 762 height 44
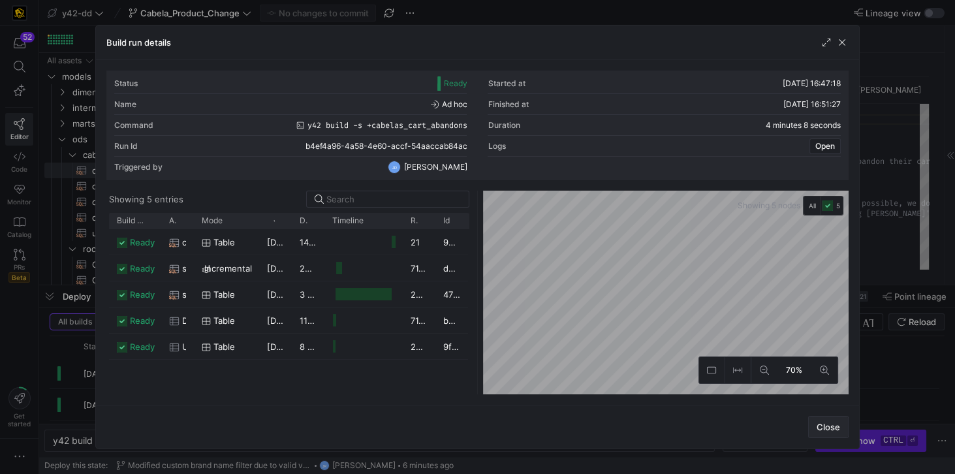
click at [820, 429] on span "Close" at bounding box center [827, 427] width 23 height 10
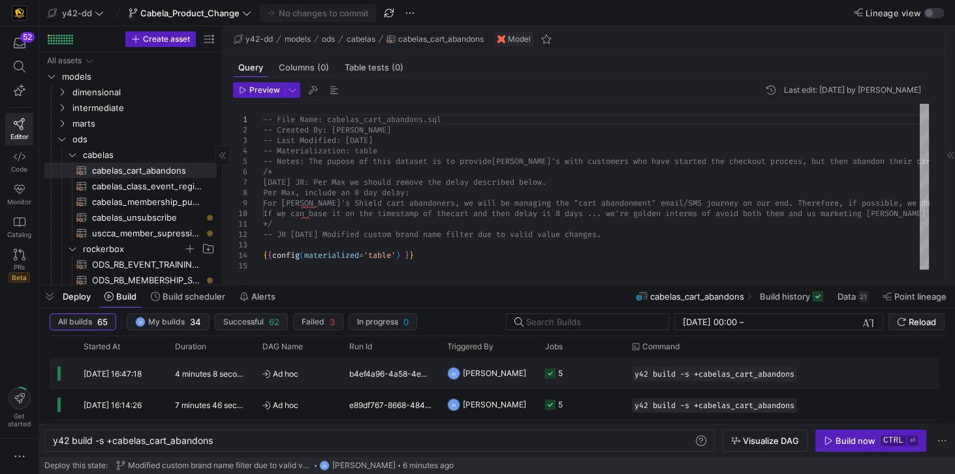
click at [491, 372] on span "[PERSON_NAME]" at bounding box center [494, 373] width 63 height 31
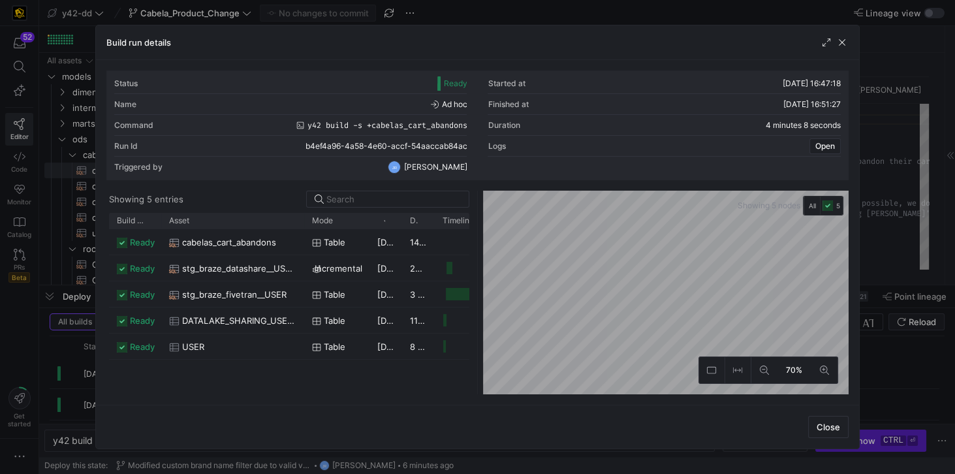
drag, startPoint x: 194, startPoint y: 216, endPoint x: 291, endPoint y: 236, distance: 99.3
click at [301, 237] on div "Build status Asset Mode 1" at bounding box center [289, 303] width 360 height 181
click at [237, 239] on span "cabelas_cart_abandons" at bounding box center [229, 242] width 94 height 25
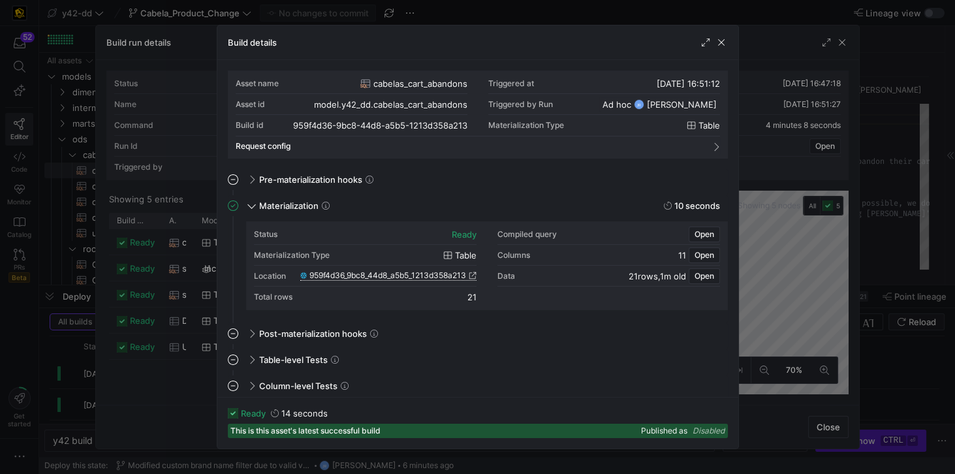
click at [432, 275] on span "959f4d36_9bc8_44d8_a5b5_1213d358a213" at bounding box center [387, 275] width 157 height 9
click at [718, 43] on span "button" at bounding box center [721, 42] width 13 height 13
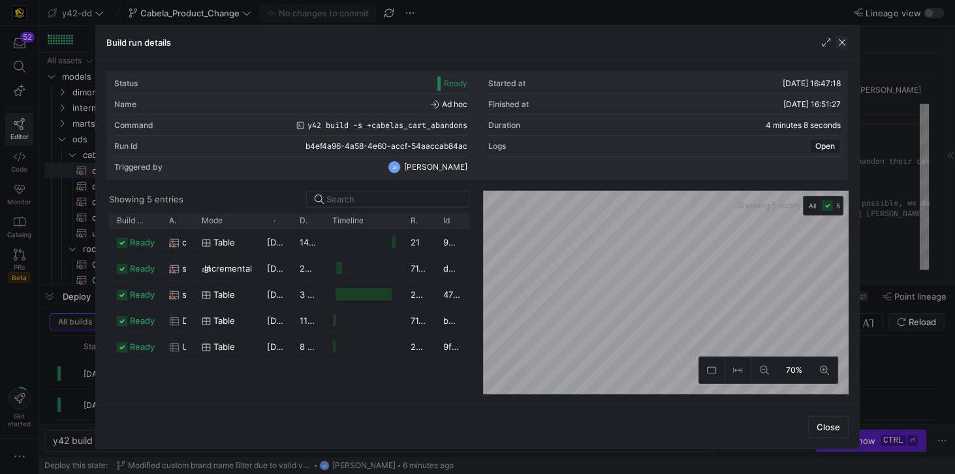
click at [844, 45] on span "button" at bounding box center [841, 42] width 13 height 13
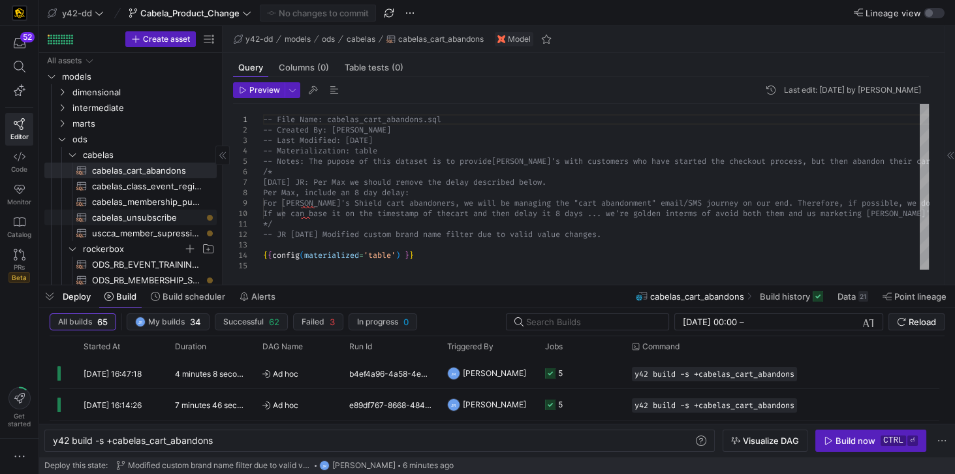
click at [144, 216] on span "cabelas_unsubscribe​​​​​​​​​​" at bounding box center [147, 217] width 110 height 15
type textarea "-- File Name: cabelas_unsubscribe.sql -- Created By: Jess Rabida -- Last Modifi…"
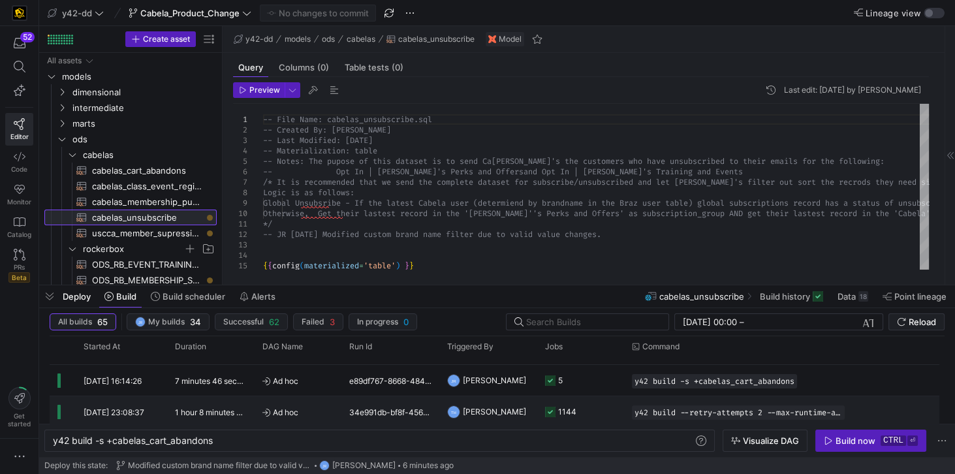
scroll to position [37, 0]
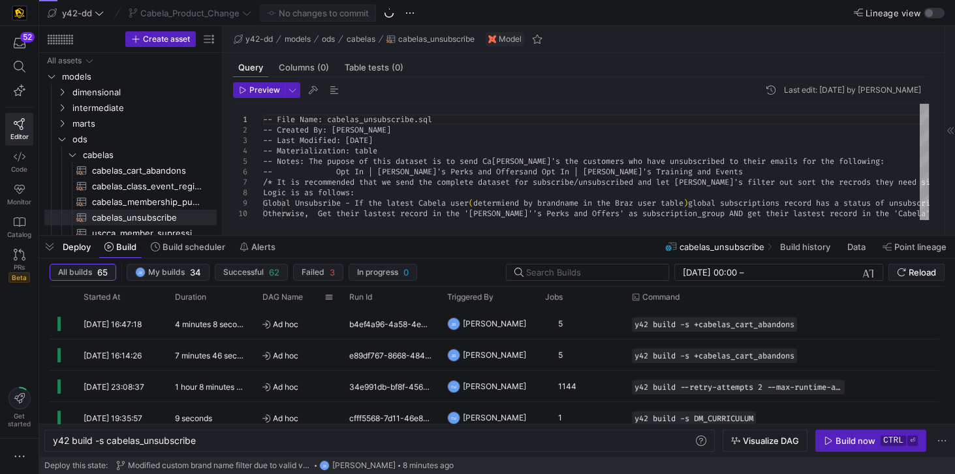
scroll to position [0, 144]
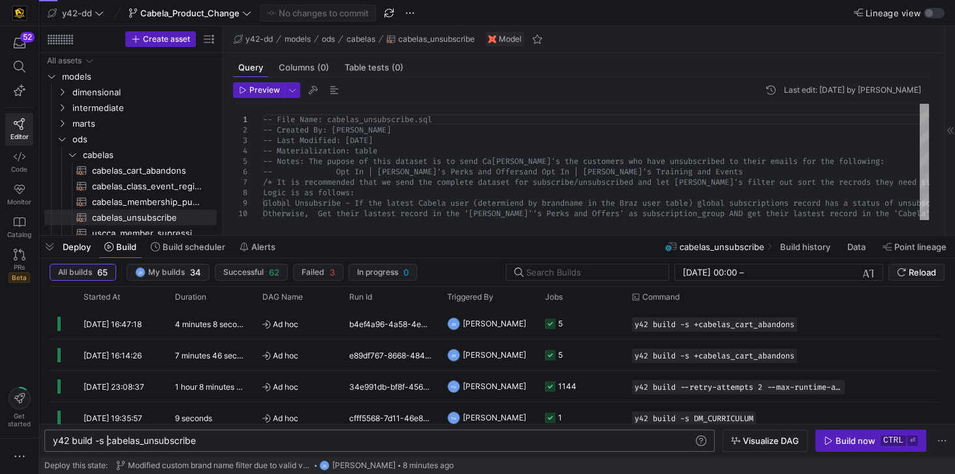
click at [107, 441] on div "y42 build -s cabelas_unsubscribe" at bounding box center [374, 440] width 642 height 10
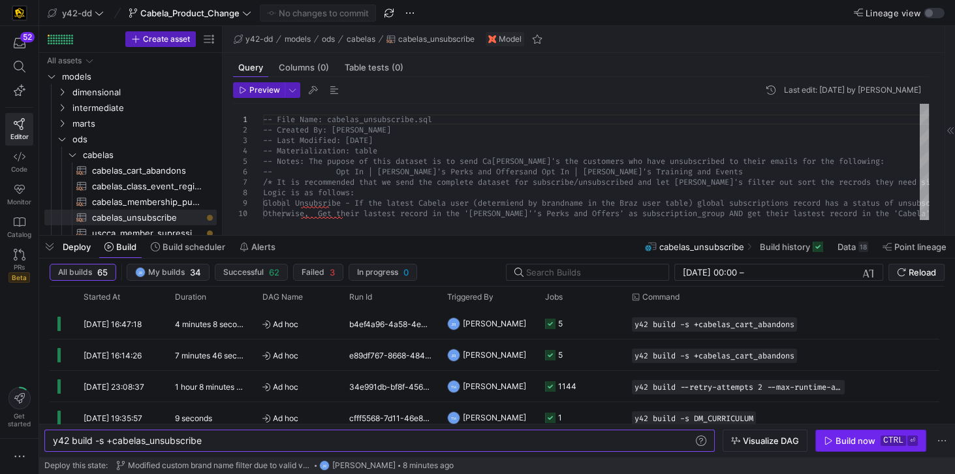
type textarea "y42 build -s +cabelas_unsubscribe"
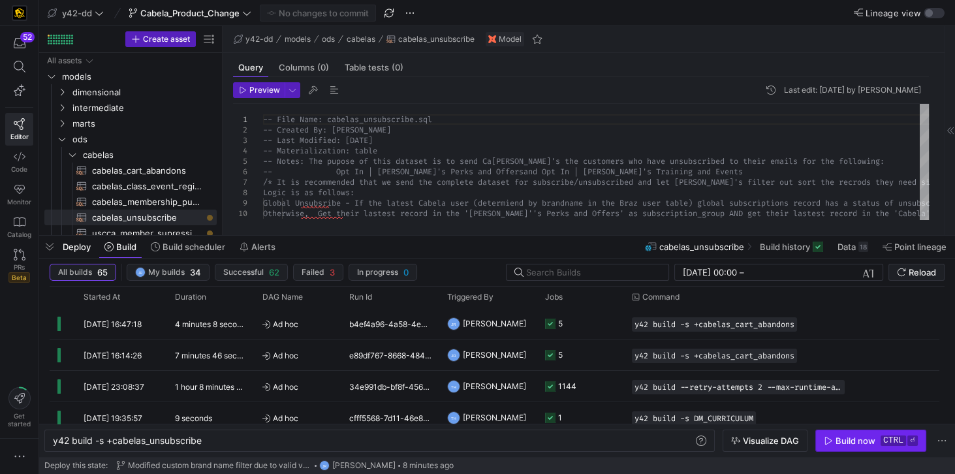
click at [853, 438] on div "Build now" at bounding box center [855, 440] width 40 height 10
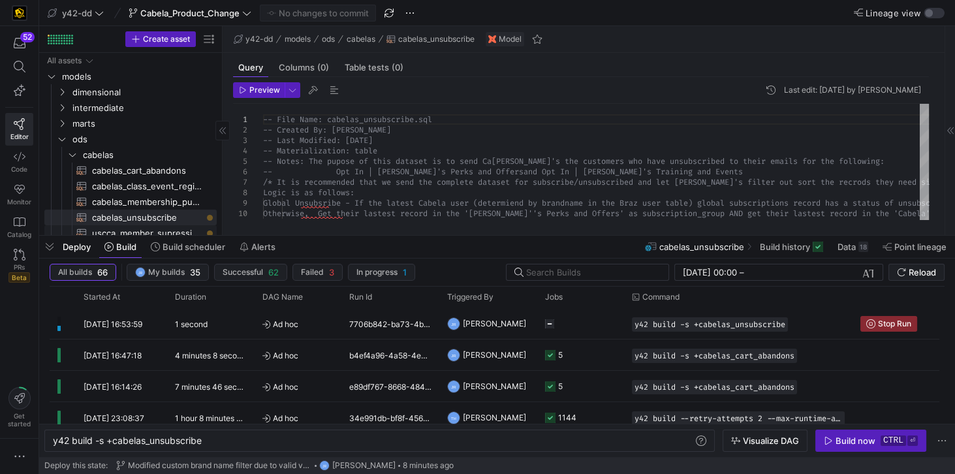
click at [149, 229] on span "uscca_member_supression​​​​​​​​​​" at bounding box center [147, 233] width 110 height 15
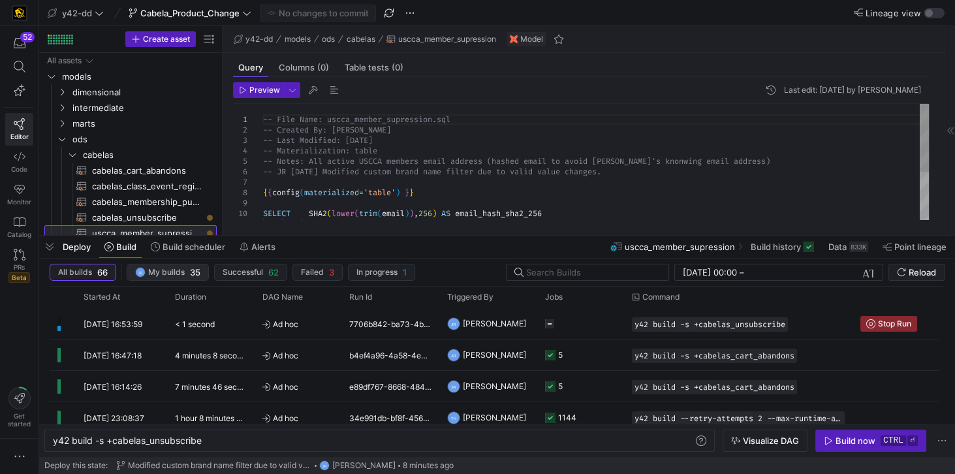
scroll to position [5, 0]
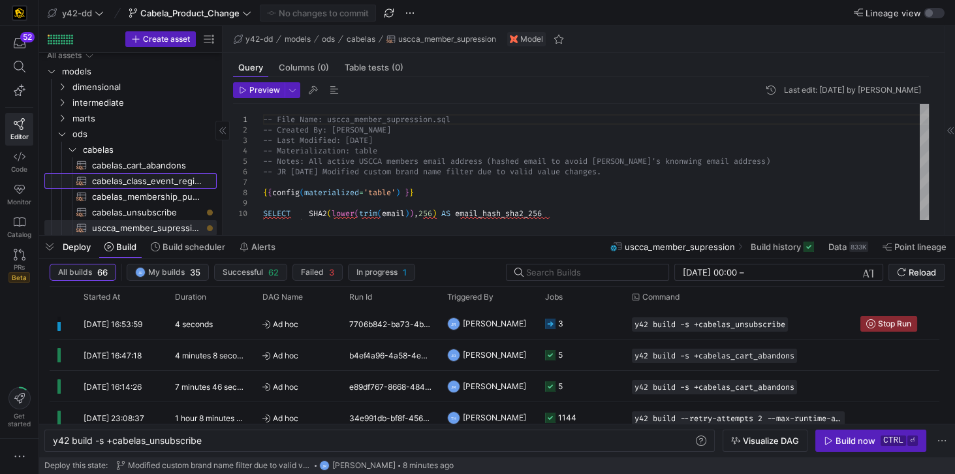
click at [158, 183] on span "cabelas_class_event_registrants​​​​​​​​​​" at bounding box center [147, 181] width 110 height 15
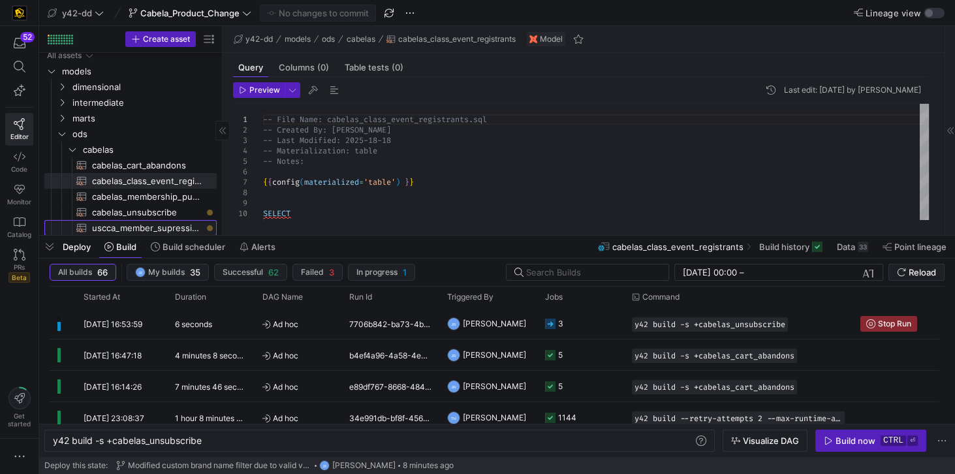
click at [163, 232] on span "uscca_member_supression​​​​​​​​​​" at bounding box center [147, 228] width 110 height 15
type textarea "-- File Name: uscca_member_supression.sql -- Created By: [PERSON_NAME] -- Last …"
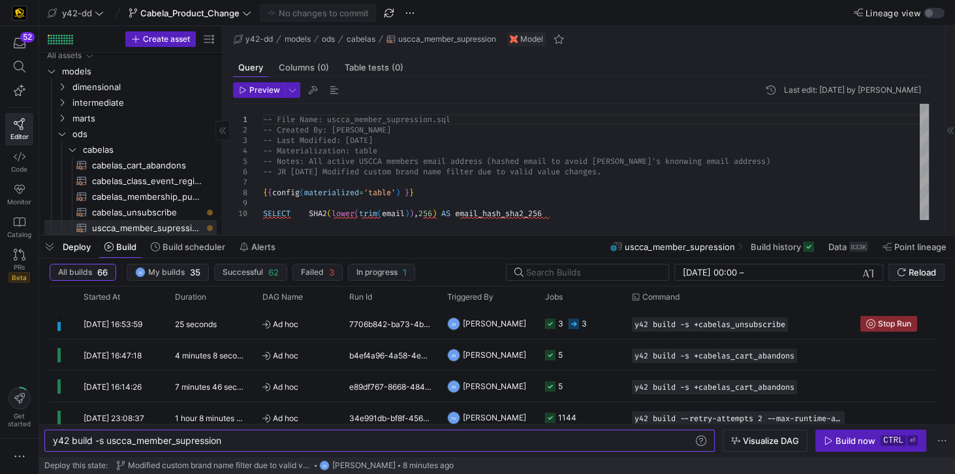
scroll to position [80, 0]
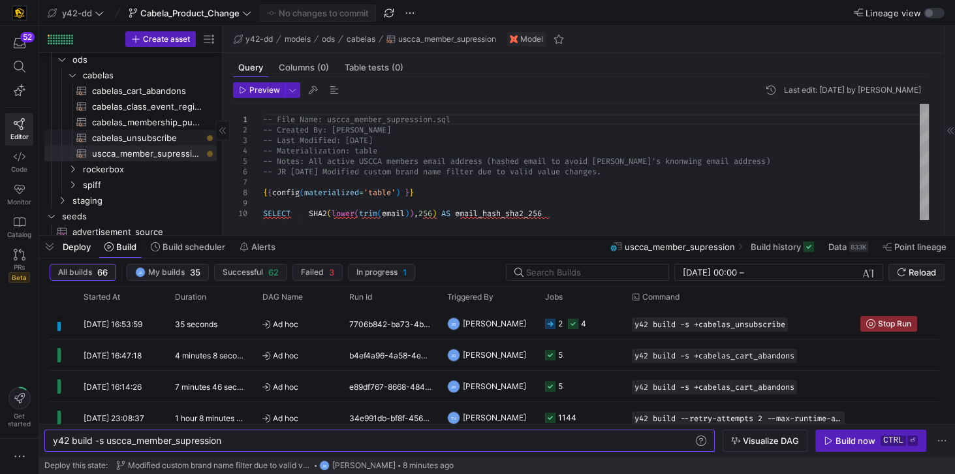
click at [146, 132] on span "cabelas_unsubscribe​​​​​​​​​​" at bounding box center [147, 138] width 110 height 15
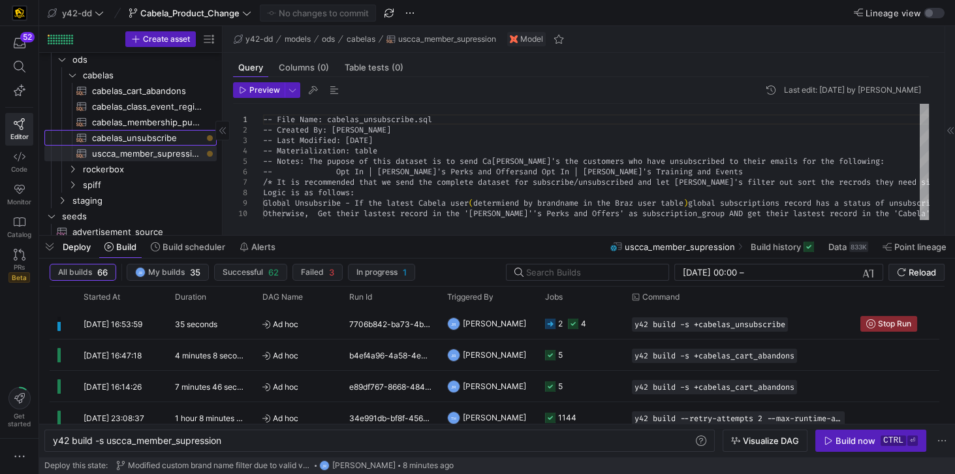
type textarea "y42 build -s cabelas_unsubscribe"
type textarea "-- File Name: cabelas_unsubscribe.sql -- Created By: [PERSON_NAME] -- Last Modi…"
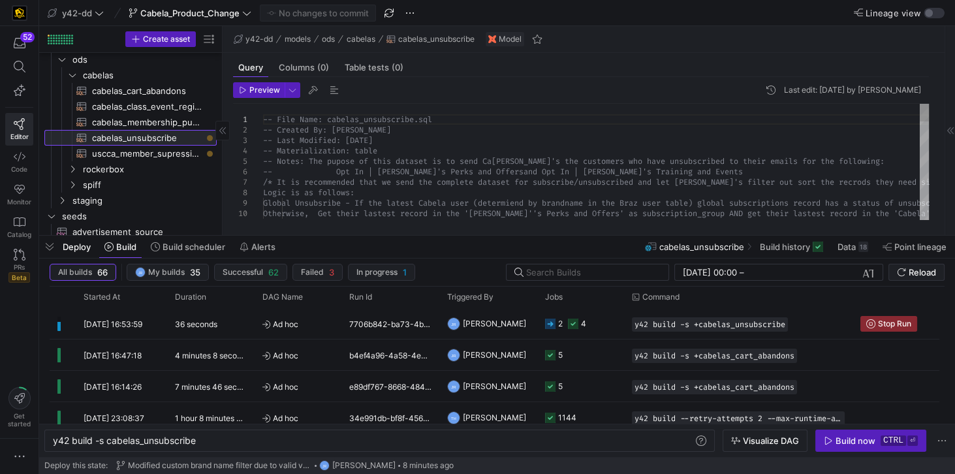
scroll to position [0, 144]
click at [151, 153] on span "uscca_member_supression​​​​​​​​​​" at bounding box center [147, 153] width 110 height 15
type textarea "y42 build -s uscca_member_supression"
type textarea "-- File Name: uscca_member_supression.sql -- Created By: [PERSON_NAME] -- Last …"
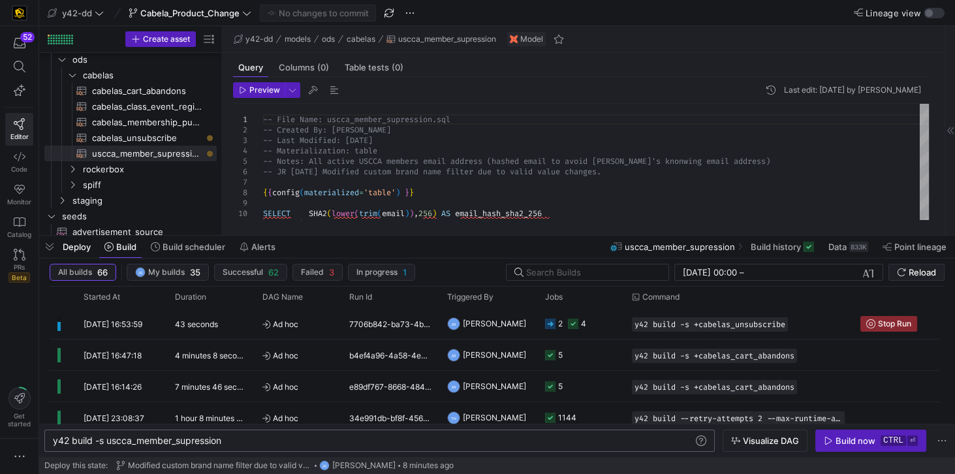
click at [108, 441] on div "y42 build -s uscca_member_supression" at bounding box center [374, 440] width 642 height 10
type textarea "y42 build -s +uscca_member_supression"
click at [866, 442] on div "Build now" at bounding box center [855, 440] width 40 height 10
click at [164, 101] on span "cabelas_class_event_registrants​​​​​​​​​​" at bounding box center [147, 106] width 110 height 15
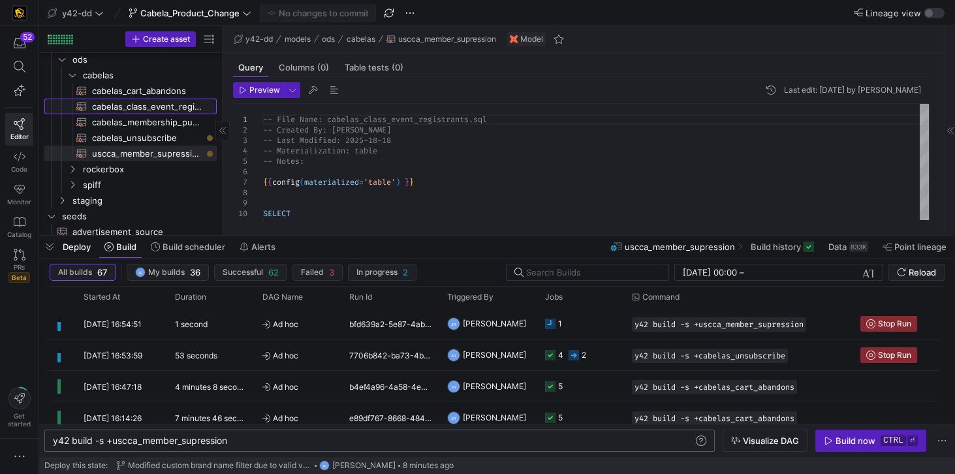
type textarea "-- File Name: cabelas_class_event_registrants.sql -- Created By: [PERSON_NAME] …"
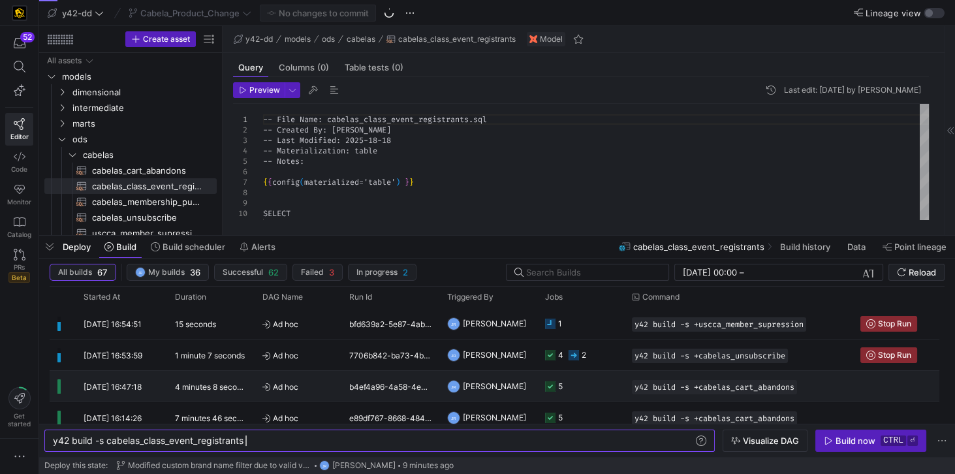
scroll to position [0, 192]
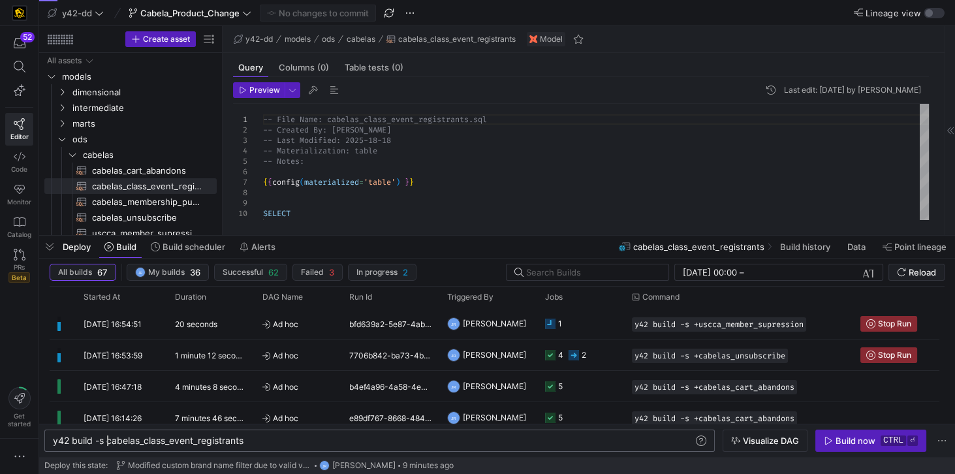
click at [108, 440] on div "y42 build -s cabelas_class_event_registrants" at bounding box center [374, 440] width 642 height 10
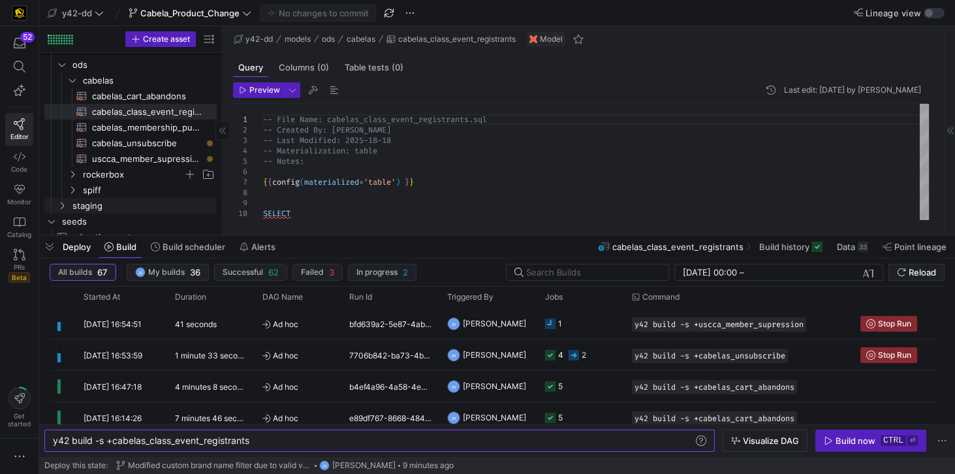
scroll to position [37, 0]
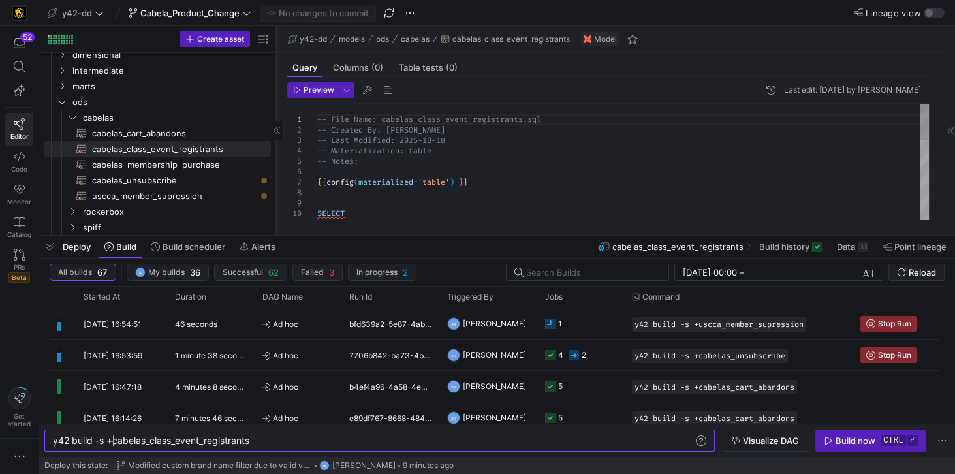
drag, startPoint x: 222, startPoint y: 183, endPoint x: 276, endPoint y: 183, distance: 54.2
click at [276, 183] on div at bounding box center [276, 130] width 1 height 209
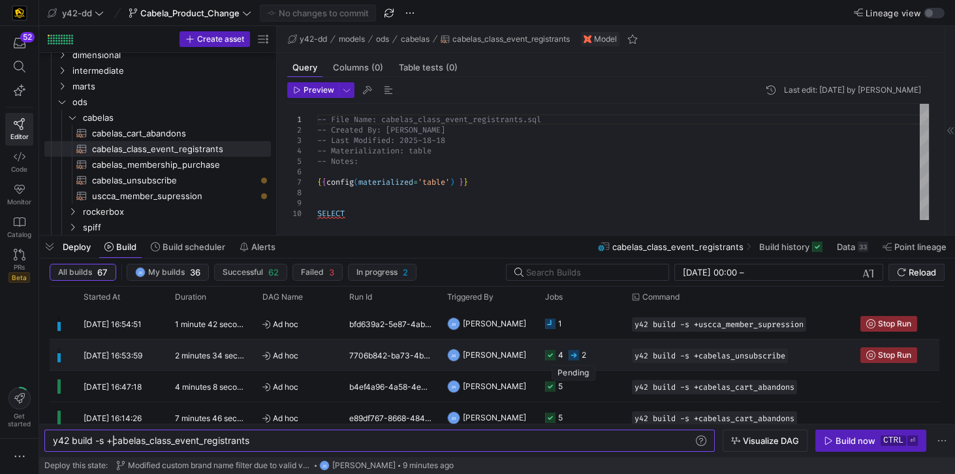
type textarea "y42 build -s +cabelas_class_event_registrants"
click at [574, 352] on rect at bounding box center [573, 355] width 10 height 10
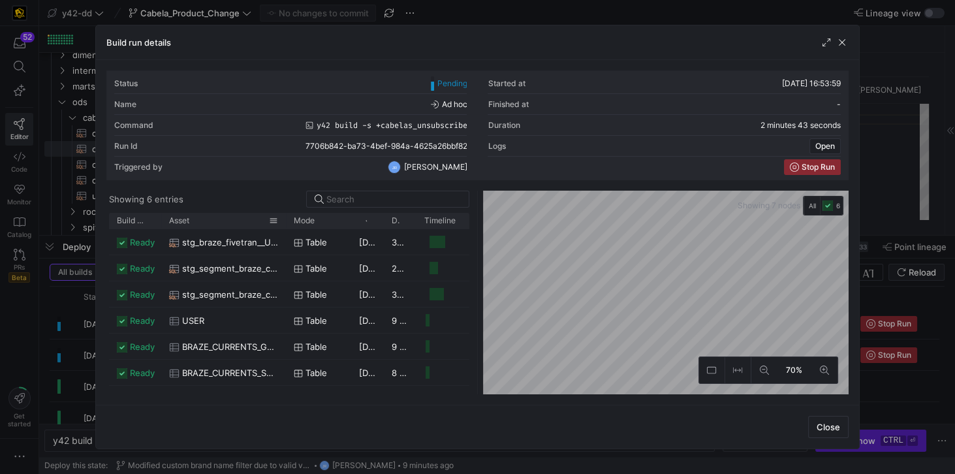
drag, startPoint x: 194, startPoint y: 218, endPoint x: 284, endPoint y: 222, distance: 90.8
click at [284, 222] on div at bounding box center [285, 221] width 5 height 16
click at [825, 427] on span "Close" at bounding box center [827, 427] width 23 height 10
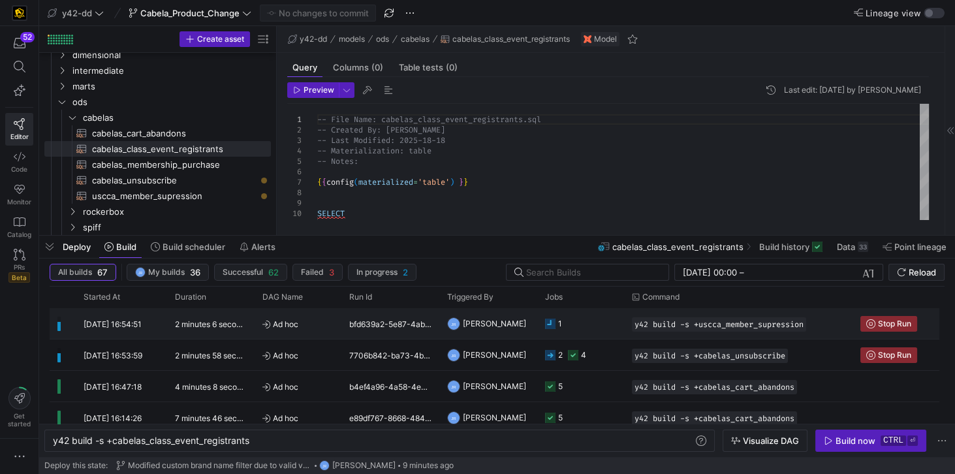
click at [209, 326] on y42-duration "2 minutes 6 seconds" at bounding box center [212, 324] width 74 height 10
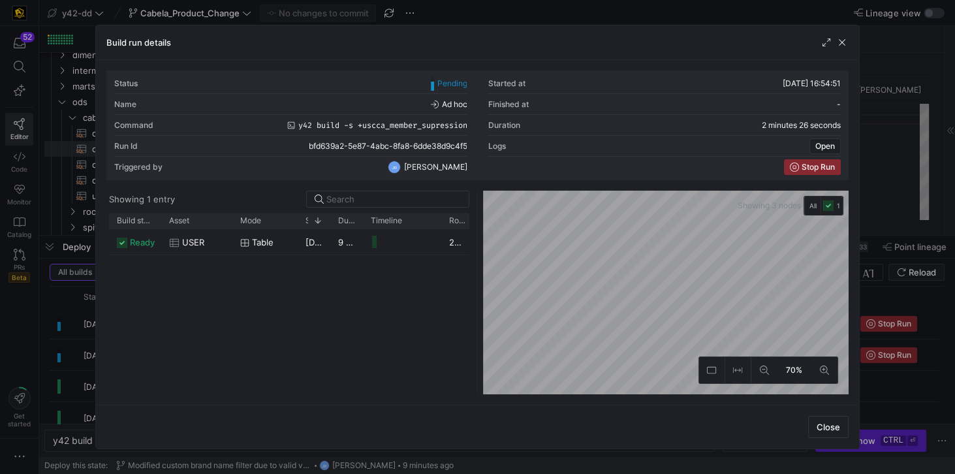
drag, startPoint x: 193, startPoint y: 217, endPoint x: 230, endPoint y: 244, distance: 45.8
click at [230, 244] on div "Build status Asset Mode 1" at bounding box center [289, 303] width 360 height 181
click at [249, 308] on div "ready USER Table 02/09/25, 16:54:53 9 seconds 29,753,044 3c26070c-e684-43ec-a9e…" at bounding box center [289, 311] width 360 height 165
click at [837, 429] on span "Close" at bounding box center [827, 427] width 23 height 10
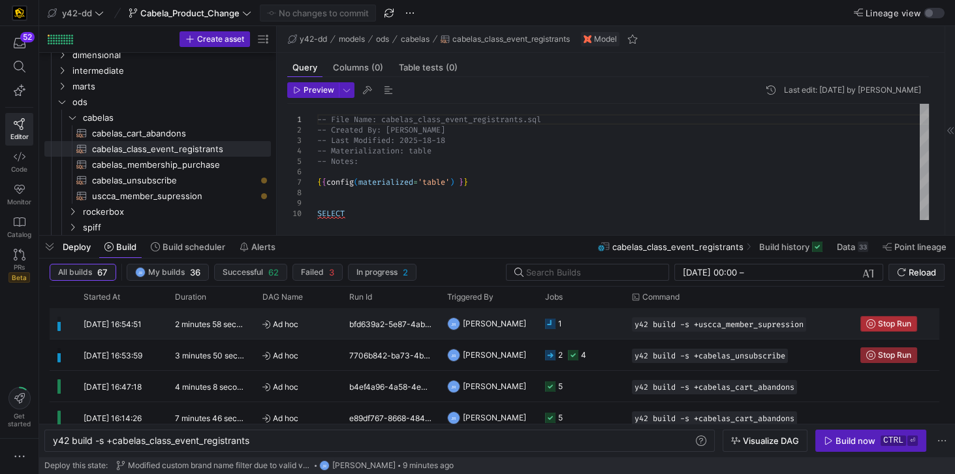
click at [884, 323] on span "Stop Run" at bounding box center [894, 323] width 33 height 9
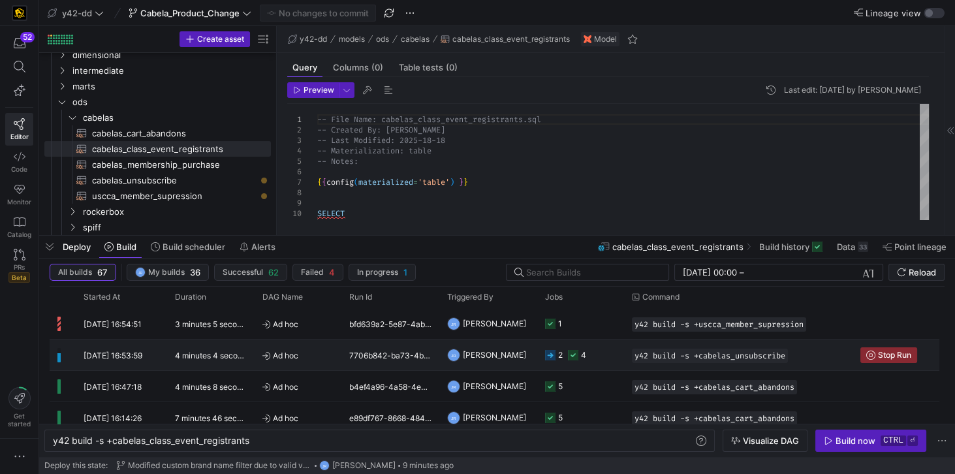
click at [554, 353] on icon "Press SPACE to select this row." at bounding box center [550, 355] width 10 height 10
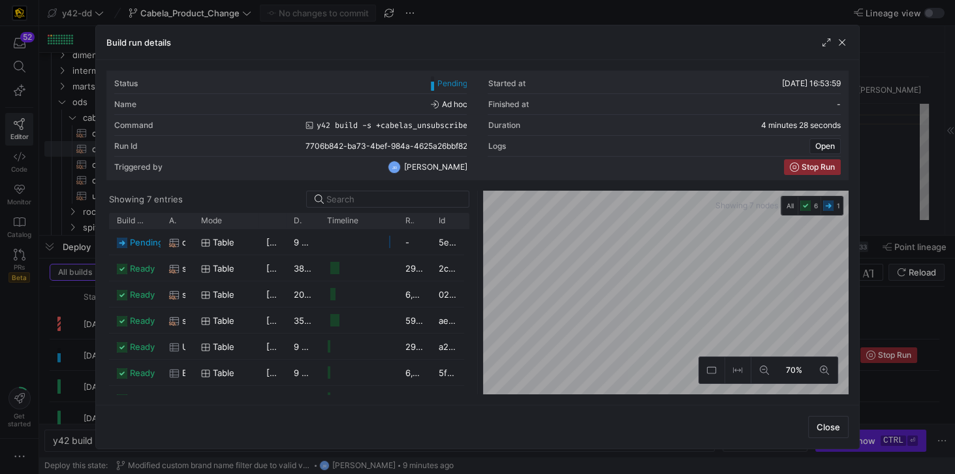
drag, startPoint x: 288, startPoint y: 221, endPoint x: 284, endPoint y: 232, distance: 12.6
click at [284, 232] on div "Build status Asset Mode 1" at bounding box center [289, 303] width 360 height 181
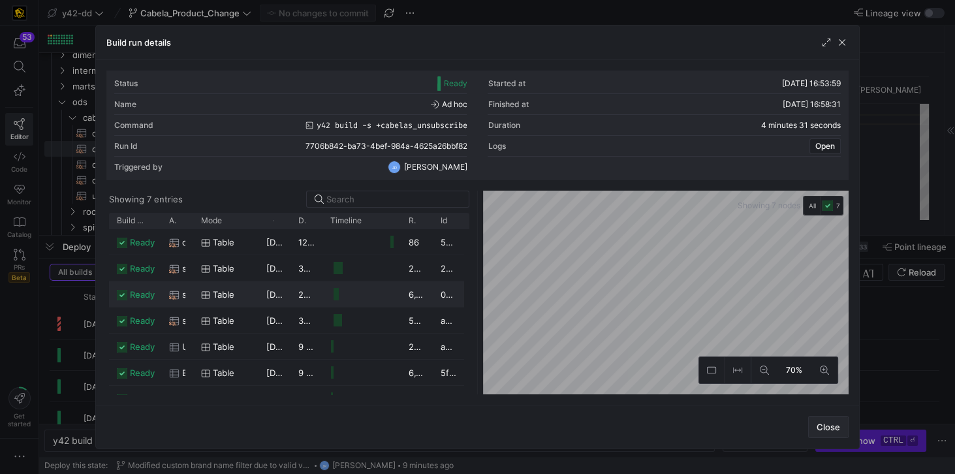
click at [835, 430] on span "Close" at bounding box center [827, 427] width 23 height 10
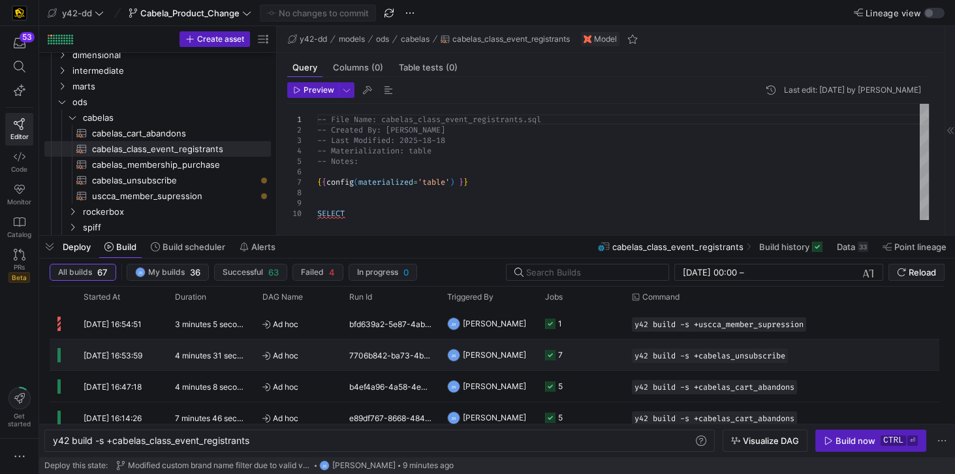
click at [365, 353] on div "7706b842-ba73-4bef-984a-4625a26bbf82" at bounding box center [390, 354] width 98 height 31
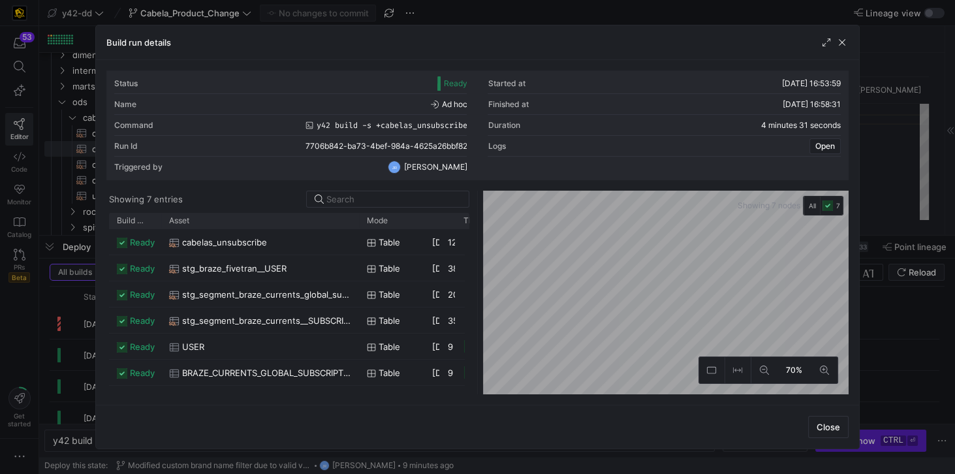
drag, startPoint x: 191, startPoint y: 219, endPoint x: 357, endPoint y: 232, distance: 166.3
click at [357, 232] on div "Build status Asset Mode 1" at bounding box center [289, 303] width 360 height 181
click at [245, 240] on span "cabelas_unsubscribe" at bounding box center [224, 242] width 85 height 25
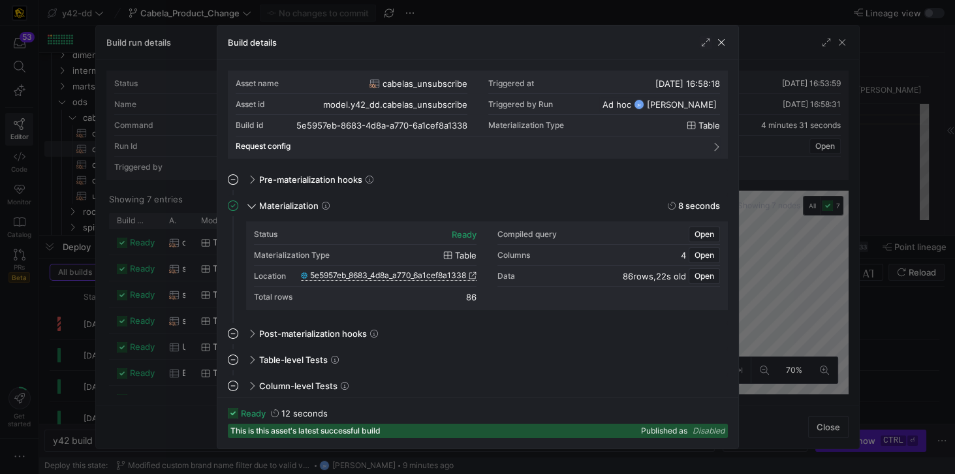
click at [431, 275] on span "5e5957eb_8683_4d8a_a770_6a1cef8a1338" at bounding box center [388, 275] width 156 height 9
click at [724, 40] on span "button" at bounding box center [721, 42] width 13 height 13
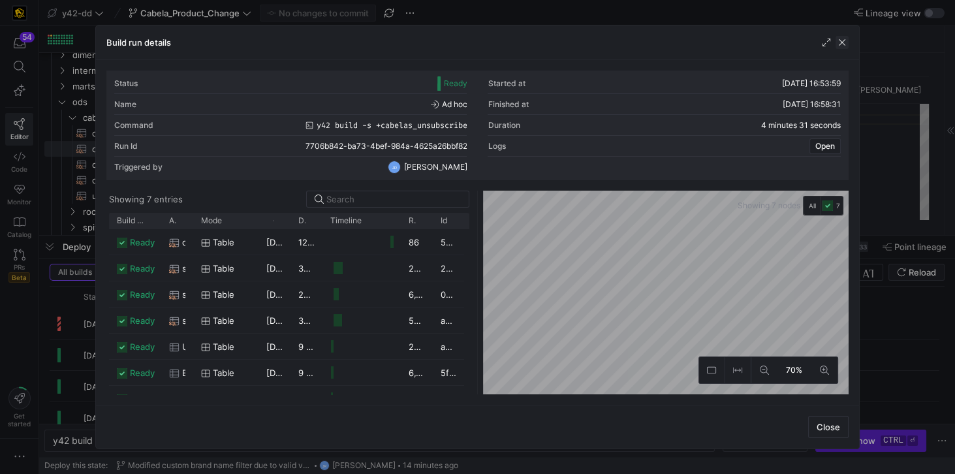
click at [844, 43] on span "button" at bounding box center [841, 42] width 13 height 13
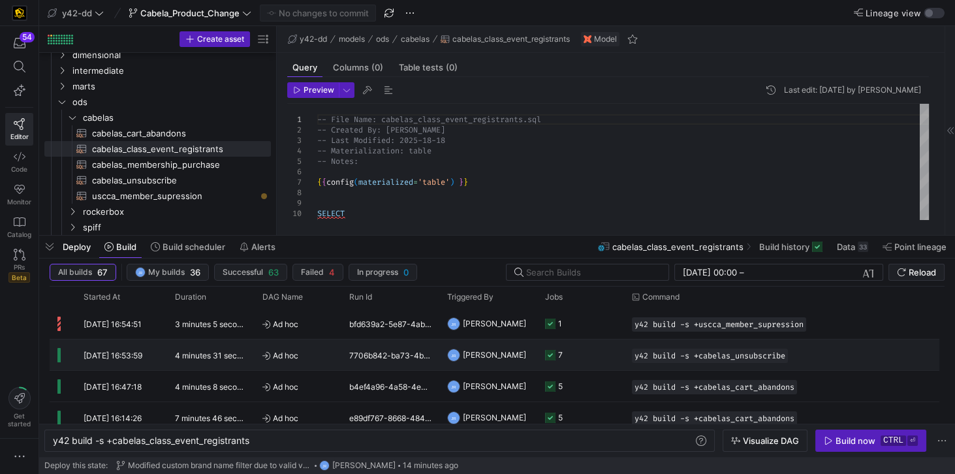
click at [213, 350] on y42-duration "4 minutes 31 seconds" at bounding box center [215, 355] width 80 height 10
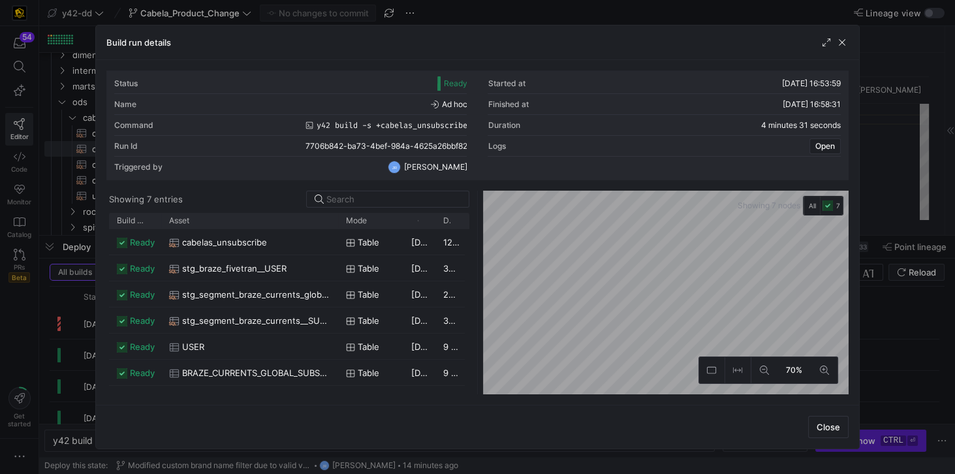
drag, startPoint x: 190, startPoint y: 218, endPoint x: 335, endPoint y: 243, distance: 147.7
click at [335, 243] on div "Build status Asset Mode 1" at bounding box center [289, 303] width 360 height 181
click at [822, 429] on span "Close" at bounding box center [827, 427] width 23 height 10
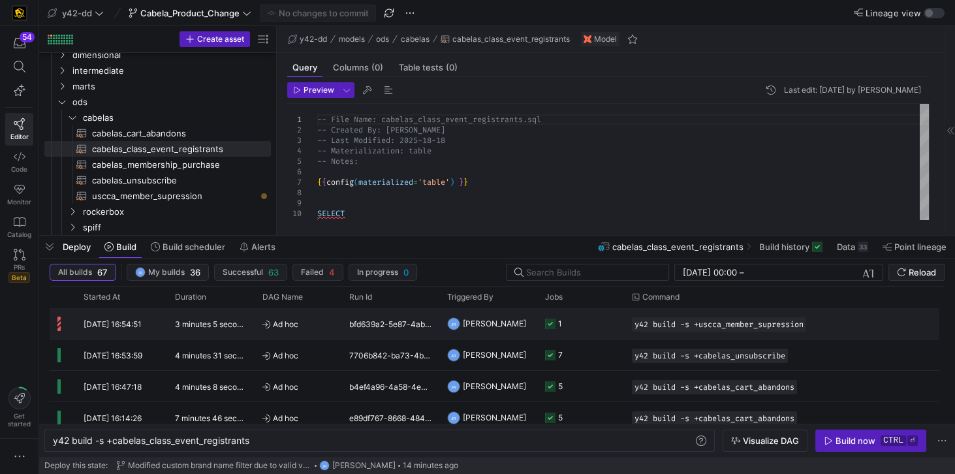
click at [223, 321] on y42-duration "3 minutes 5 seconds" at bounding box center [212, 324] width 75 height 10
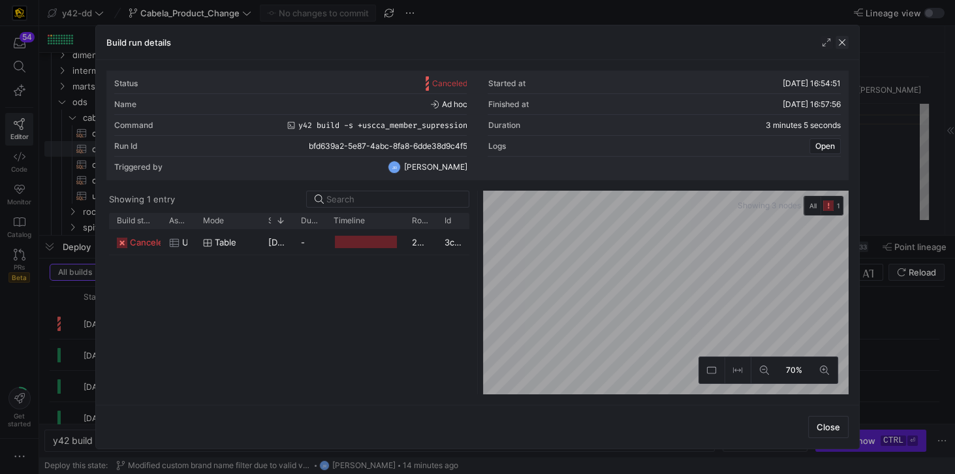
click at [844, 38] on span "button" at bounding box center [841, 42] width 13 height 13
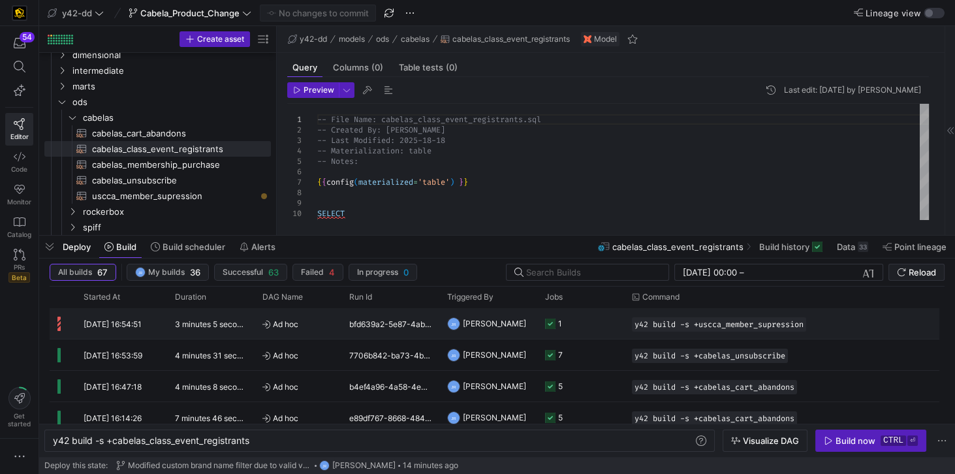
click at [608, 317] on y42-job-status-cell-renderer "1" at bounding box center [580, 323] width 71 height 29
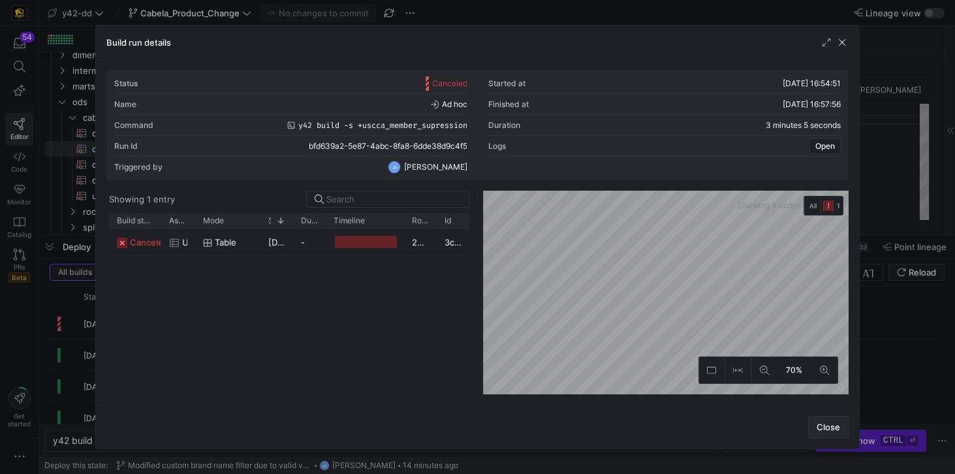
click at [821, 427] on span "Close" at bounding box center [827, 427] width 23 height 10
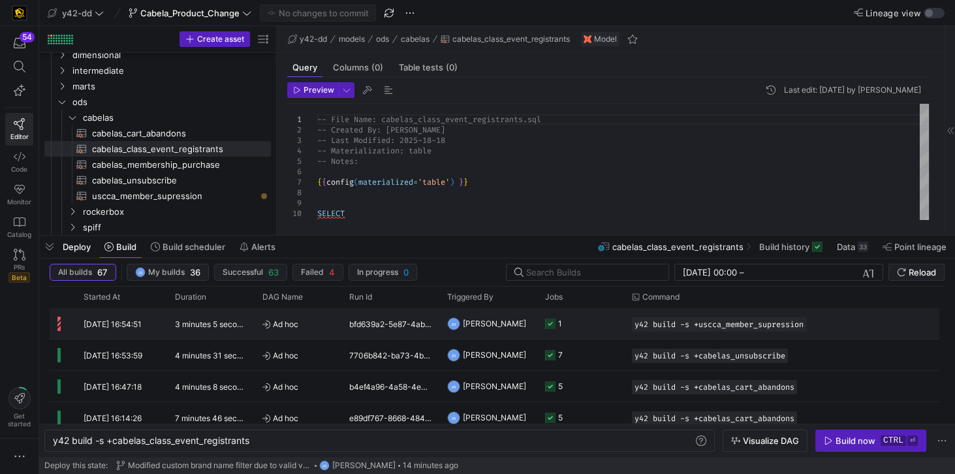
click at [112, 325] on span "[DATE] 16:54:51" at bounding box center [113, 324] width 58 height 10
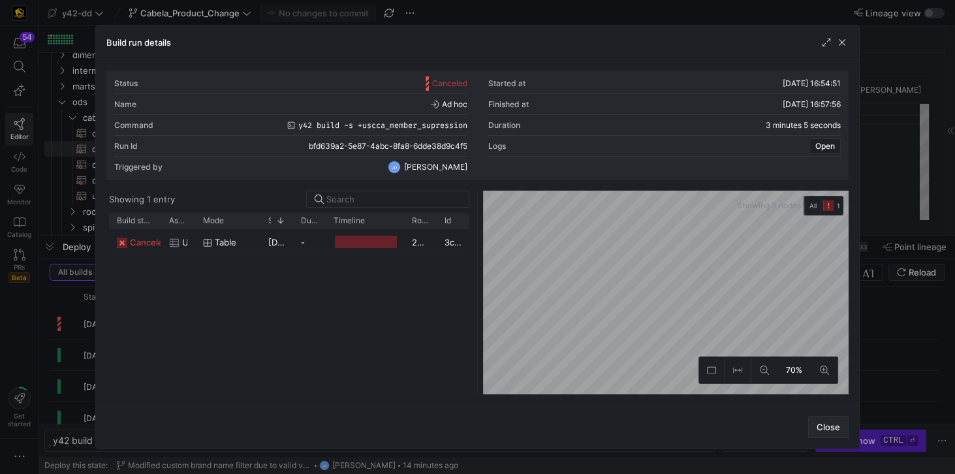
click at [820, 425] on span "Close" at bounding box center [827, 427] width 23 height 10
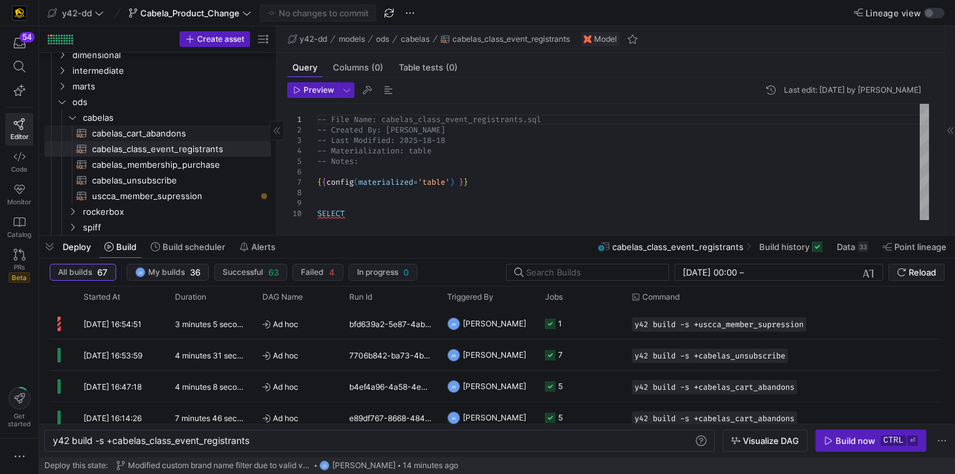
click at [161, 134] on span "cabelas_cart_abandons​​​​​​​​​​" at bounding box center [174, 133] width 164 height 15
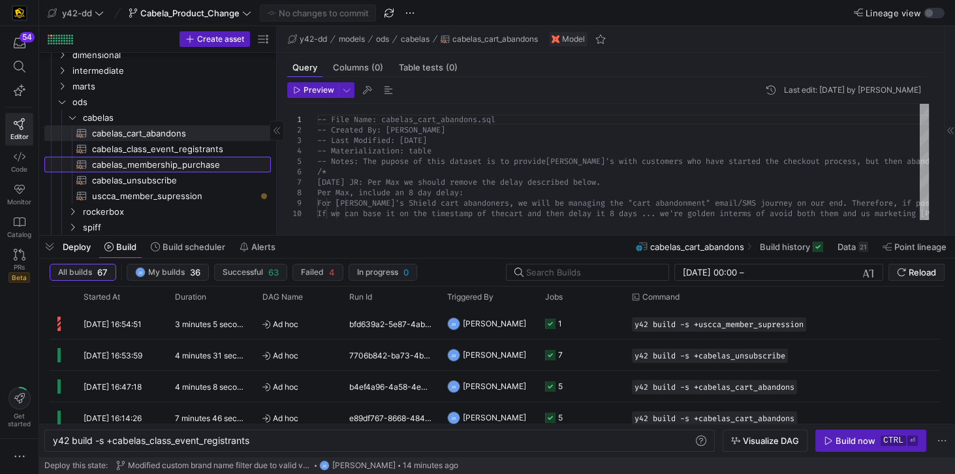
click at [179, 166] on span "cabelas_membership_purchase​​​​​​​​​​" at bounding box center [174, 164] width 164 height 15
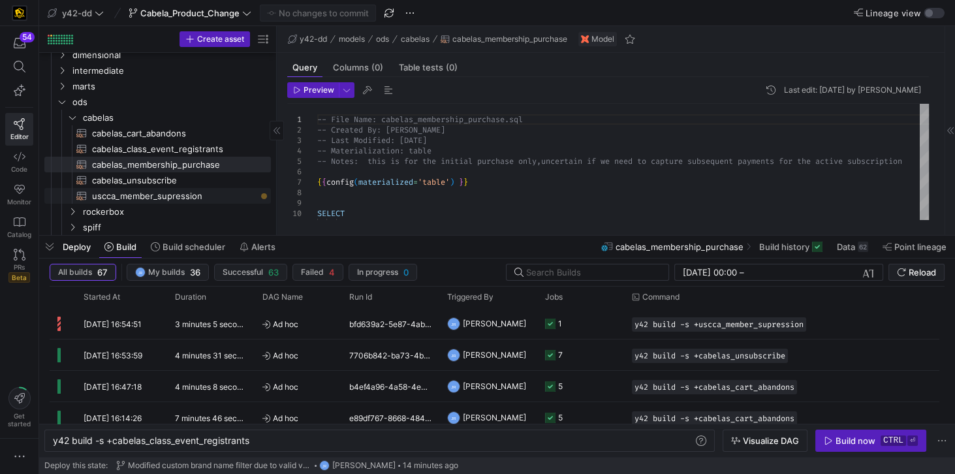
click at [169, 197] on span "uscca_member_supression​​​​​​​​​​" at bounding box center [174, 196] width 164 height 15
type textarea "-- File Name: uscca_member_supression.sql -- Created By: Jes Rabida -- Last Mod…"
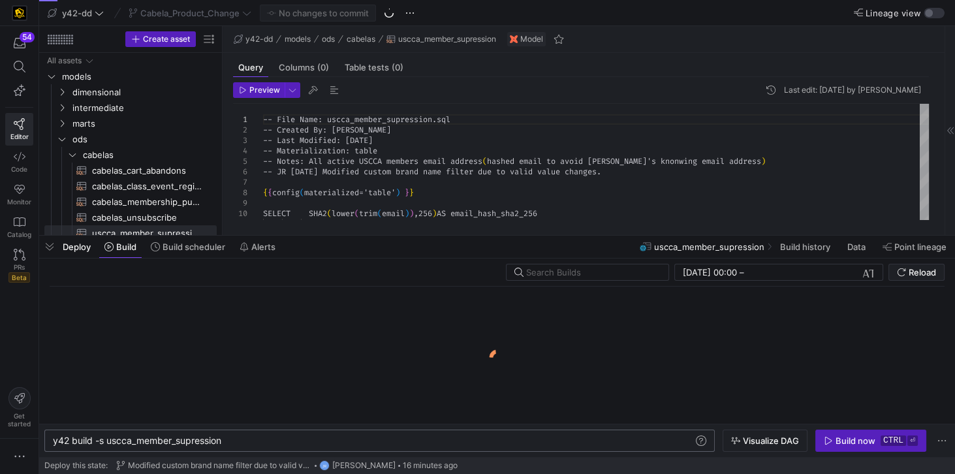
scroll to position [0, 170]
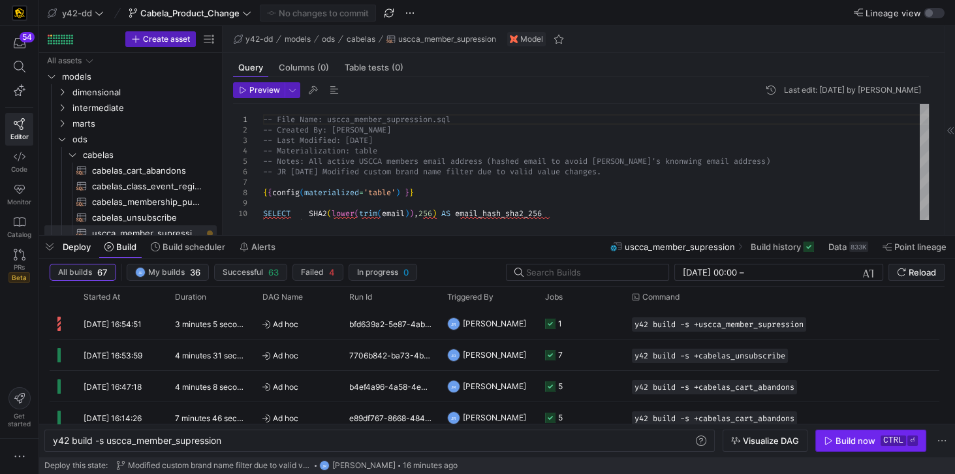
click at [860, 440] on div "Build now" at bounding box center [855, 440] width 40 height 10
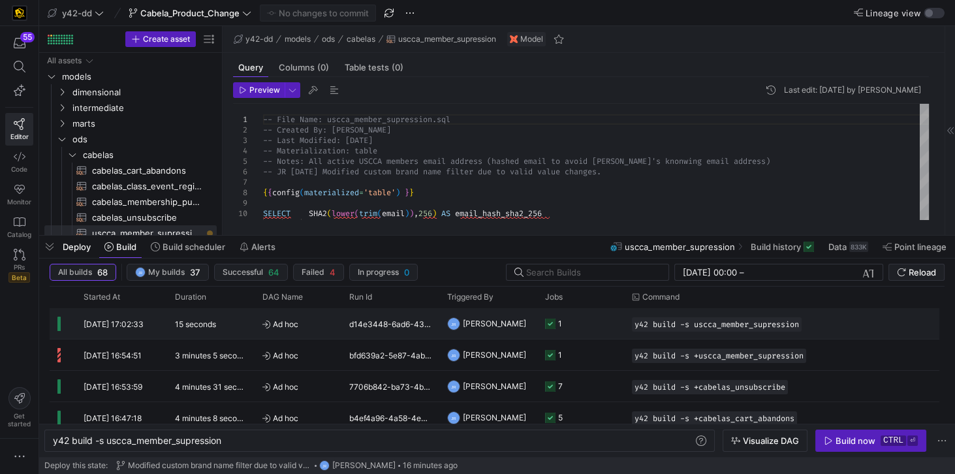
click at [187, 321] on y42-duration "15 seconds" at bounding box center [195, 324] width 41 height 10
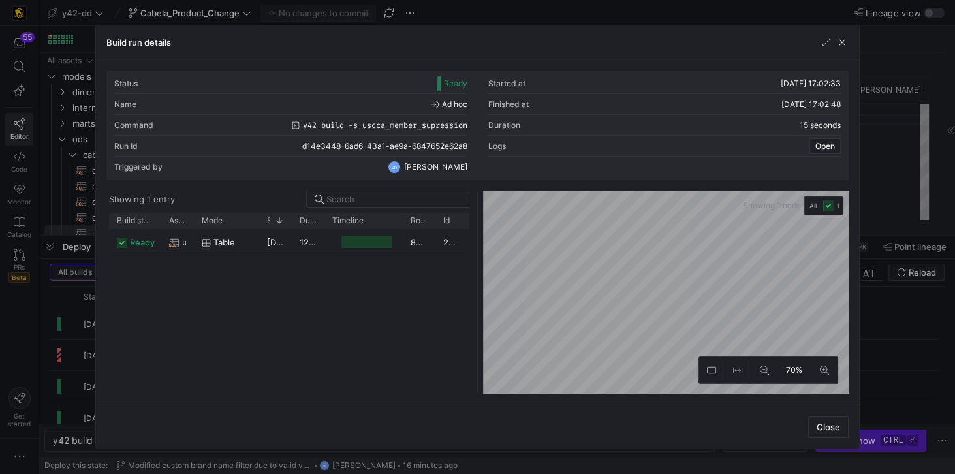
click at [354, 241] on div "Press SPACE to select this row." at bounding box center [366, 242] width 50 height 12
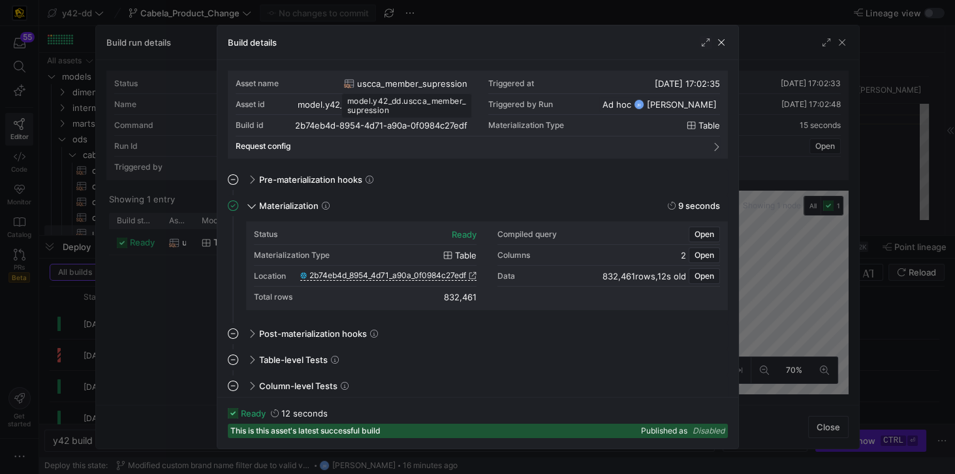
click at [381, 79] on span "uscca_member_supression" at bounding box center [412, 83] width 110 height 10
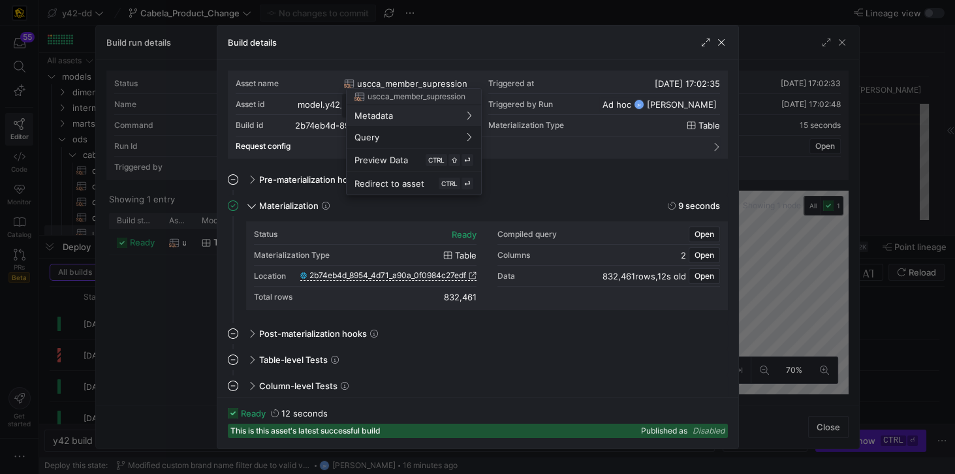
click at [381, 79] on div at bounding box center [477, 237] width 955 height 474
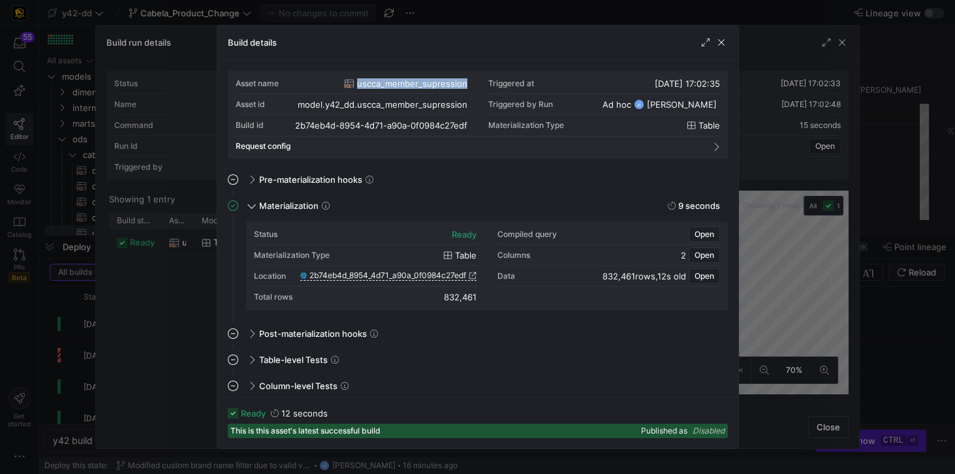
drag, startPoint x: 358, startPoint y: 82, endPoint x: 468, endPoint y: 84, distance: 110.3
click at [468, 84] on div "Asset name uscca_member_supression Triggered at 02/09/25, 17:02:35 Asset id mod…" at bounding box center [478, 104] width 484 height 63
copy span "uscca_member_supression"
click at [345, 276] on span "2b74eb4d_8954_4d71_a90a_0f0984c27edf" at bounding box center [387, 275] width 157 height 9
click at [720, 43] on span "button" at bounding box center [721, 42] width 13 height 13
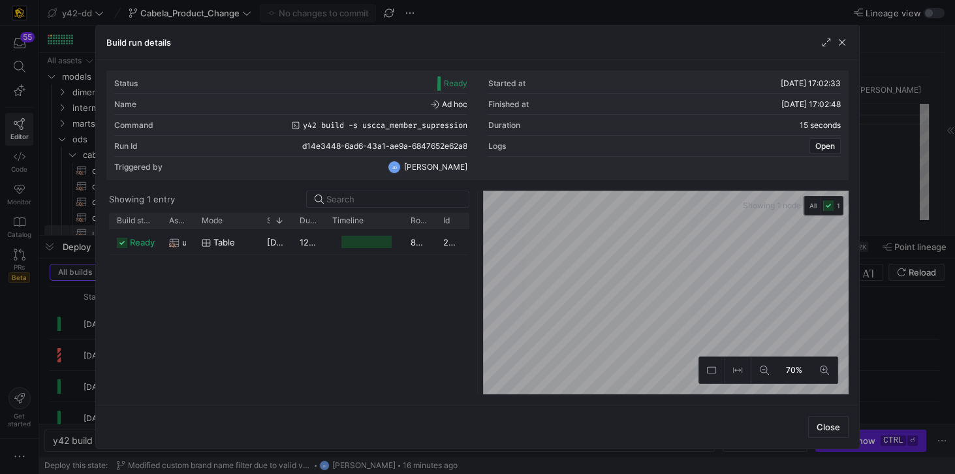
click at [361, 345] on div "ready uscca_member_supression table 02/09/25, 17:02:35 12 seconds 832,461 2b74e…" at bounding box center [289, 311] width 360 height 165
click at [848, 39] on span "button" at bounding box center [841, 42] width 13 height 13
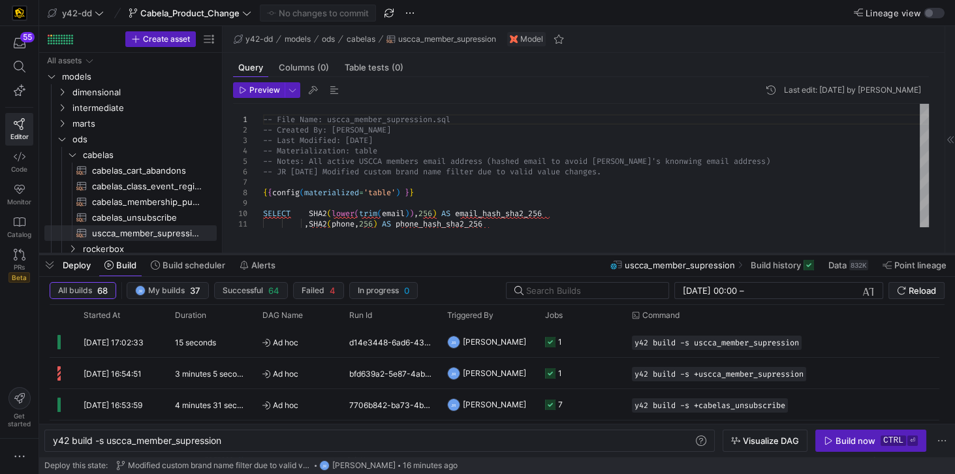
drag, startPoint x: 454, startPoint y: 236, endPoint x: 423, endPoint y: 254, distance: 36.3
click at [423, 254] on div at bounding box center [496, 253] width 915 height 5
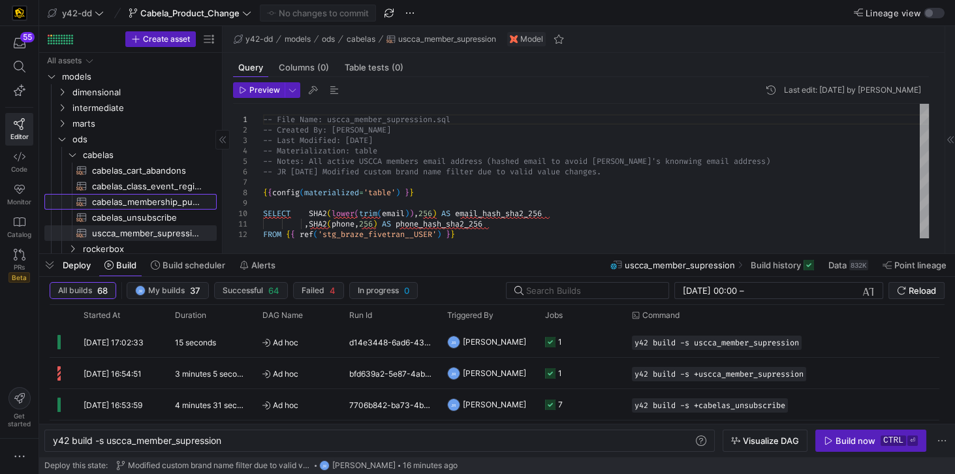
click at [114, 201] on span "cabelas_membership_purchase​​​​​​​​​​" at bounding box center [147, 201] width 110 height 15
type textarea "y42 build -s cabelas_membership_purchase"
type textarea "-- File Name: cabelas_membership_purchase.sql -- Created By: Jess Rabida -- Las…"
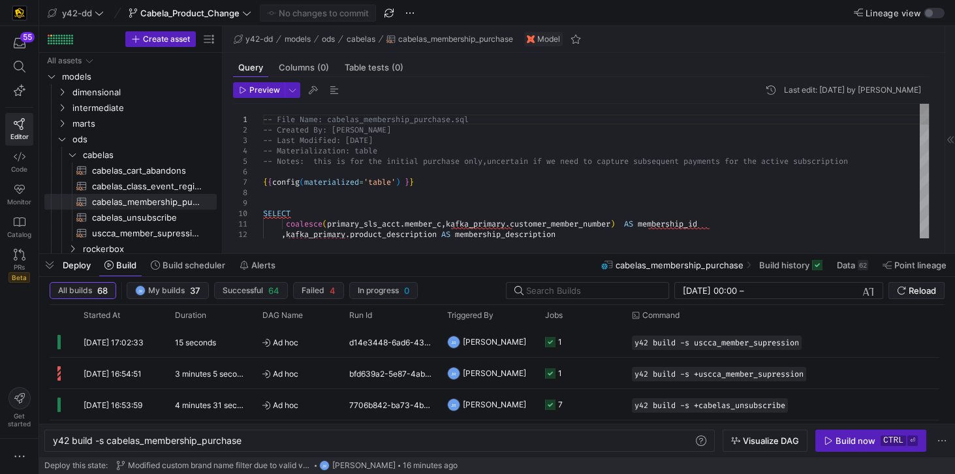
click at [108, 440] on div "y42 build -s cabelas_membership_purchase" at bounding box center [374, 440] width 642 height 10
click at [108, 442] on div "y42 build -s cabelas_membership_purchase" at bounding box center [374, 440] width 642 height 10
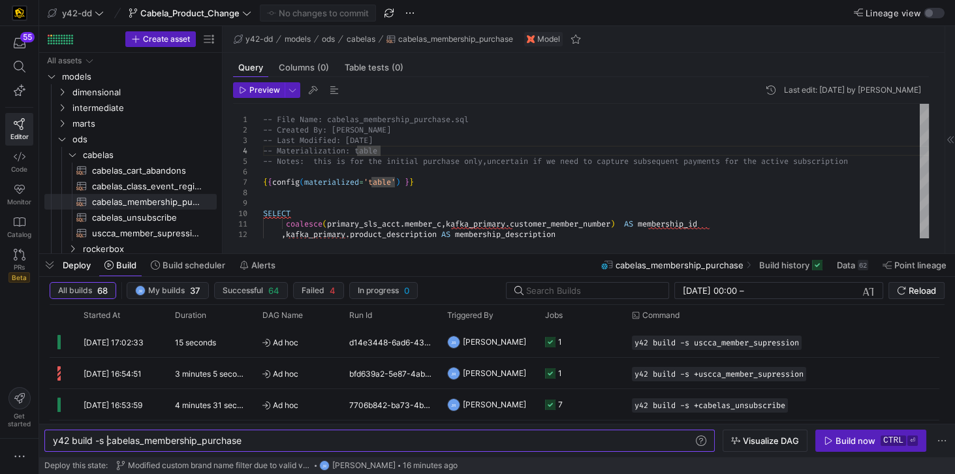
scroll to position [0, 60]
type textarea "y42 build -s +cabelas_membership_purchase"
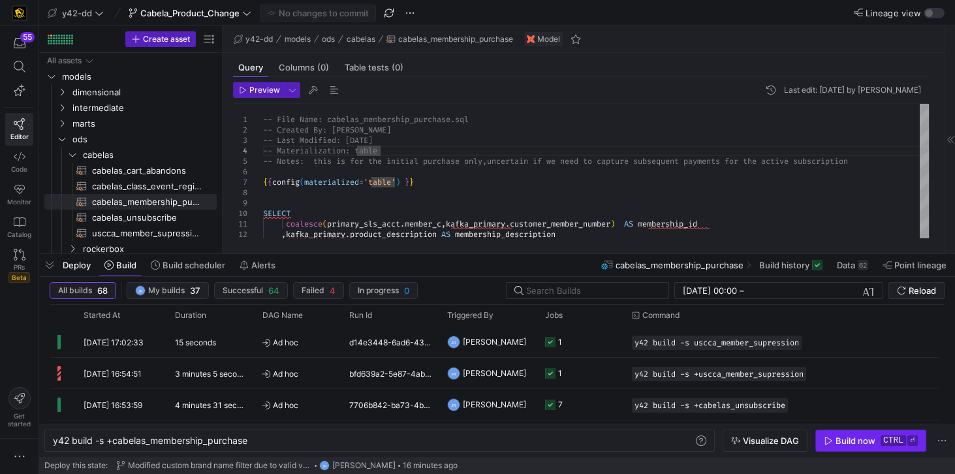
click at [828, 447] on span "button" at bounding box center [871, 440] width 110 height 21
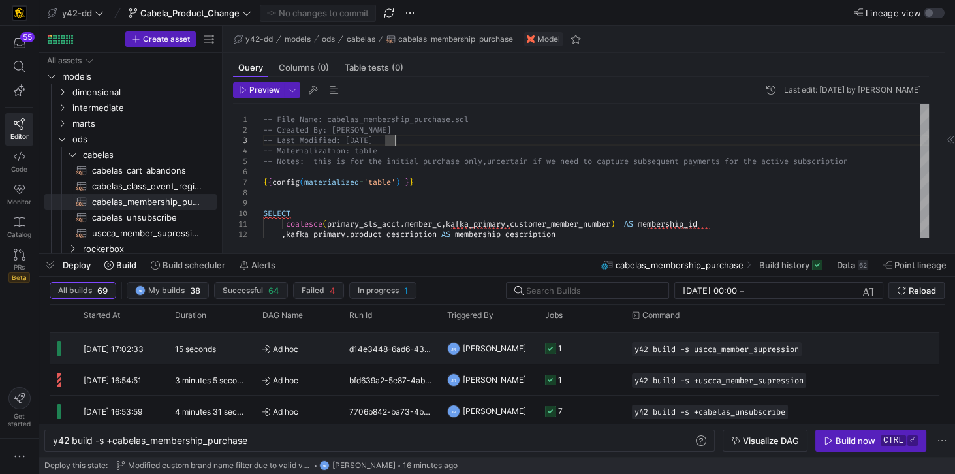
scroll to position [0, 0]
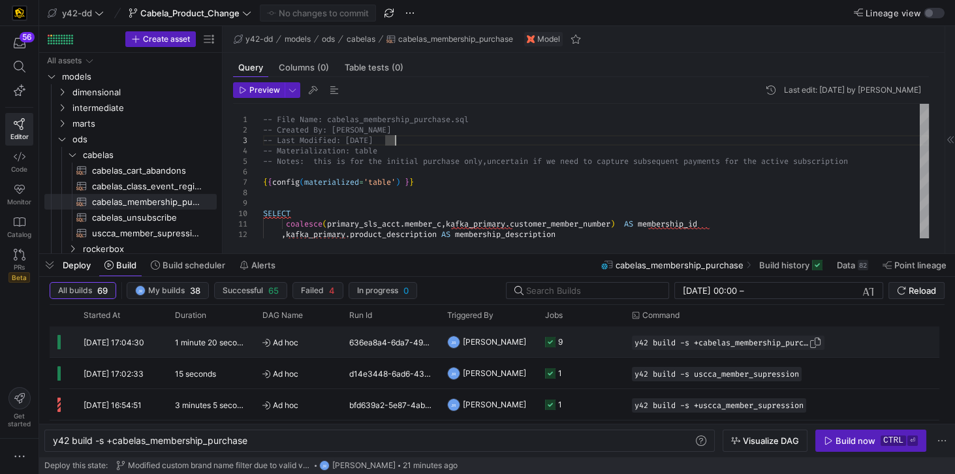
click at [731, 342] on span "y42 build -s +cabelas_membership_purchase" at bounding box center [721, 342] width 174 height 9
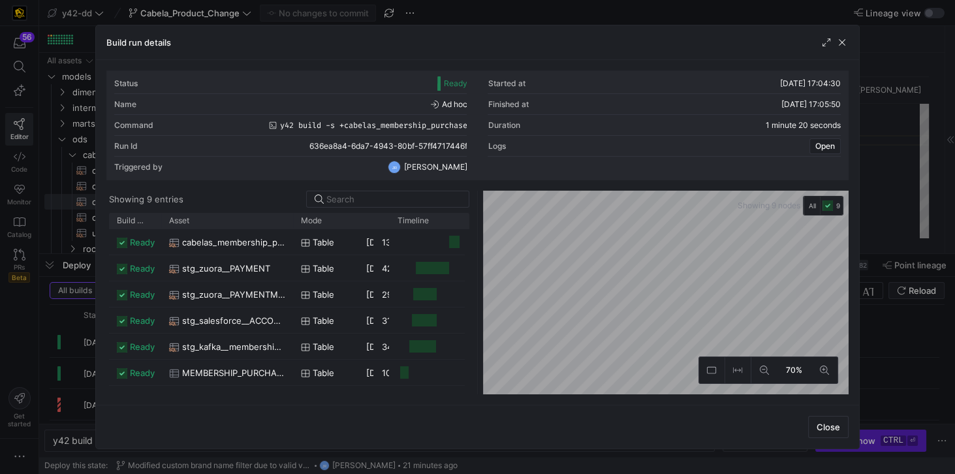
drag, startPoint x: 192, startPoint y: 221, endPoint x: 292, endPoint y: 231, distance: 100.3
click at [292, 231] on div "Build status Asset Mode 1" at bounding box center [289, 303] width 360 height 181
click at [194, 241] on span "cabelas_membership_purchase" at bounding box center [233, 242] width 103 height 25
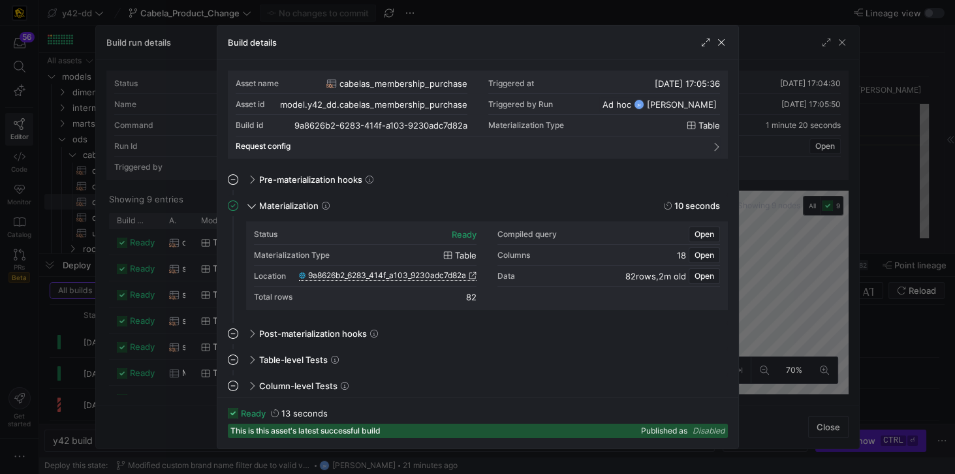
click at [428, 275] on span "9a8626b2_6283_414f_a103_9230adc7d82a" at bounding box center [387, 275] width 158 height 9
click at [721, 43] on span "button" at bounding box center [721, 42] width 13 height 13
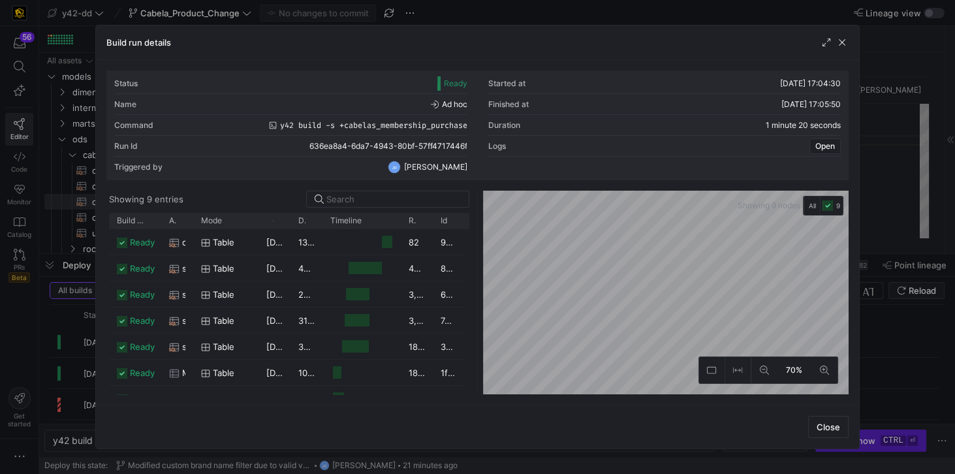
scroll to position [60, 0]
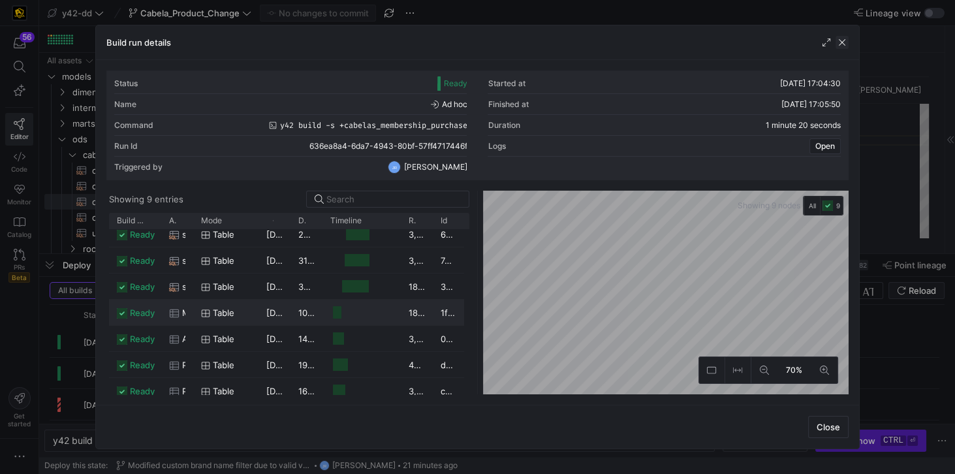
click at [843, 44] on span "button" at bounding box center [841, 42] width 13 height 13
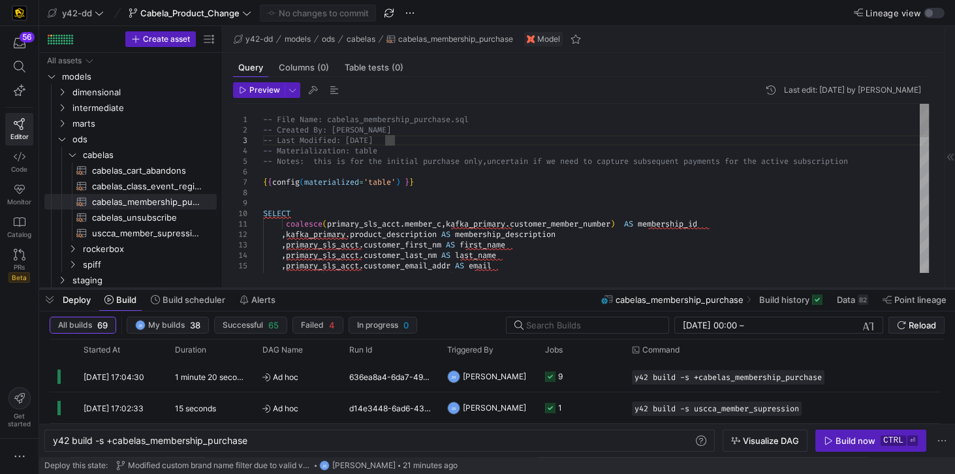
drag, startPoint x: 296, startPoint y: 253, endPoint x: 303, endPoint y: 288, distance: 35.2
click at [303, 288] on div at bounding box center [496, 288] width 915 height 5
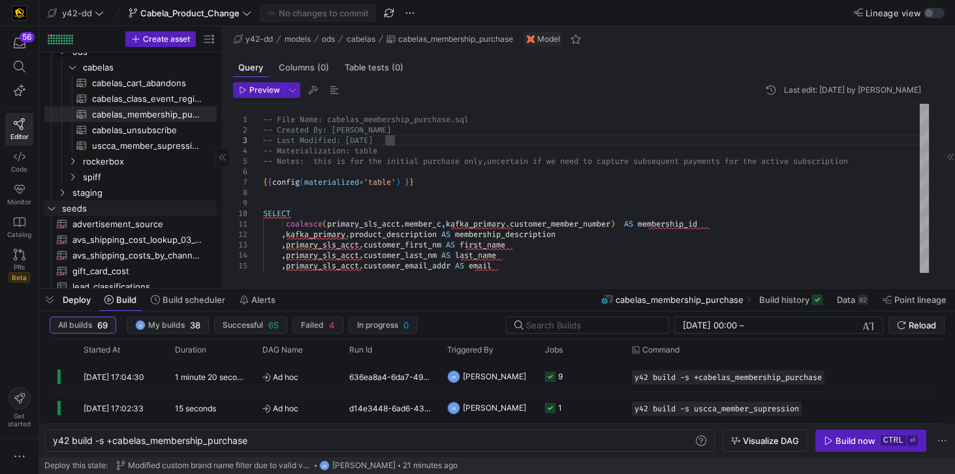
scroll to position [112, 0]
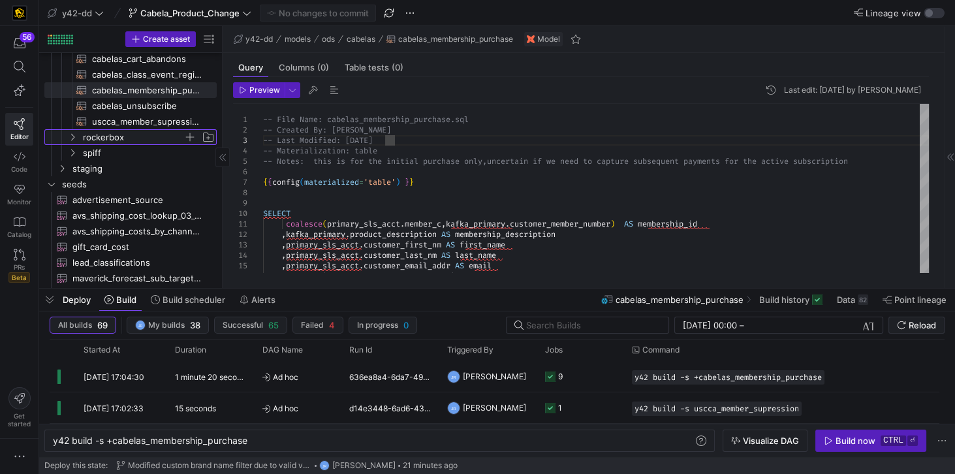
click at [99, 136] on span "rockerbox" at bounding box center [133, 137] width 100 height 15
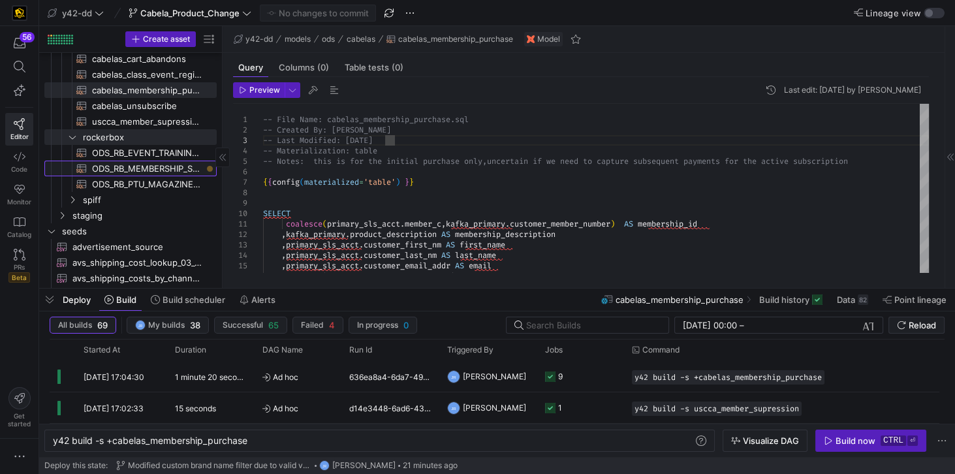
click at [147, 168] on span "ODS_RB_MEMBERSHIP_SALE​​​​​​​​​​" at bounding box center [147, 168] width 110 height 15
type textarea "-- File Name: ODS_RB_MEMBERSHIP_SALE.sql -- Created By: [PERSON_NAME] -- Last M…"
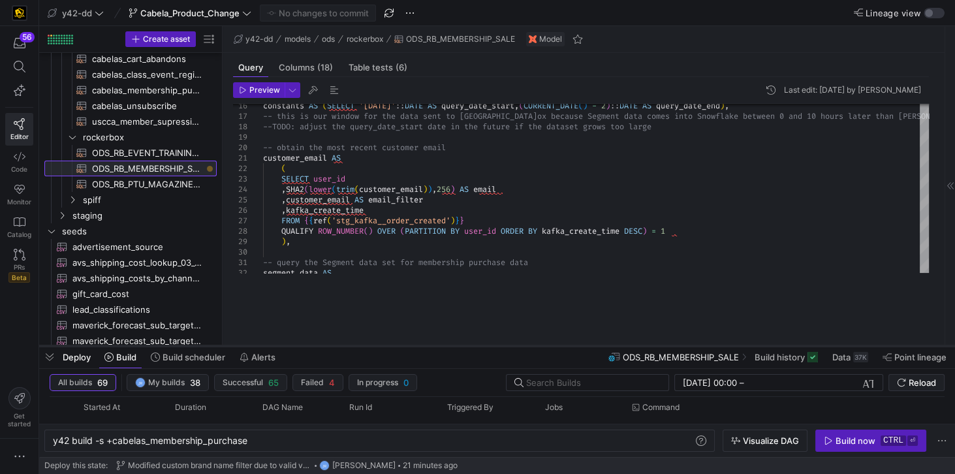
drag, startPoint x: 546, startPoint y: 288, endPoint x: 531, endPoint y: 346, distance: 59.2
click at [531, 346] on div at bounding box center [496, 345] width 915 height 5
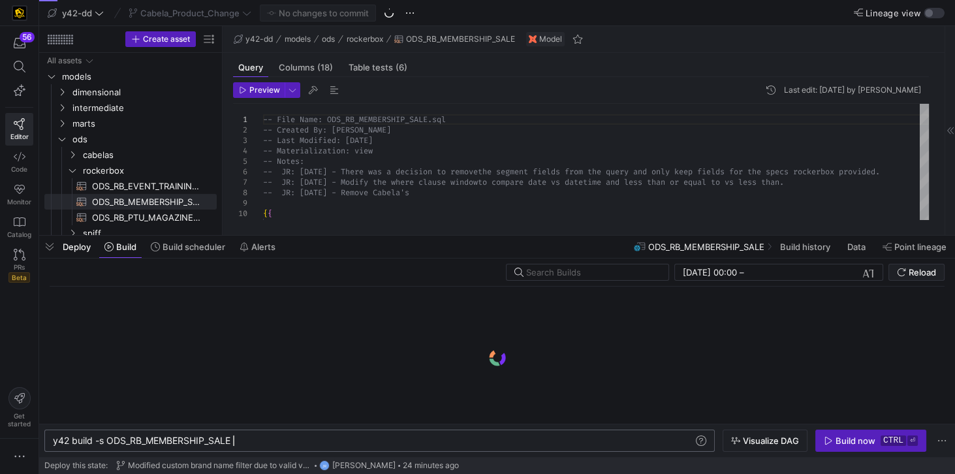
scroll to position [0, 179]
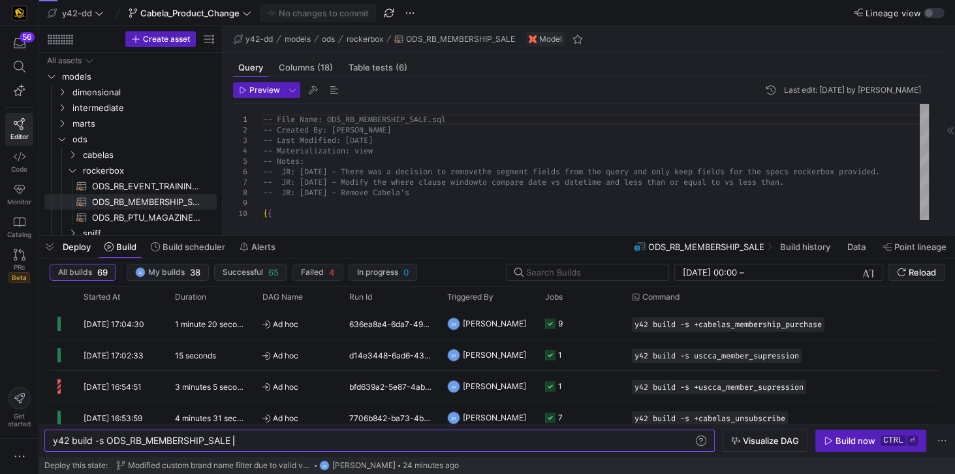
click at [109, 441] on div "y42 build -s ODS_RB_MEMBERSHIP_SALE" at bounding box center [374, 440] width 642 height 10
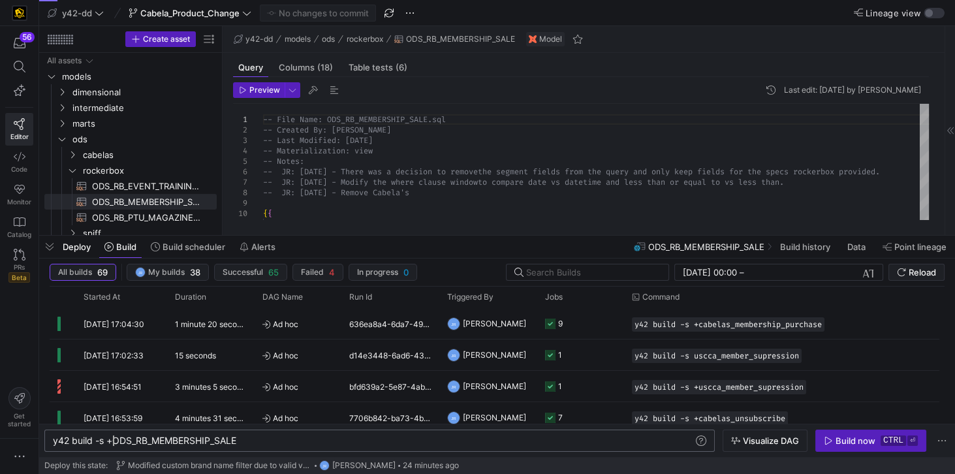
scroll to position [0, 60]
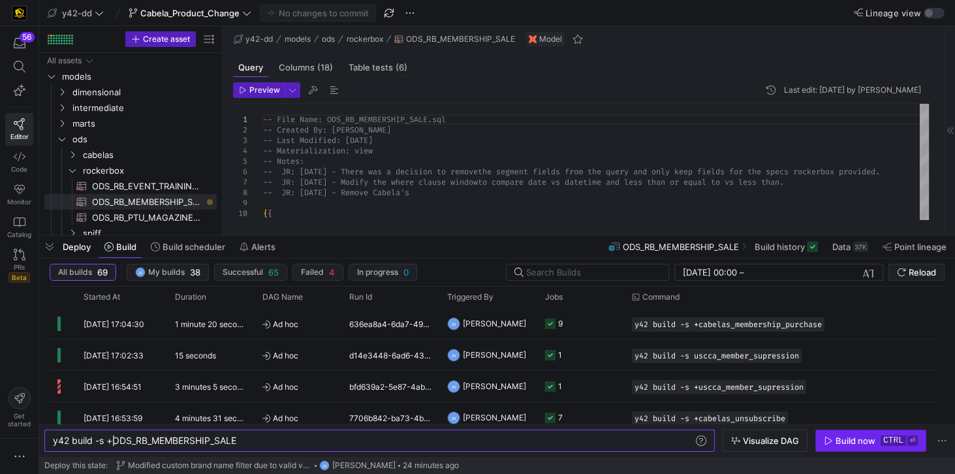
type textarea "y42 build -s +ODS_RB_MEMBERSHIP_SALE"
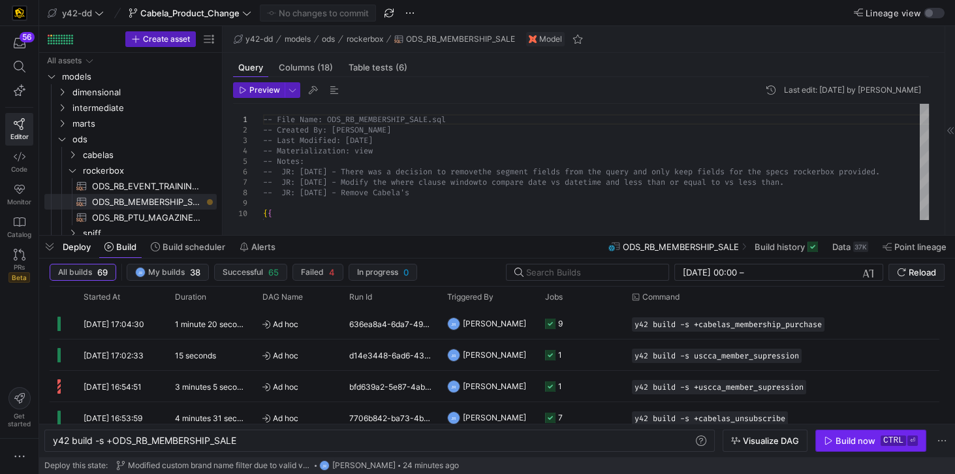
click at [830, 441] on icon "button" at bounding box center [827, 440] width 9 height 9
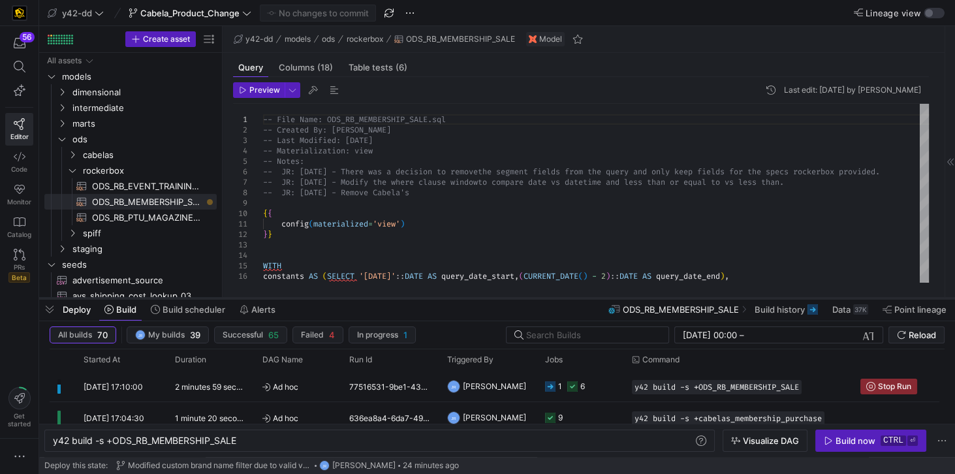
drag, startPoint x: 325, startPoint y: 238, endPoint x: 321, endPoint y: 300, distance: 62.8
click at [321, 300] on div at bounding box center [496, 298] width 915 height 5
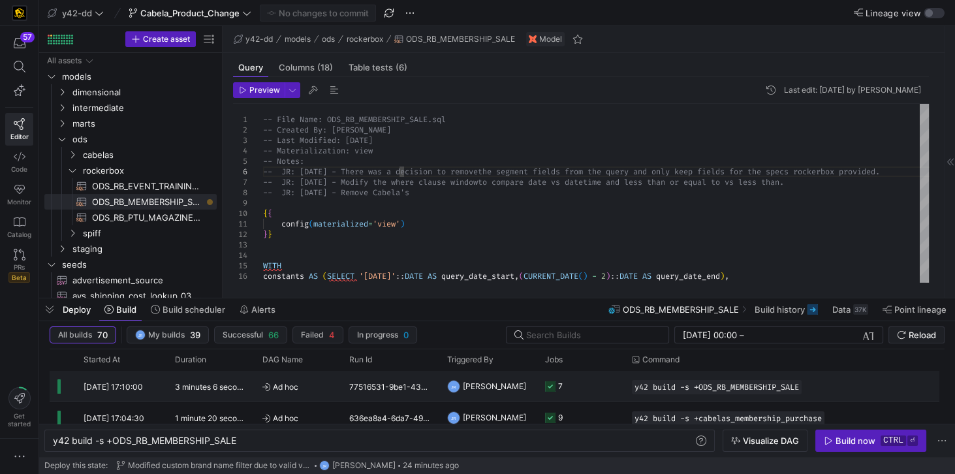
click at [214, 388] on y42-duration "3 minutes 6 seconds" at bounding box center [212, 387] width 75 height 10
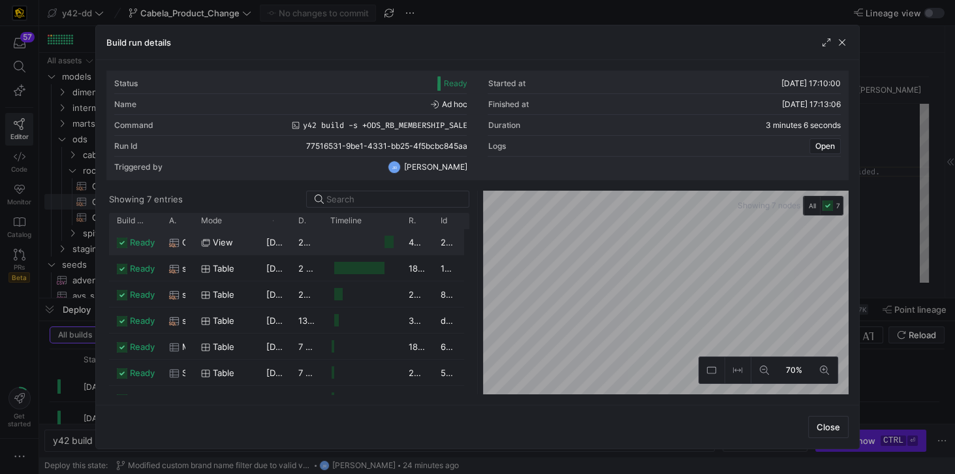
click at [175, 239] on icon at bounding box center [174, 242] width 9 height 8
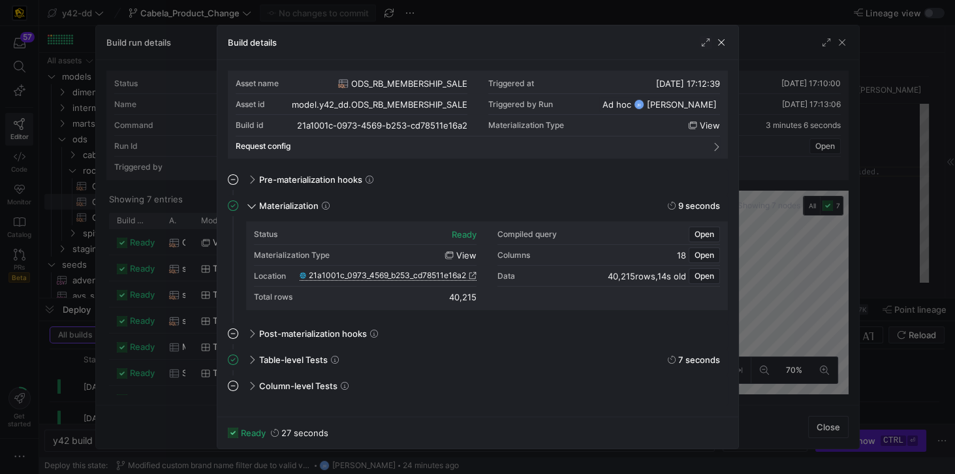
click at [422, 275] on span "21a1001c_0973_4569_b253_cd78511e16a2" at bounding box center [387, 275] width 157 height 9
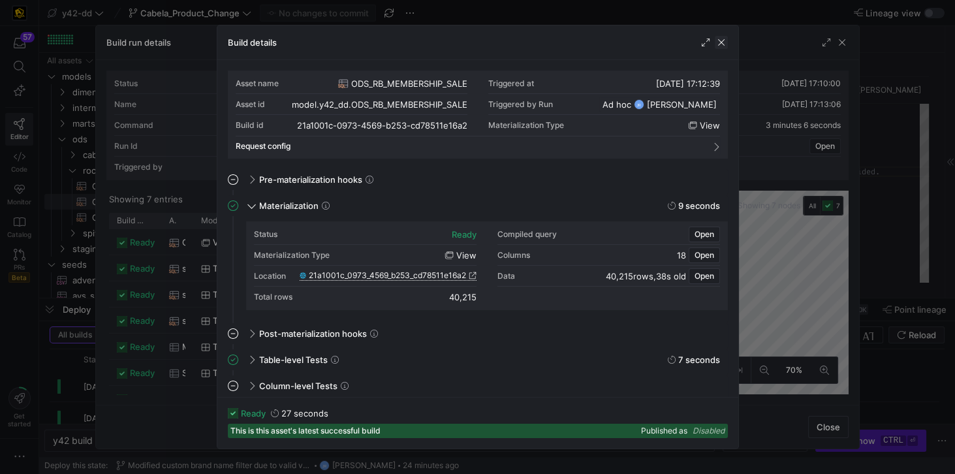
click at [720, 37] on span "button" at bounding box center [721, 42] width 13 height 13
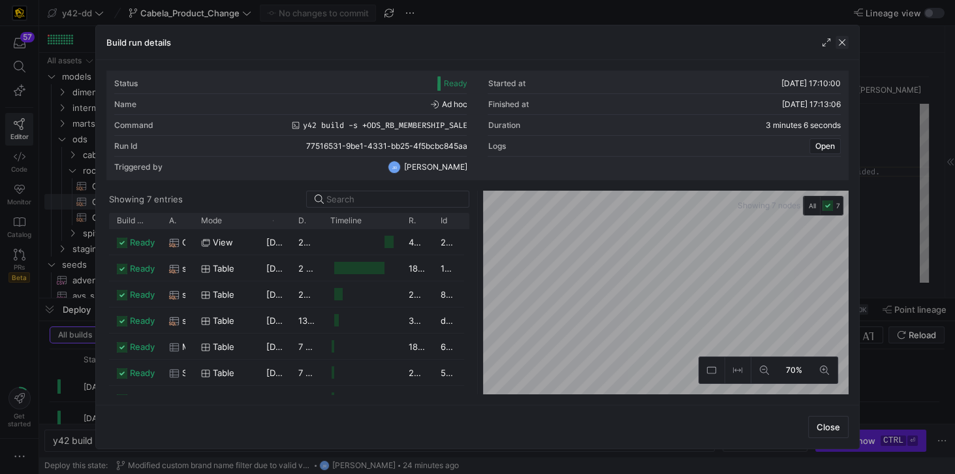
click at [841, 44] on span "button" at bounding box center [841, 42] width 13 height 13
